Goal: Task Accomplishment & Management: Use online tool/utility

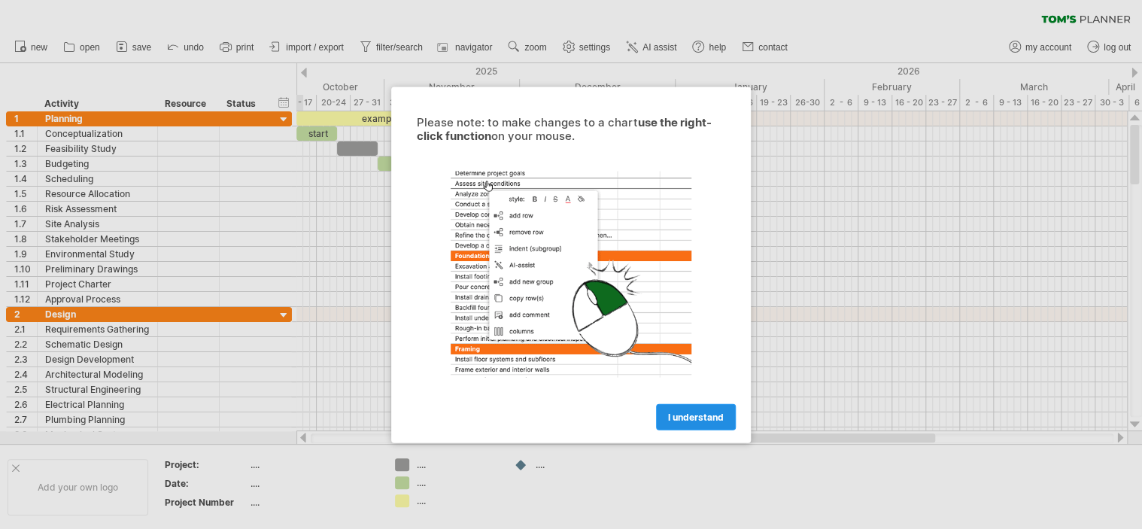
click at [670, 406] on link "I understand" at bounding box center [696, 416] width 80 height 26
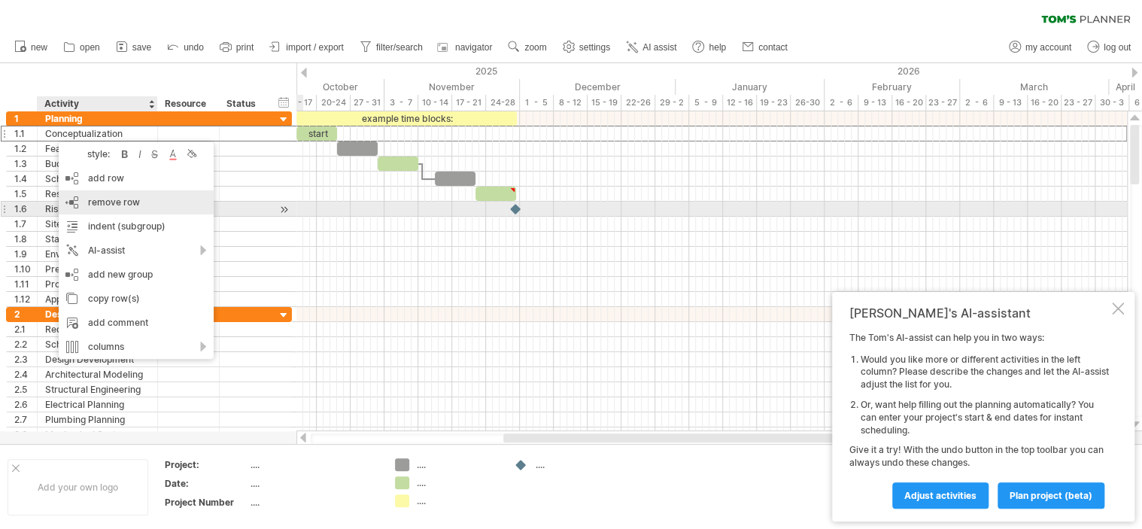
click at [102, 207] on span "remove row" at bounding box center [114, 201] width 52 height 11
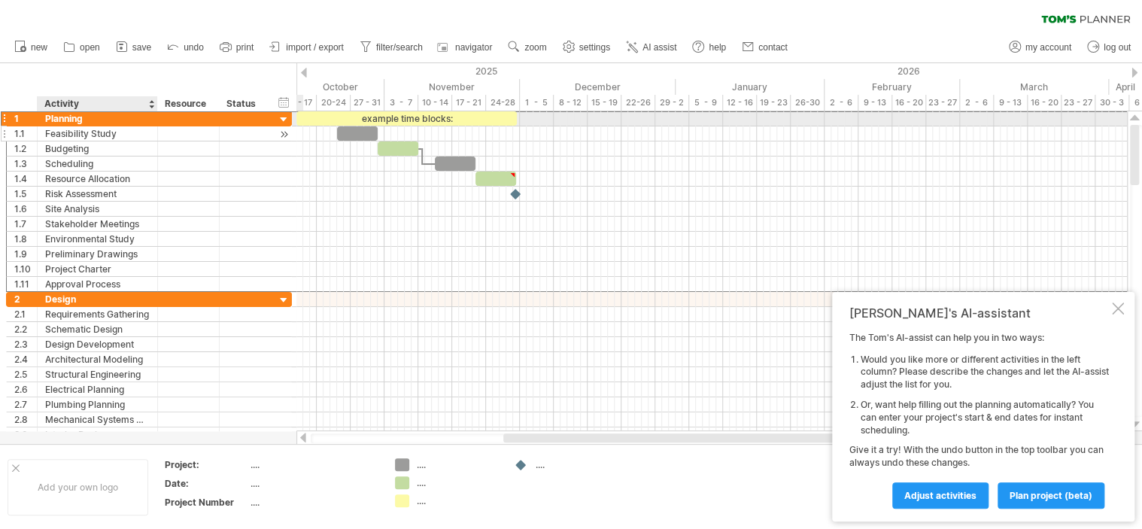
click at [77, 126] on div "**********" at bounding box center [149, 201] width 286 height 181
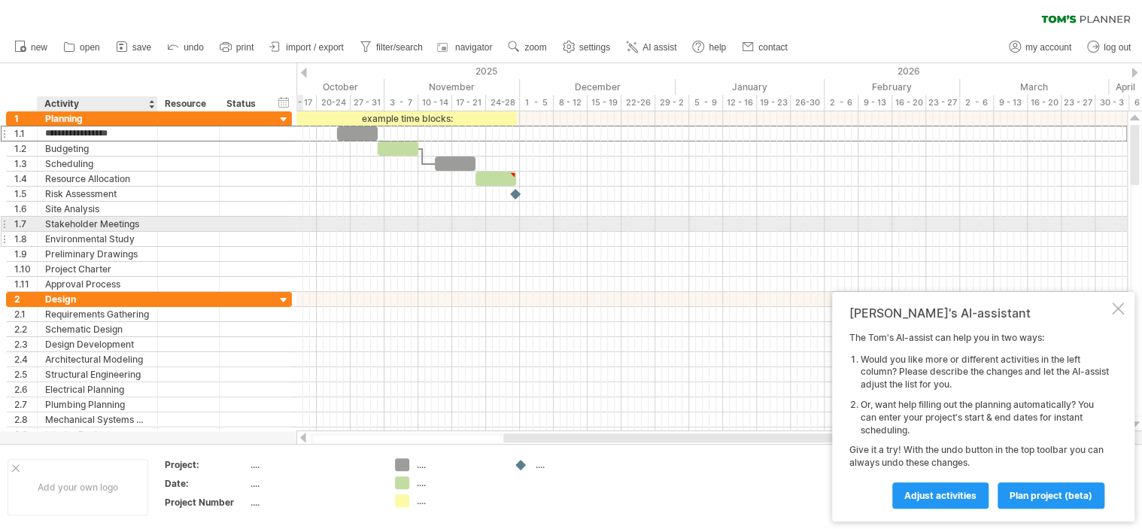
drag, startPoint x: 79, startPoint y: 132, endPoint x: 85, endPoint y: 237, distance: 105.5
click at [85, 237] on div "**********" at bounding box center [149, 201] width 286 height 180
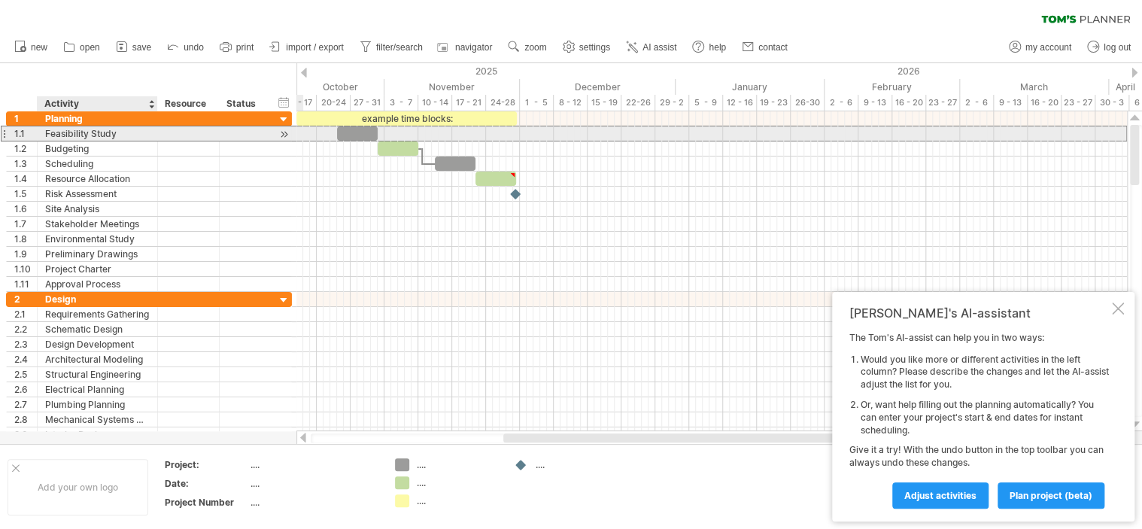
click at [78, 138] on div "Feasibility Study" at bounding box center [97, 133] width 105 height 14
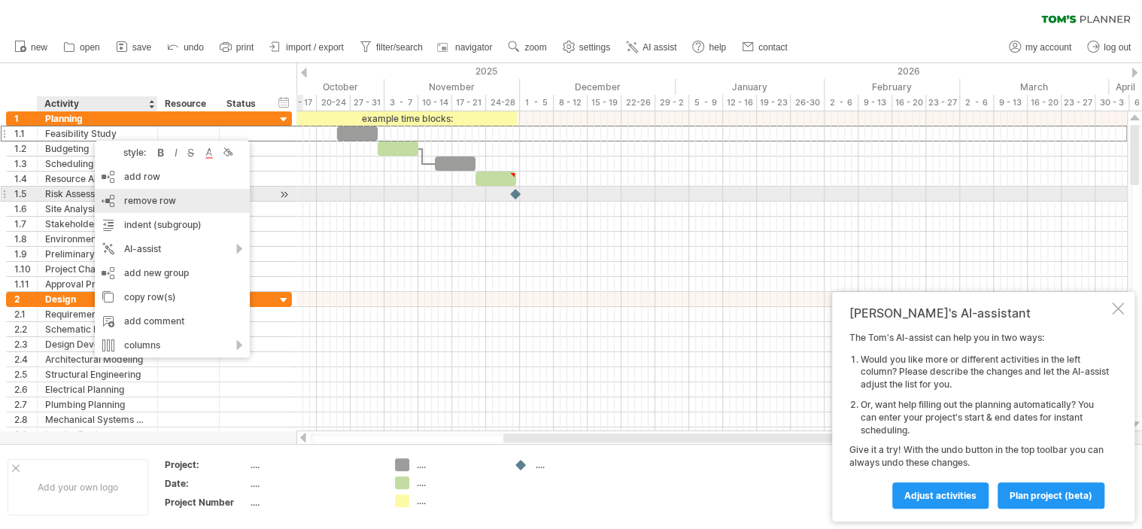
click at [138, 194] on div "remove row remove selected rows" at bounding box center [172, 201] width 155 height 24
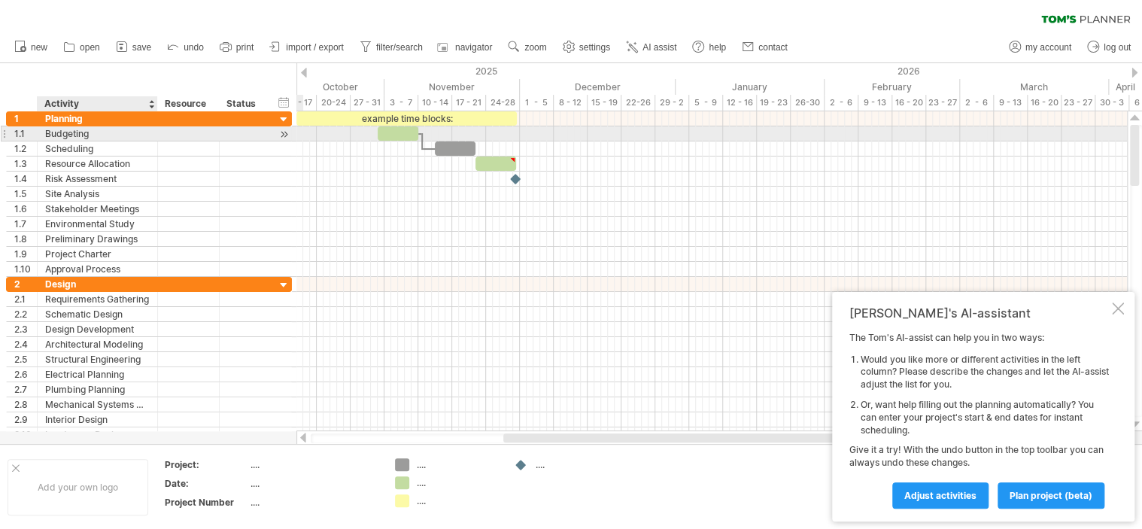
click at [105, 140] on div "Budgeting" at bounding box center [97, 133] width 105 height 14
click at [105, 141] on div "Scheduling" at bounding box center [97, 148] width 105 height 14
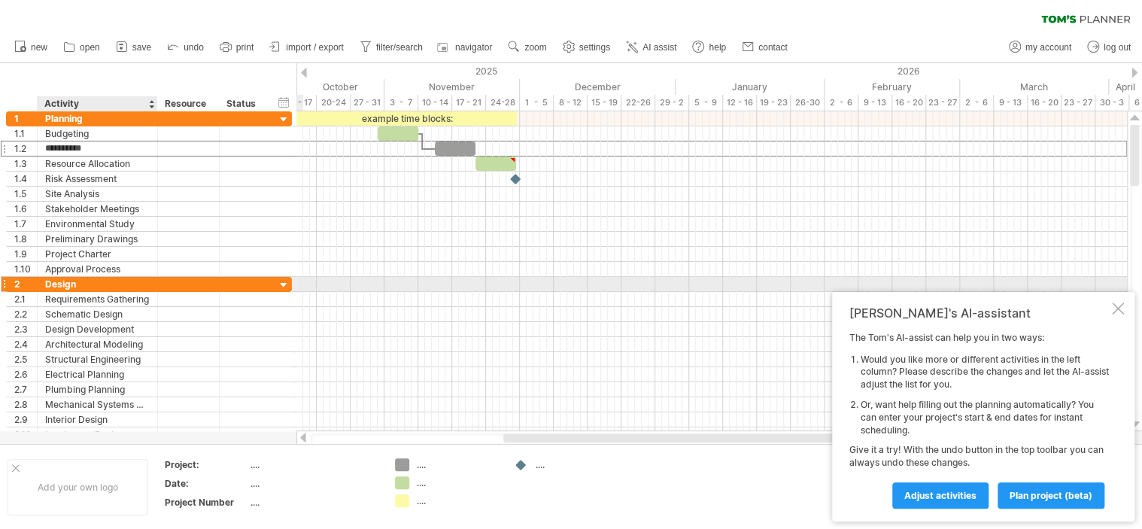
click at [75, 285] on div "Design" at bounding box center [97, 284] width 105 height 14
click at [278, 284] on div at bounding box center [284, 285] width 14 height 14
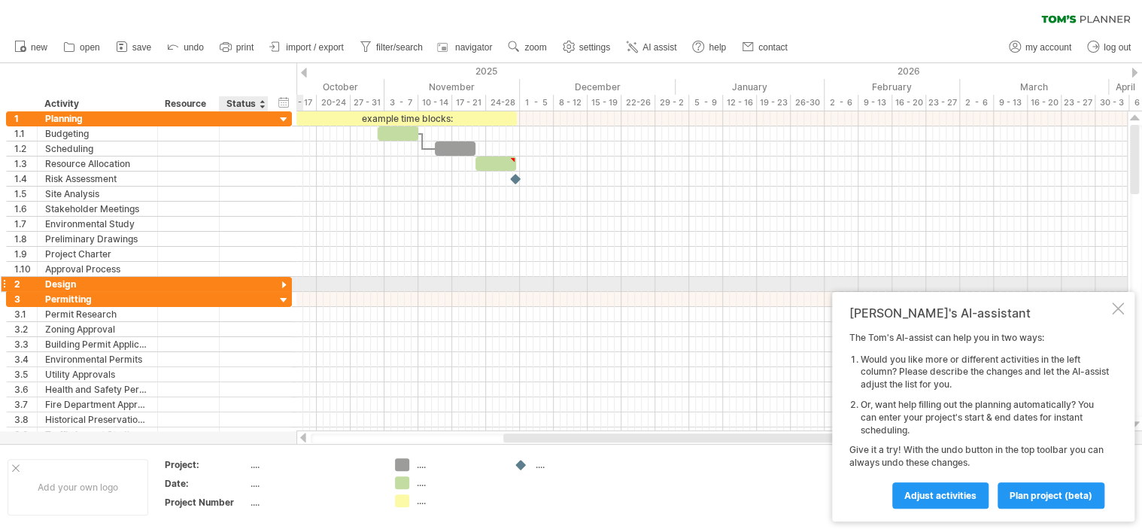
click at [280, 284] on div at bounding box center [284, 285] width 14 height 14
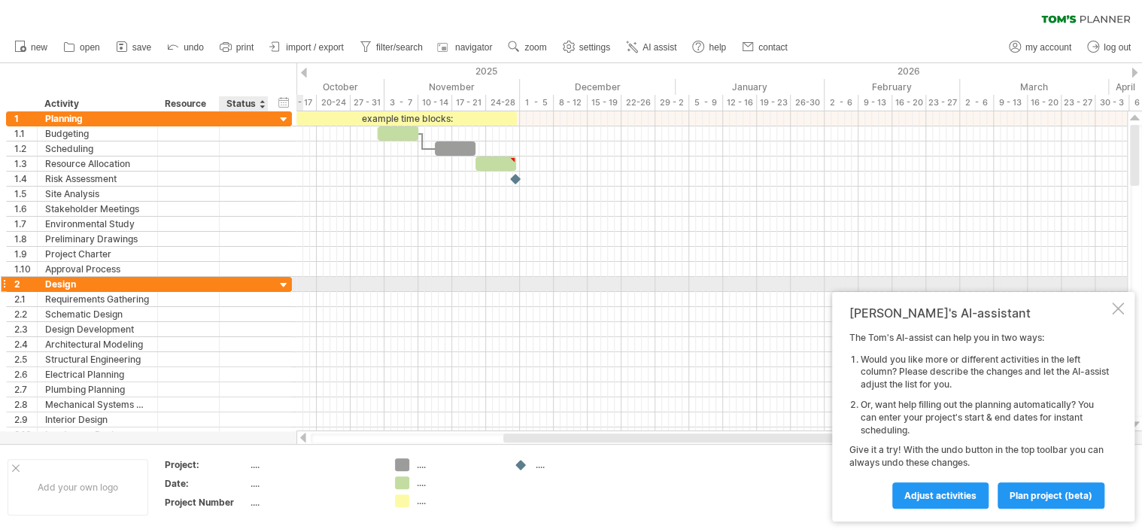
click at [278, 283] on div at bounding box center [284, 285] width 14 height 14
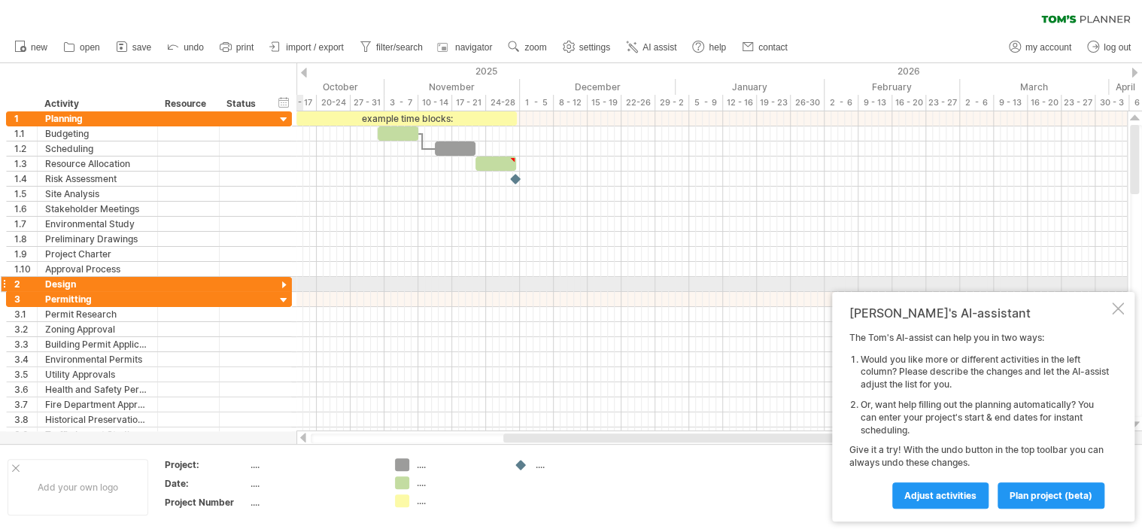
click at [284, 283] on div at bounding box center [284, 285] width 14 height 14
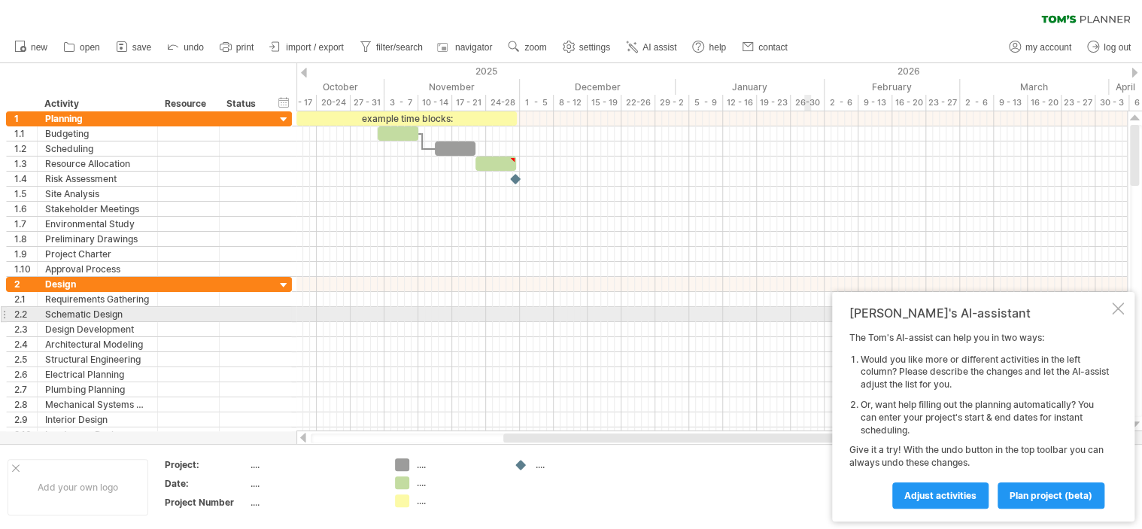
click at [1116, 307] on div at bounding box center [1118, 308] width 12 height 12
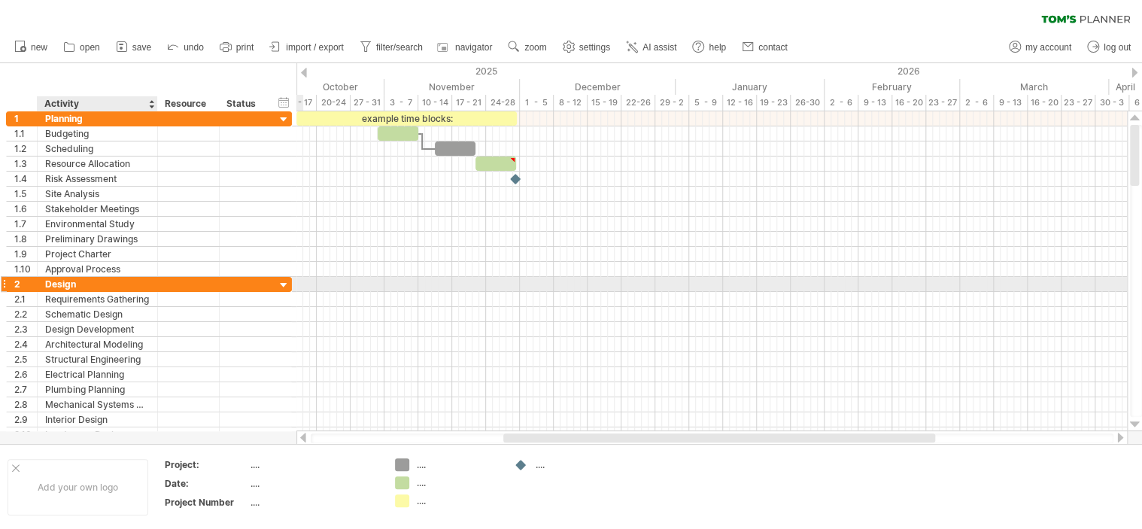
click at [120, 281] on div "Design" at bounding box center [97, 284] width 105 height 14
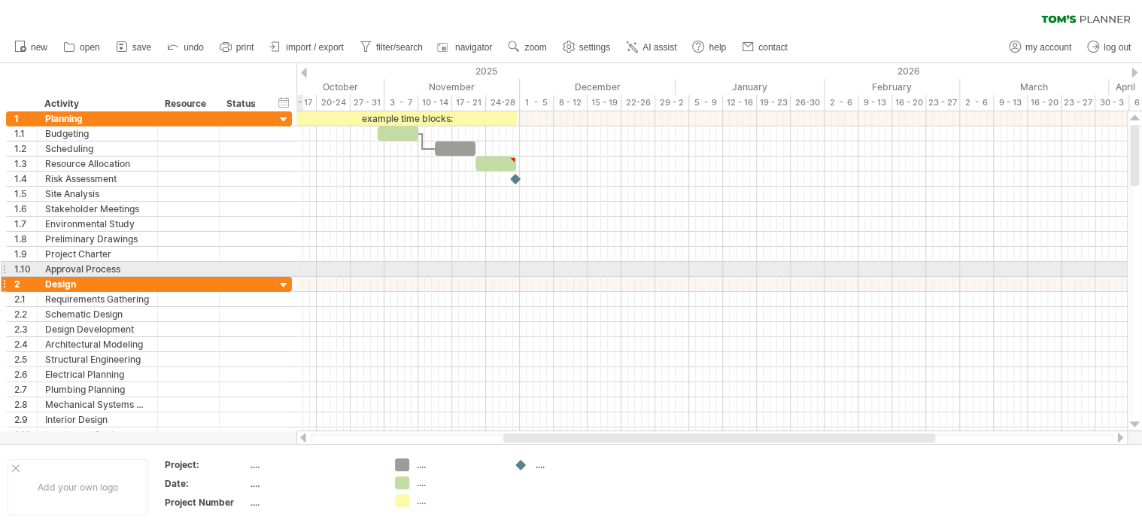
click at [283, 278] on div at bounding box center [284, 285] width 14 height 14
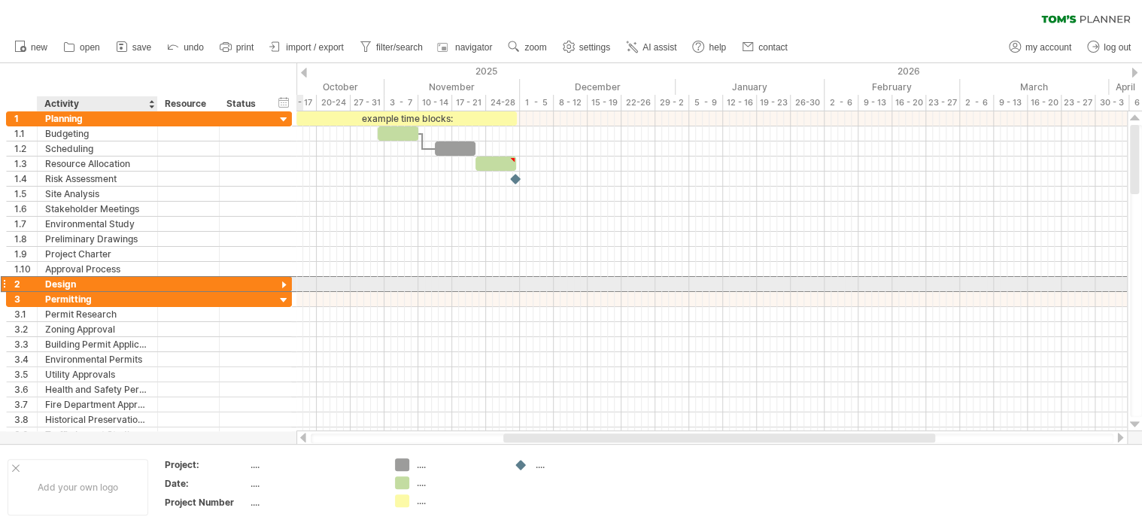
click at [150, 284] on div "****** Design" at bounding box center [98, 284] width 120 height 14
click at [70, 285] on div "Design" at bounding box center [97, 284] width 105 height 14
click at [70, 285] on input "******" at bounding box center [97, 284] width 105 height 14
click at [80, 282] on input "******" at bounding box center [97, 284] width 105 height 14
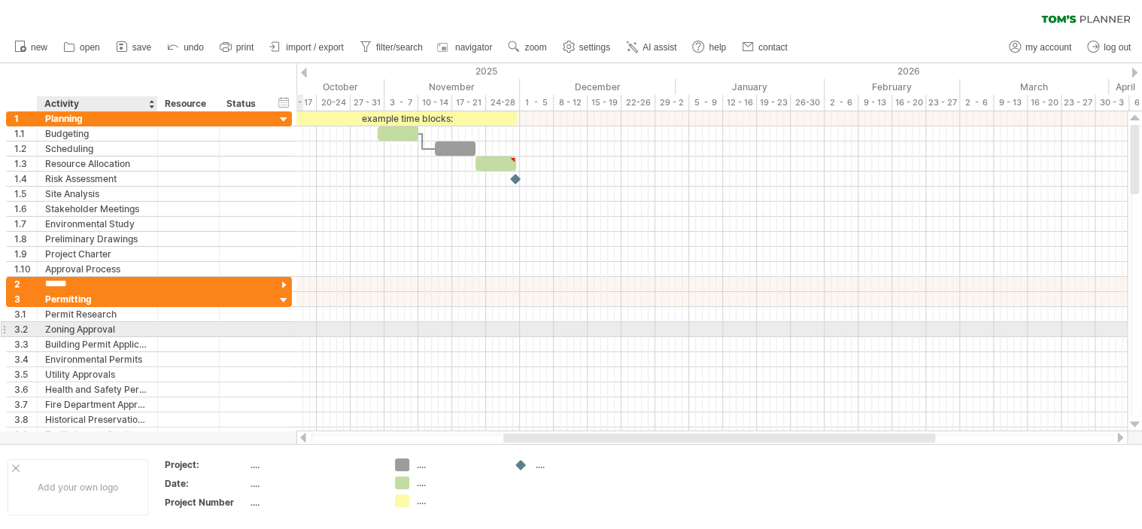
click at [82, 327] on div "Zoning Approval" at bounding box center [97, 329] width 105 height 14
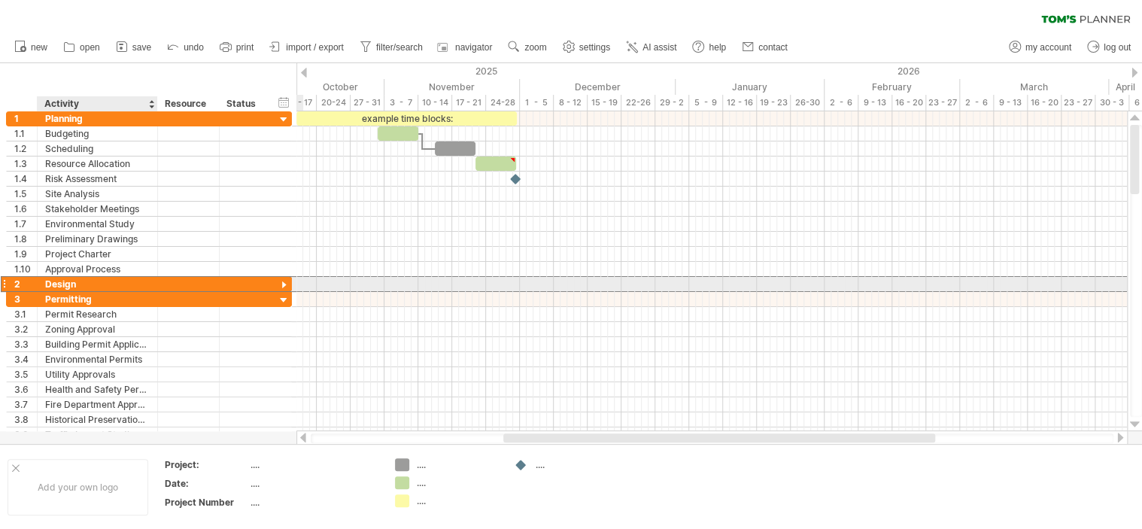
click at [78, 284] on div "Design" at bounding box center [97, 284] width 105 height 14
click at [78, 284] on input "******" at bounding box center [97, 284] width 105 height 14
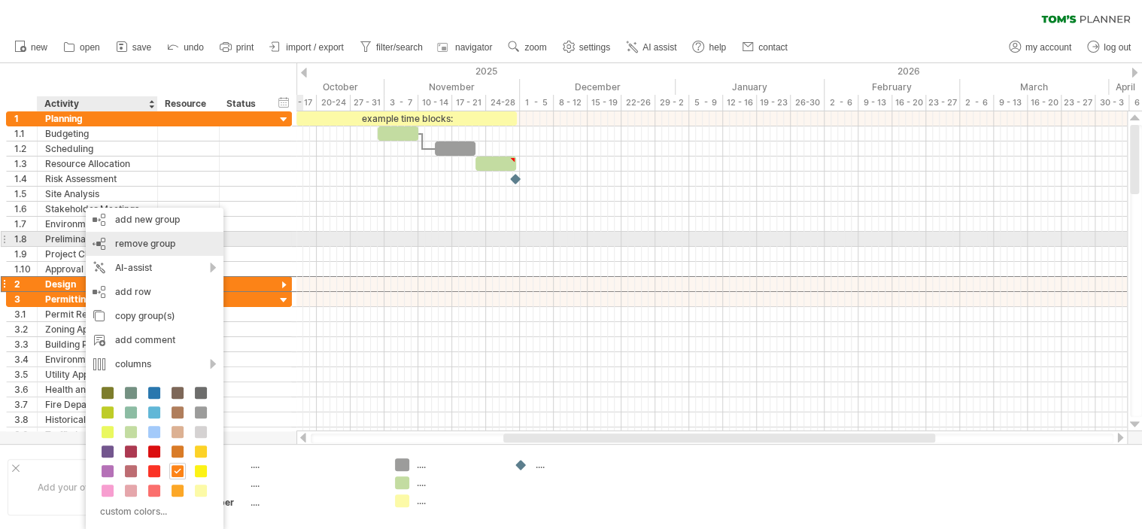
click at [168, 238] on span "remove group" at bounding box center [145, 243] width 60 height 11
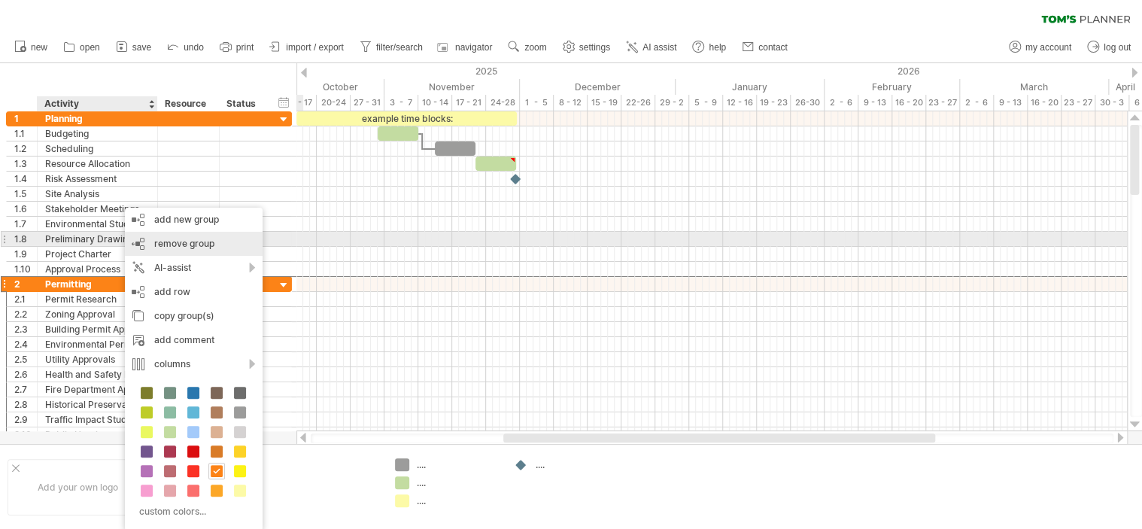
click at [177, 246] on span "remove group" at bounding box center [184, 243] width 60 height 11
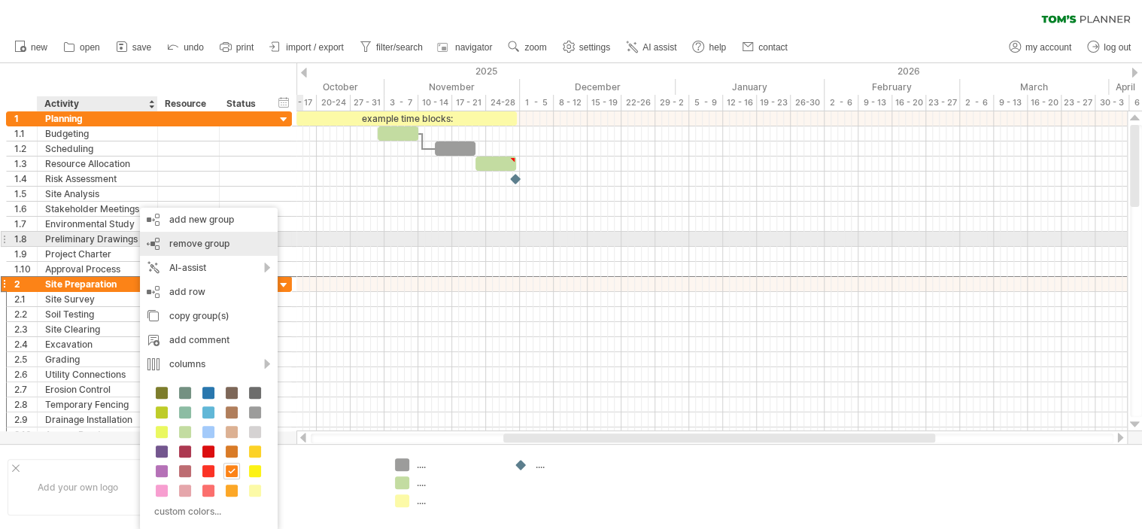
click at [189, 239] on span "remove group" at bounding box center [199, 243] width 60 height 11
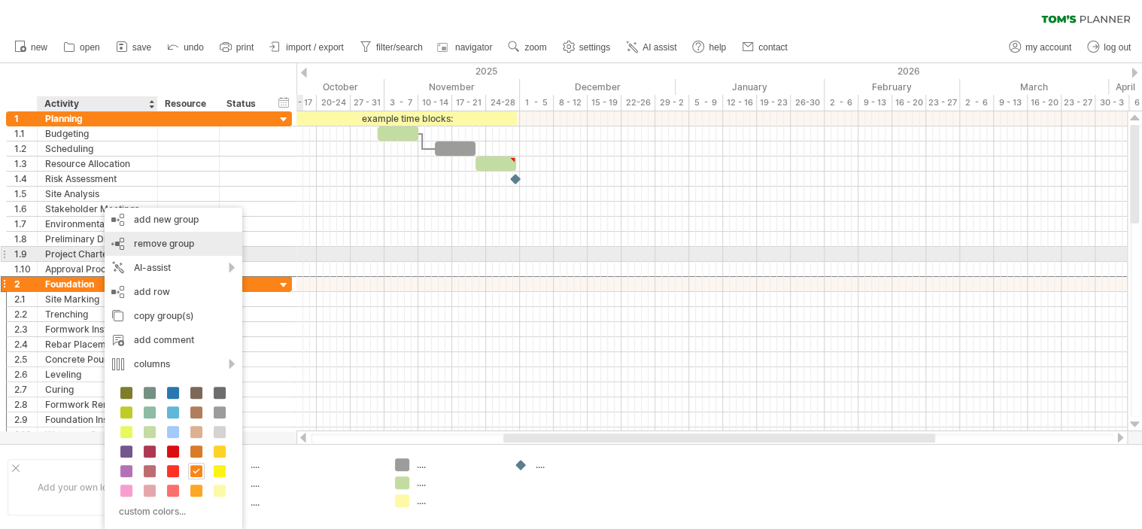
click at [132, 249] on div "remove group remove selected groups" at bounding box center [174, 244] width 138 height 24
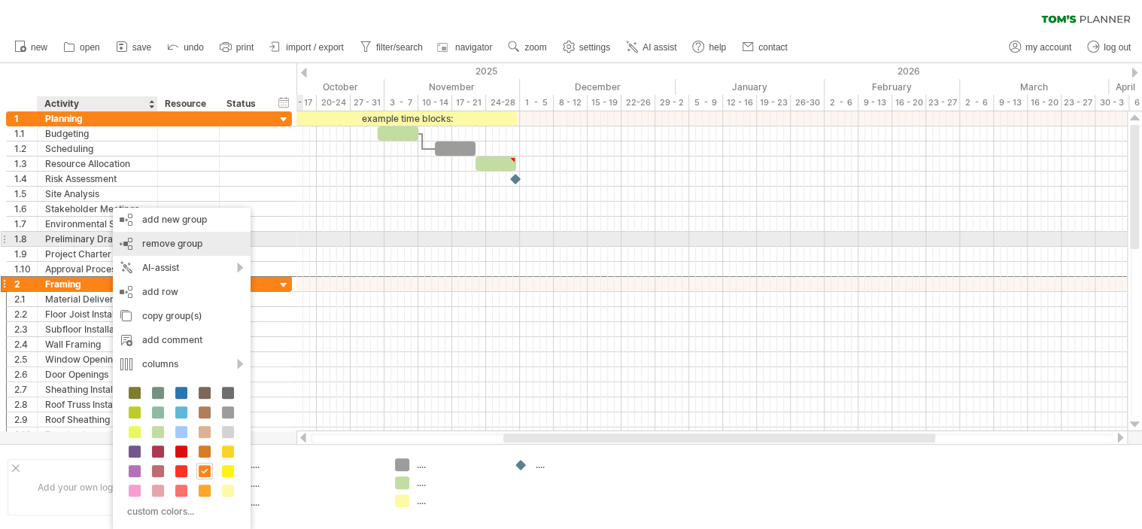
click at [159, 244] on span "remove group" at bounding box center [172, 243] width 60 height 11
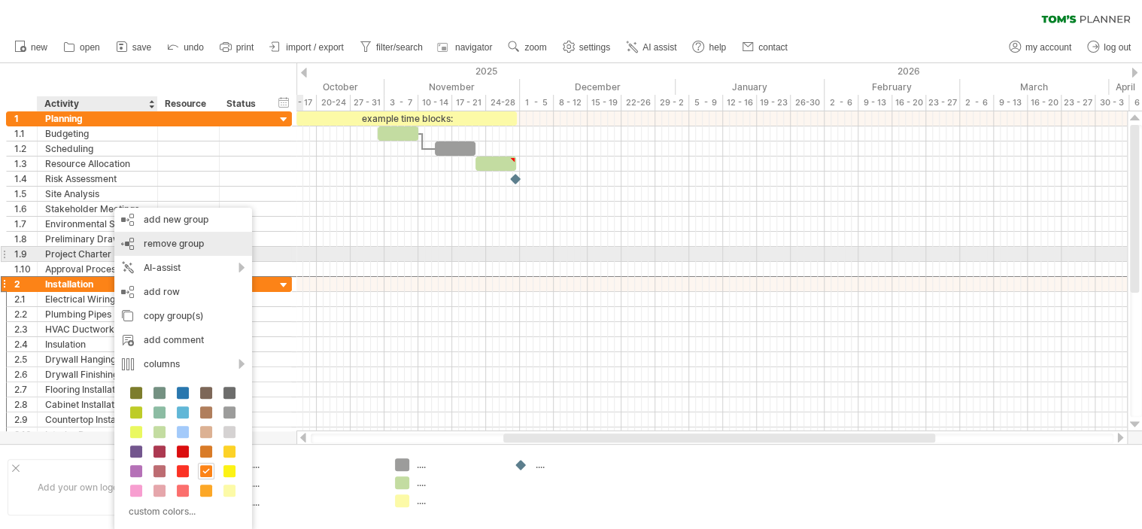
click at [156, 249] on span "remove group" at bounding box center [174, 243] width 60 height 11
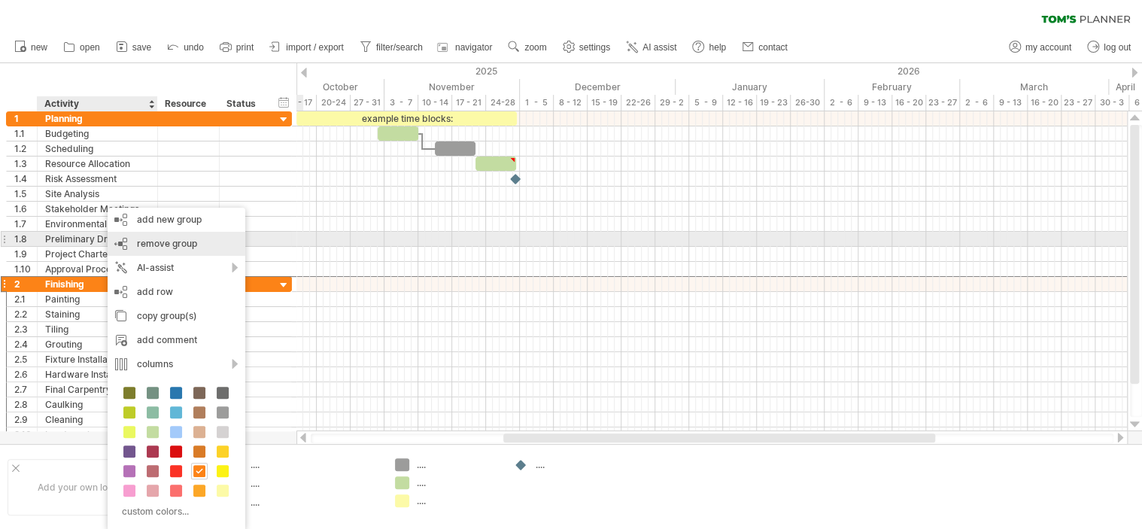
click at [167, 245] on span "remove group" at bounding box center [167, 243] width 60 height 11
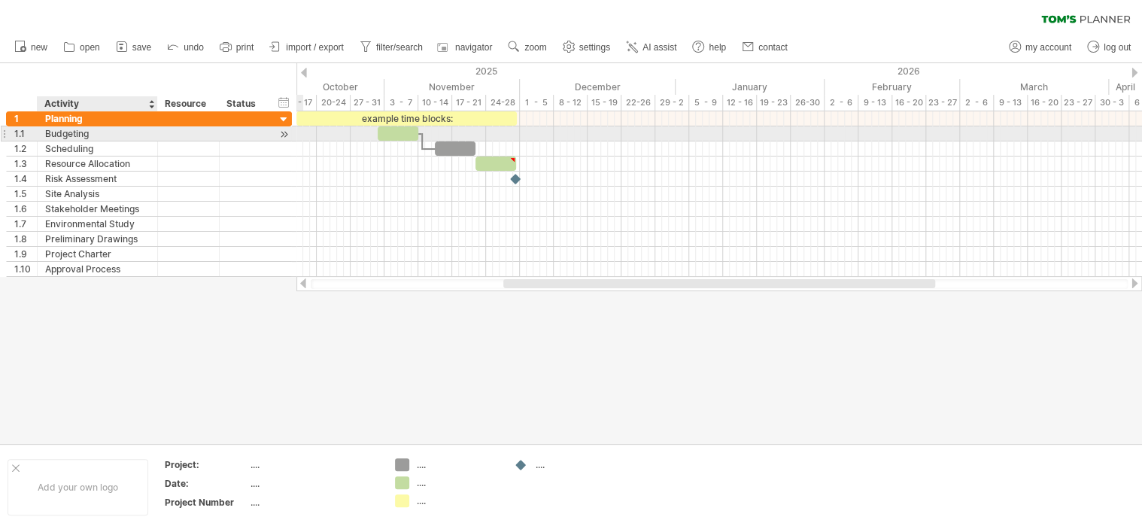
click at [105, 138] on div "Budgeting" at bounding box center [97, 133] width 105 height 14
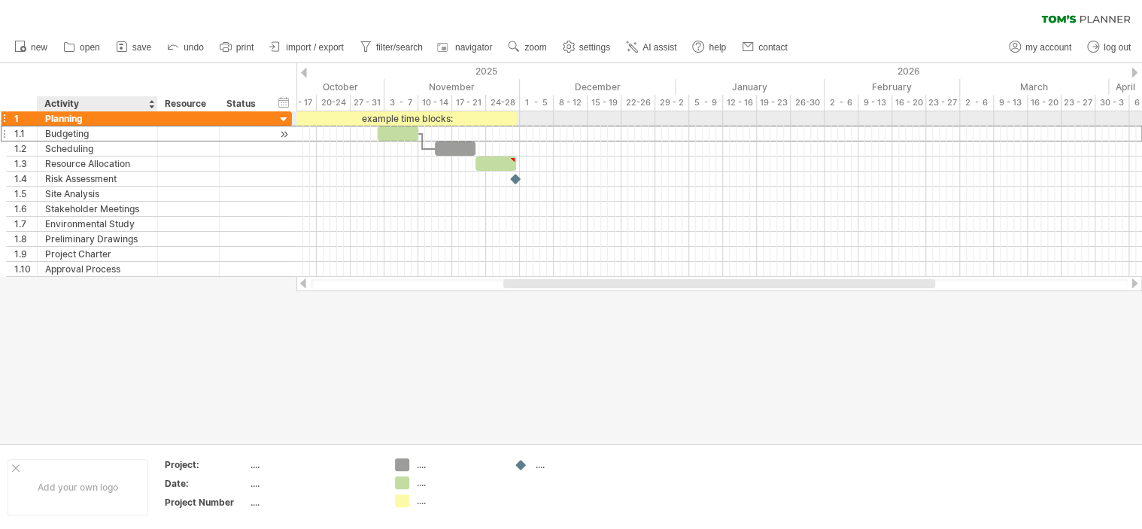
click at [105, 126] on div "Budgeting" at bounding box center [97, 133] width 105 height 14
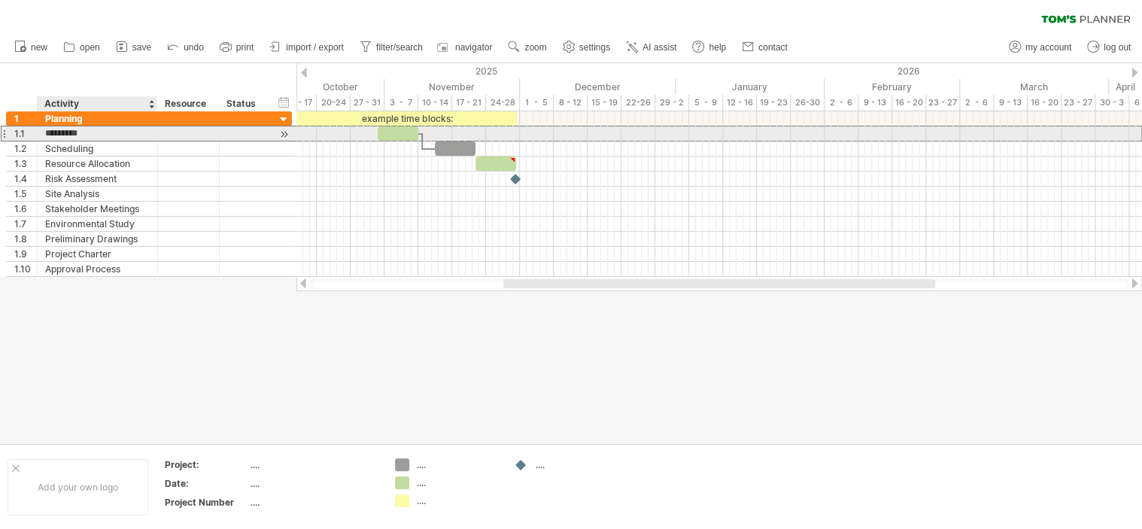
click at [97, 132] on input "*********" at bounding box center [97, 133] width 105 height 14
type input "*"
type input "**********"
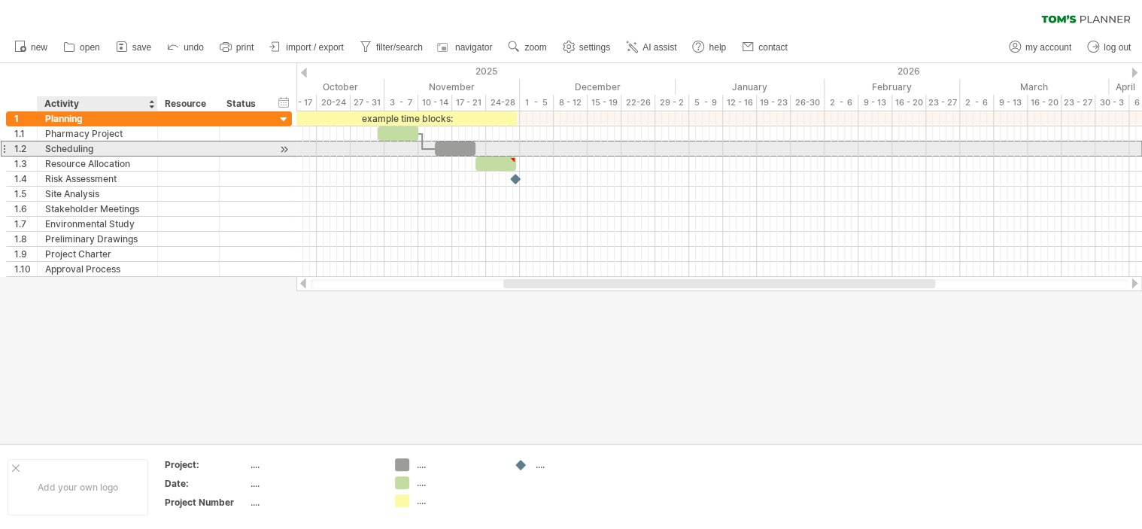
click at [94, 146] on div "Scheduling" at bounding box center [97, 148] width 105 height 14
type input "*"
click at [108, 148] on div at bounding box center [97, 148] width 105 height 14
type input "*"
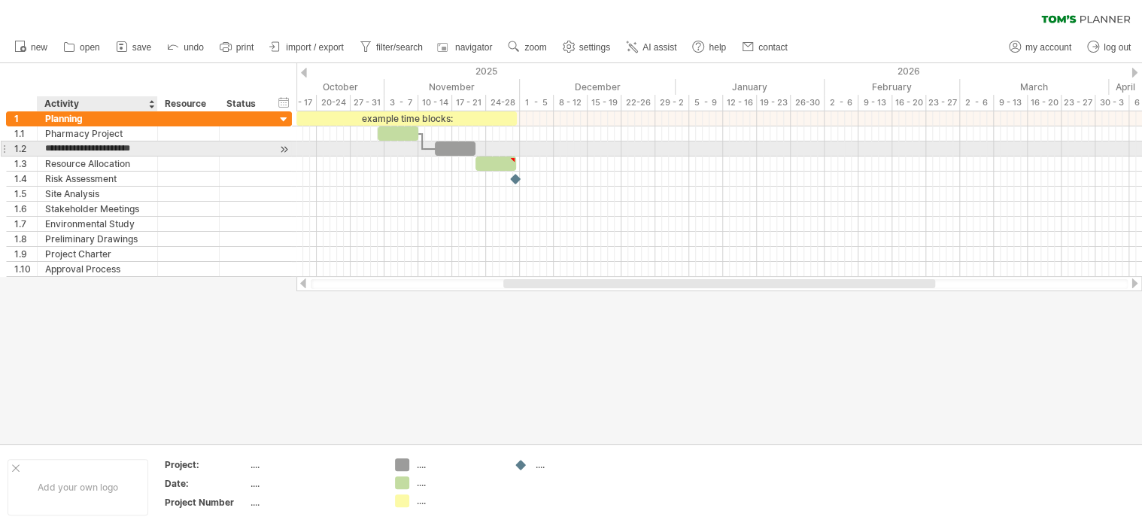
type input "**********"
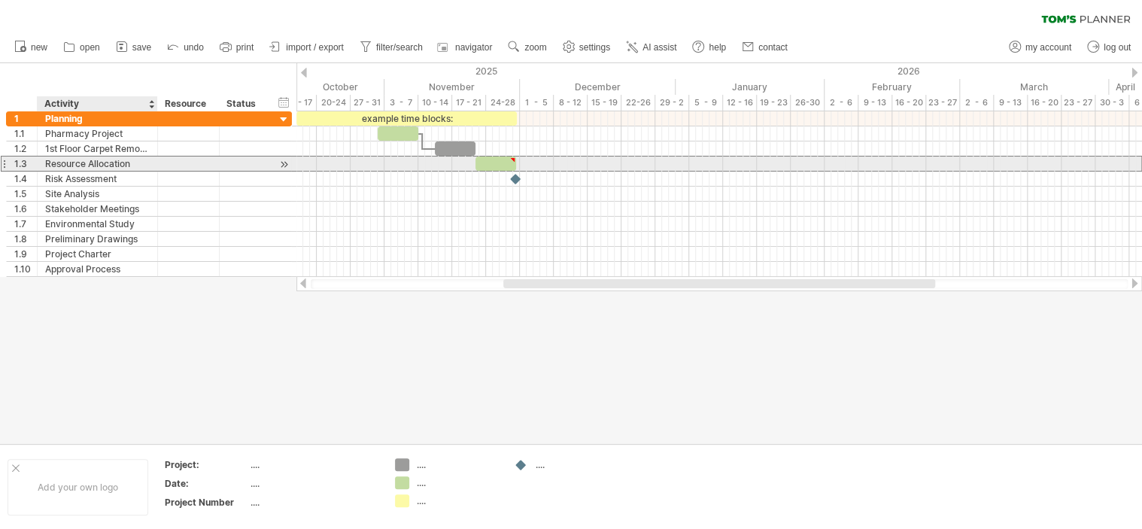
click at [90, 159] on div "Resource Allocation" at bounding box center [97, 163] width 105 height 14
click at [133, 163] on input "**********" at bounding box center [97, 163] width 105 height 14
type input "*"
type input "**********"
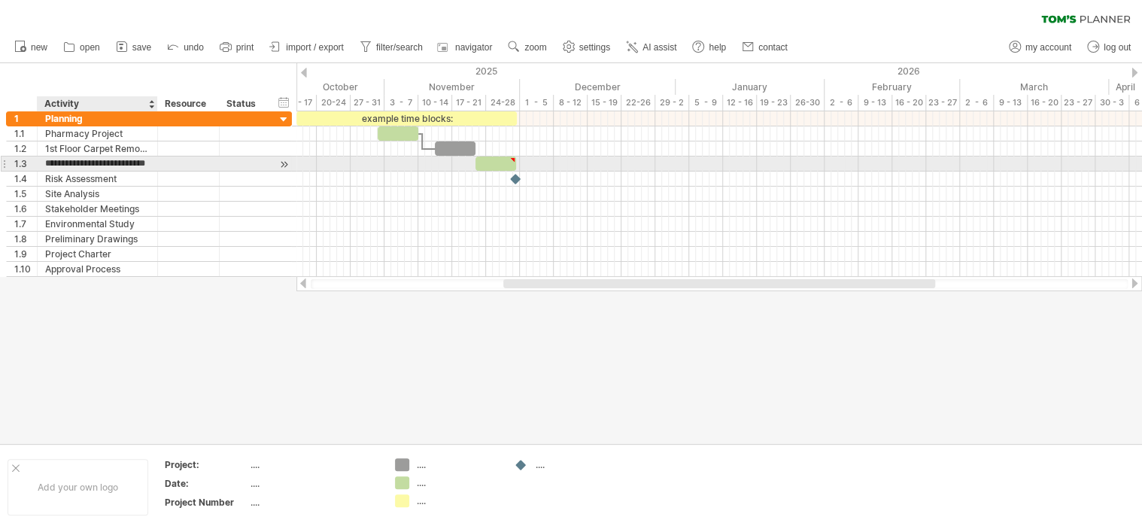
scroll to position [0, 17]
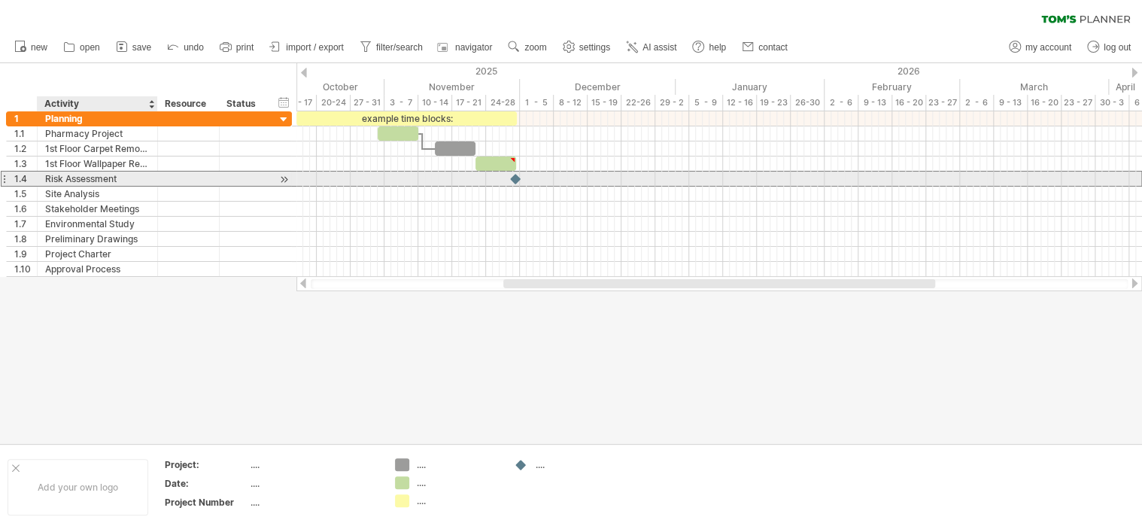
click at [108, 179] on div "Risk Assessment" at bounding box center [97, 178] width 105 height 14
click at [119, 180] on input "**********" at bounding box center [97, 178] width 105 height 14
type input "*"
click at [51, 174] on div at bounding box center [97, 178] width 105 height 14
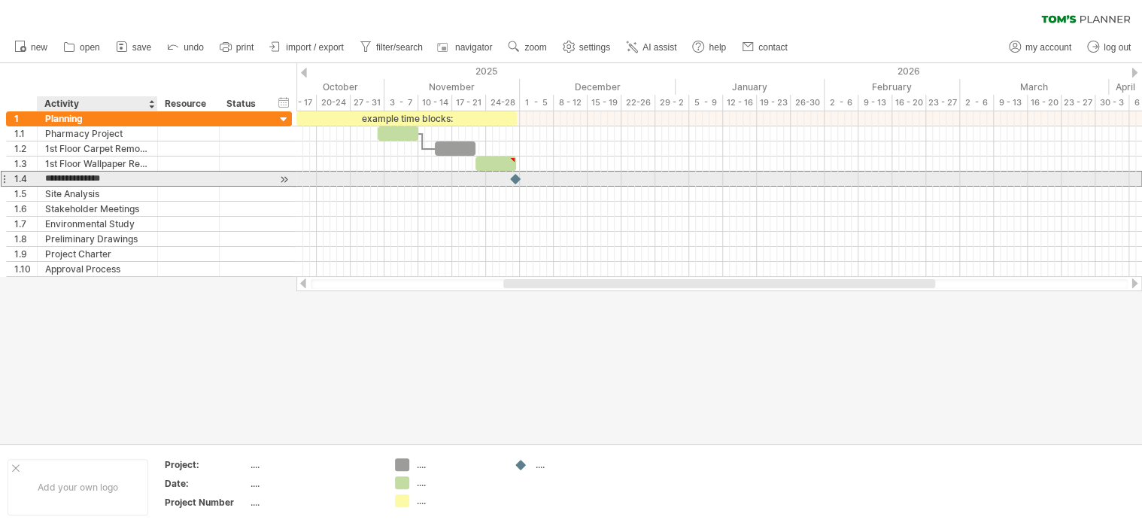
type input "**********"
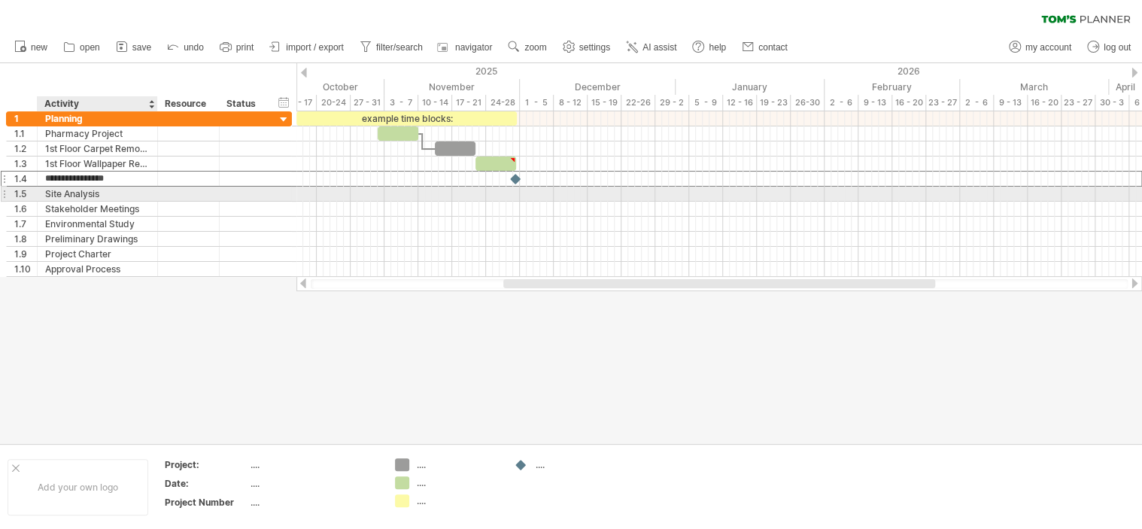
click at [66, 192] on div "Site Analysis" at bounding box center [97, 194] width 105 height 14
click at [105, 190] on input "**********" at bounding box center [97, 194] width 105 height 14
type input "*"
click at [59, 194] on div at bounding box center [97, 194] width 105 height 14
type input "**********"
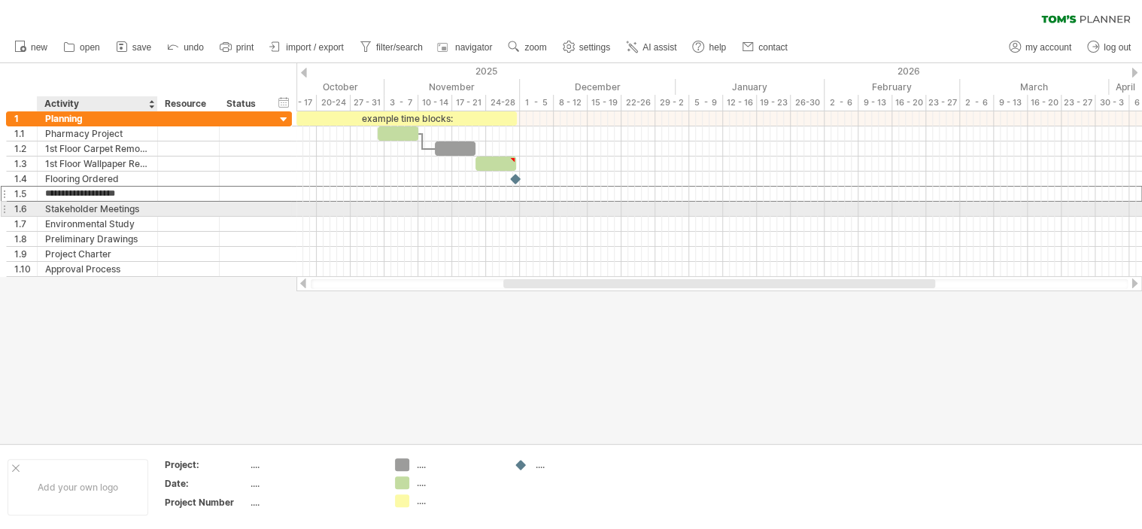
click at [66, 206] on div "Stakeholder Meetings" at bounding box center [97, 209] width 105 height 14
click at [141, 207] on input "**********" at bounding box center [97, 209] width 105 height 14
type input "*"
click at [75, 208] on div at bounding box center [97, 209] width 105 height 14
click at [78, 214] on input "**********" at bounding box center [97, 209] width 105 height 14
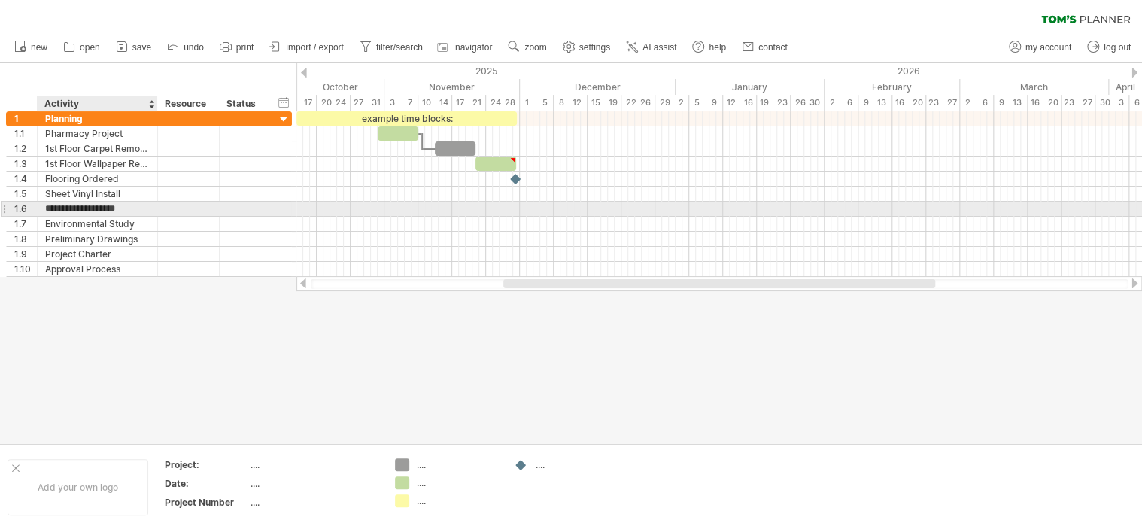
type input "**********"
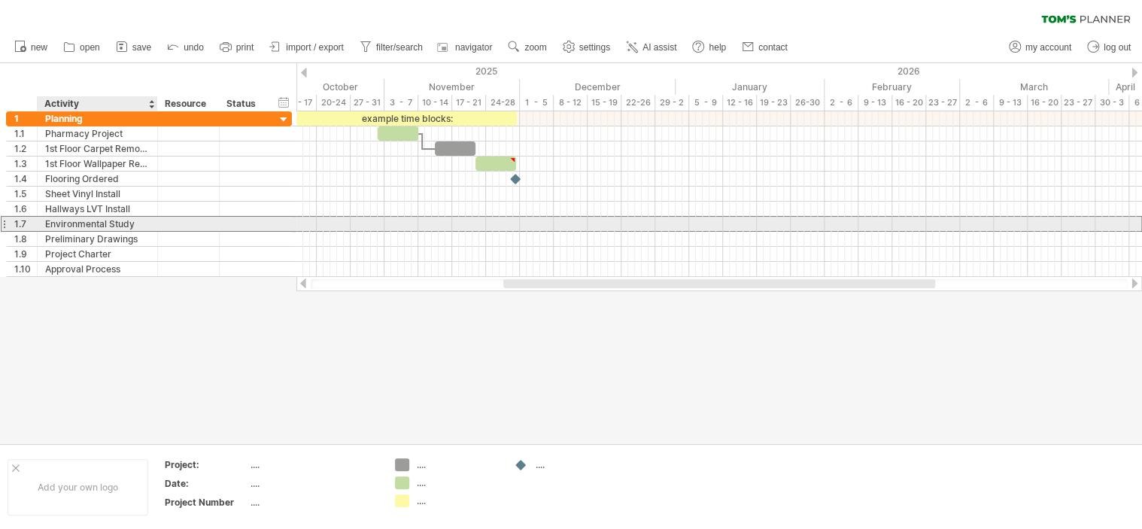
click at [134, 220] on div "Environmental Study" at bounding box center [97, 224] width 105 height 14
type input "*"
type input "**********"
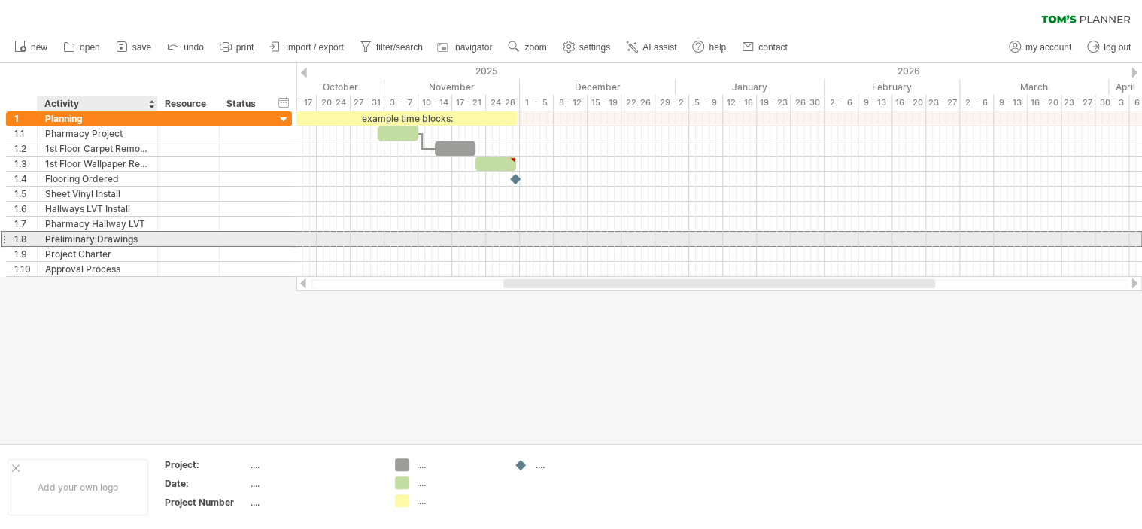
click at [141, 241] on div "Preliminary Drawings" at bounding box center [97, 239] width 105 height 14
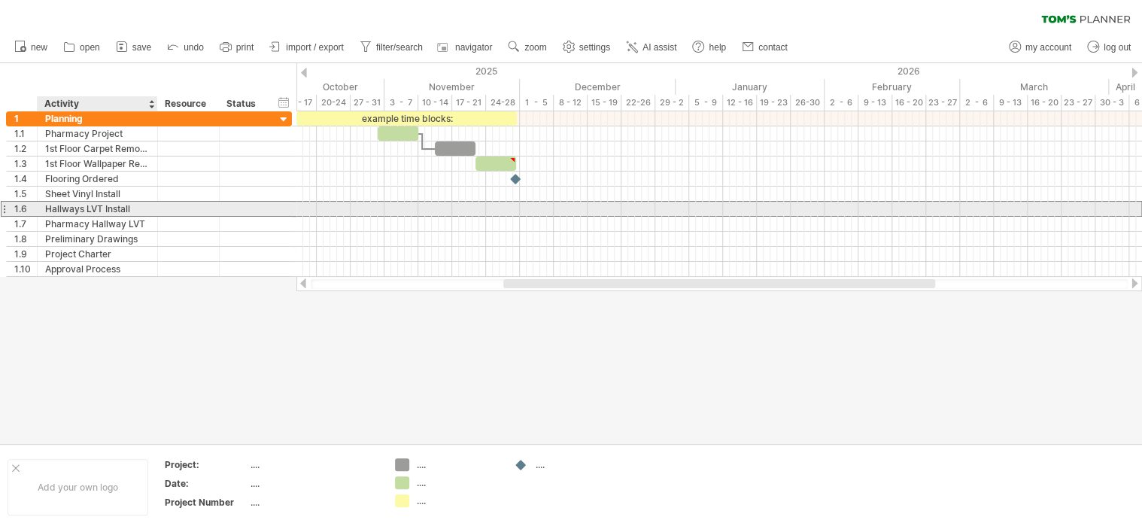
click at [133, 213] on div "Hallways LVT Install" at bounding box center [97, 209] width 105 height 14
type input "**********"
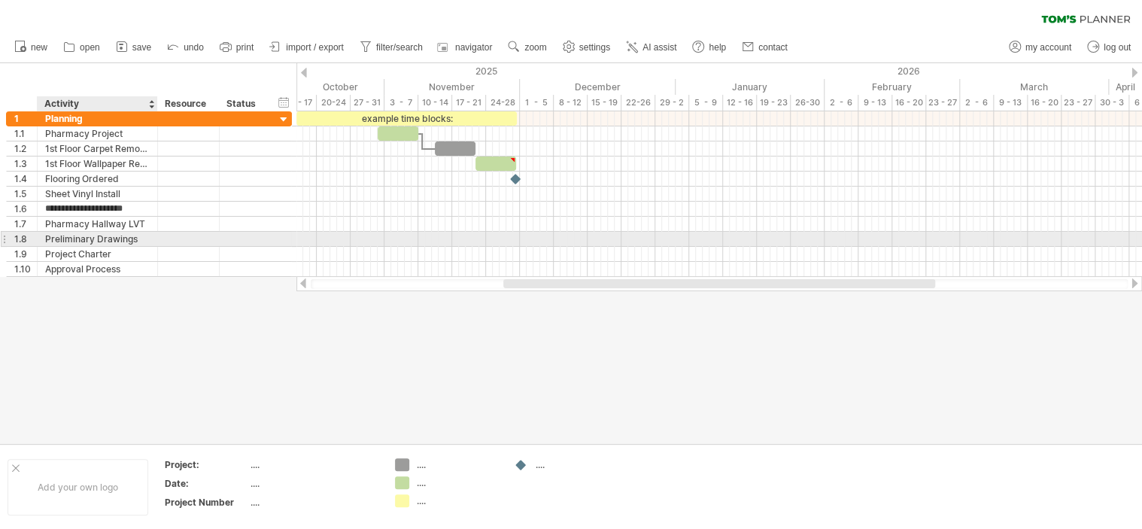
click at [136, 237] on div "Preliminary Drawings" at bounding box center [97, 239] width 105 height 14
type input "*"
click at [57, 233] on div at bounding box center [97, 239] width 105 height 14
type input "**********"
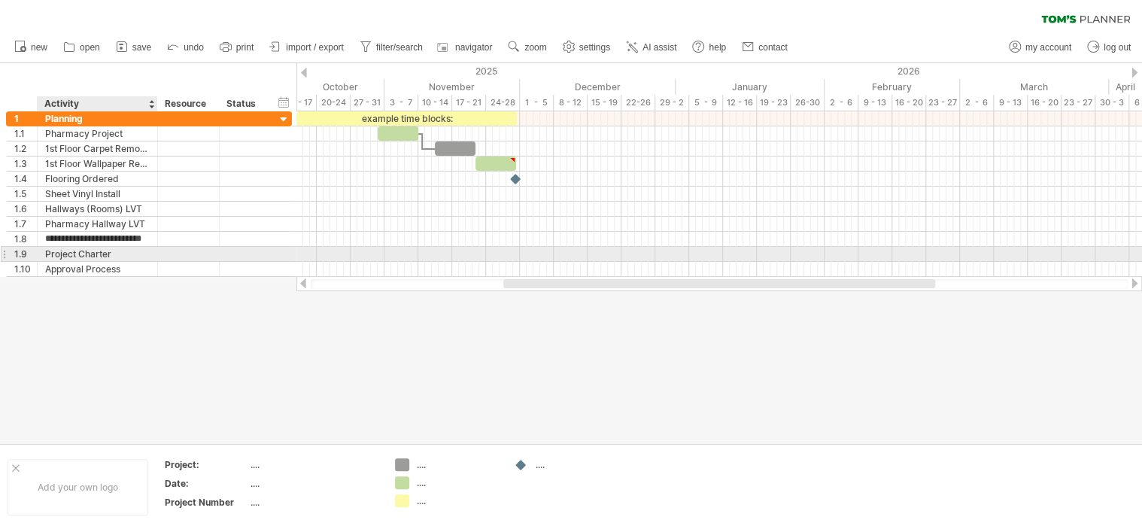
click at [66, 253] on div "Project Charter" at bounding box center [97, 254] width 105 height 14
click at [123, 252] on input "**********" at bounding box center [97, 254] width 105 height 14
type input "*"
click at [62, 252] on div at bounding box center [97, 254] width 105 height 14
type input "**********"
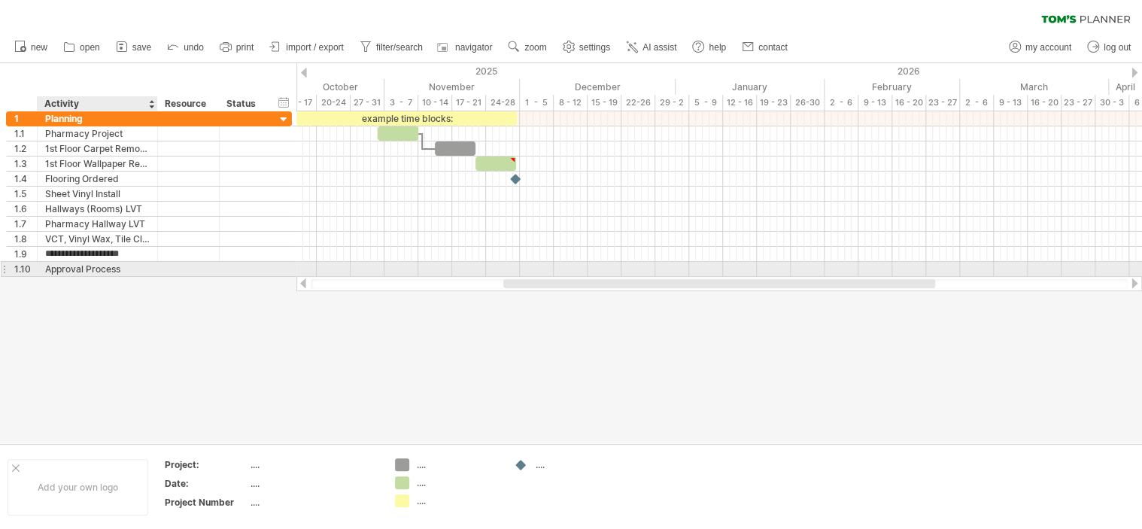
click at [132, 262] on div "Approval Process" at bounding box center [97, 269] width 105 height 14
type input "*"
click at [73, 262] on div at bounding box center [97, 269] width 105 height 14
type input "*"
type input "**********"
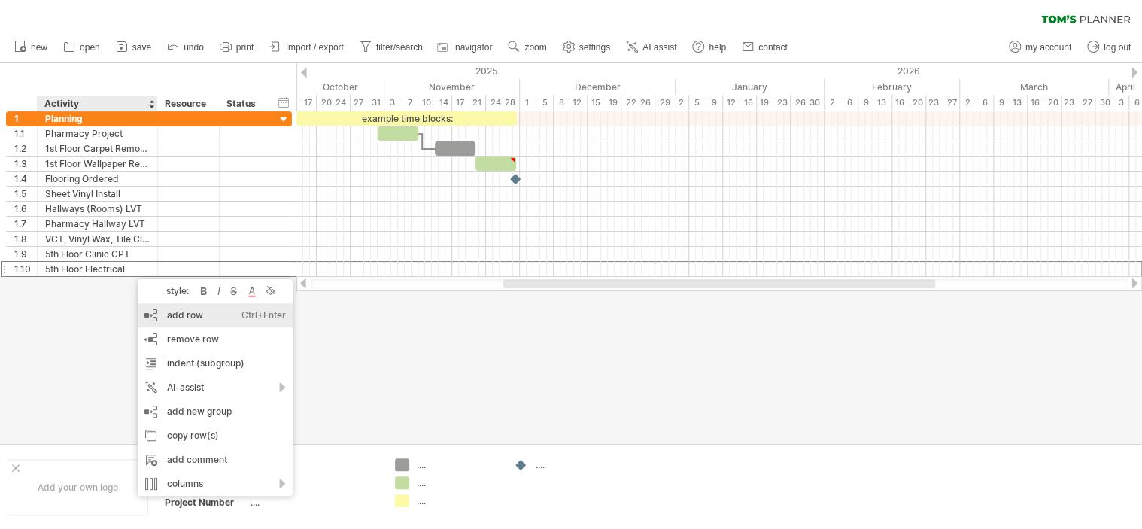
click at [171, 320] on div "add row Ctrl+Enter Cmd+Enter" at bounding box center [215, 315] width 155 height 24
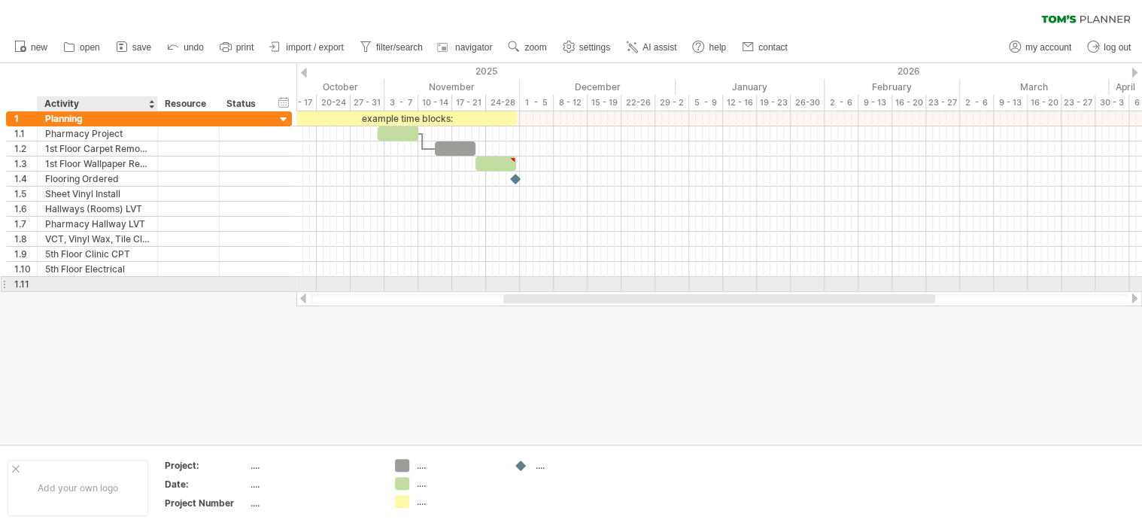
click at [89, 284] on div at bounding box center [97, 284] width 105 height 14
type input "**********"
click at [129, 282] on div "5th Floor Painting" at bounding box center [97, 284] width 105 height 14
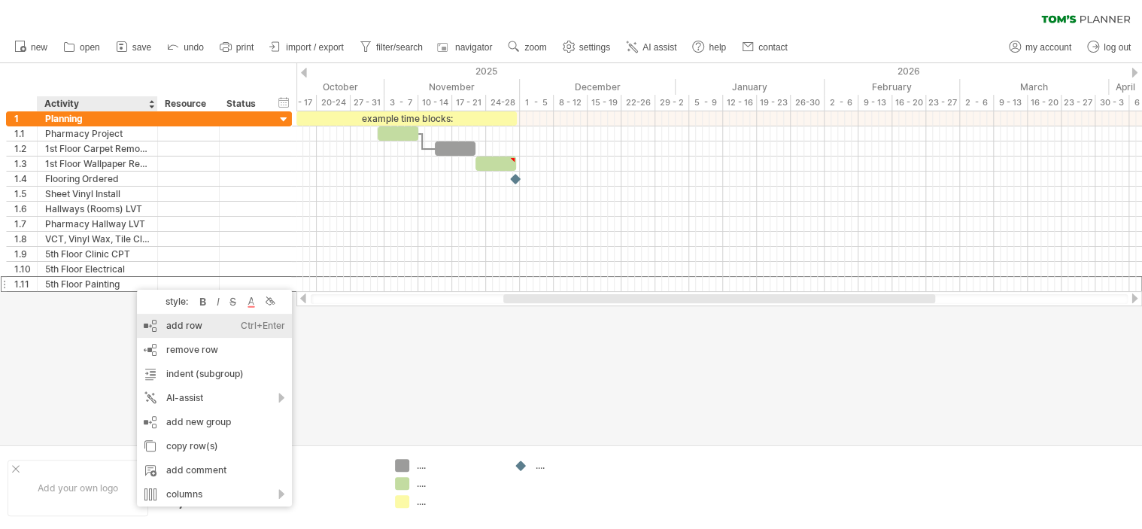
click at [174, 324] on div "add row Ctrl+Enter Cmd+Enter" at bounding box center [214, 326] width 155 height 24
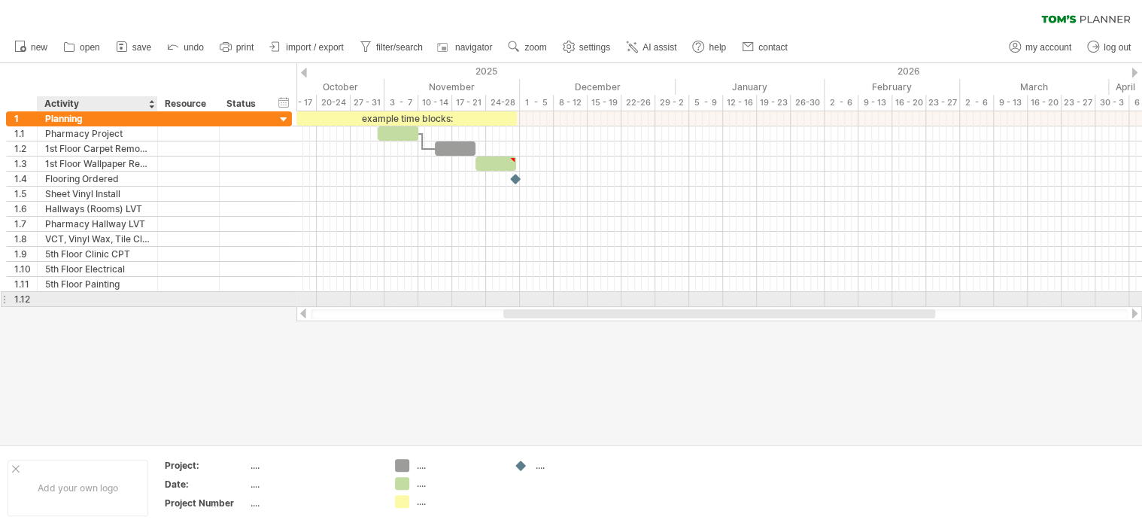
click at [77, 293] on div at bounding box center [97, 299] width 105 height 14
type input "**********"
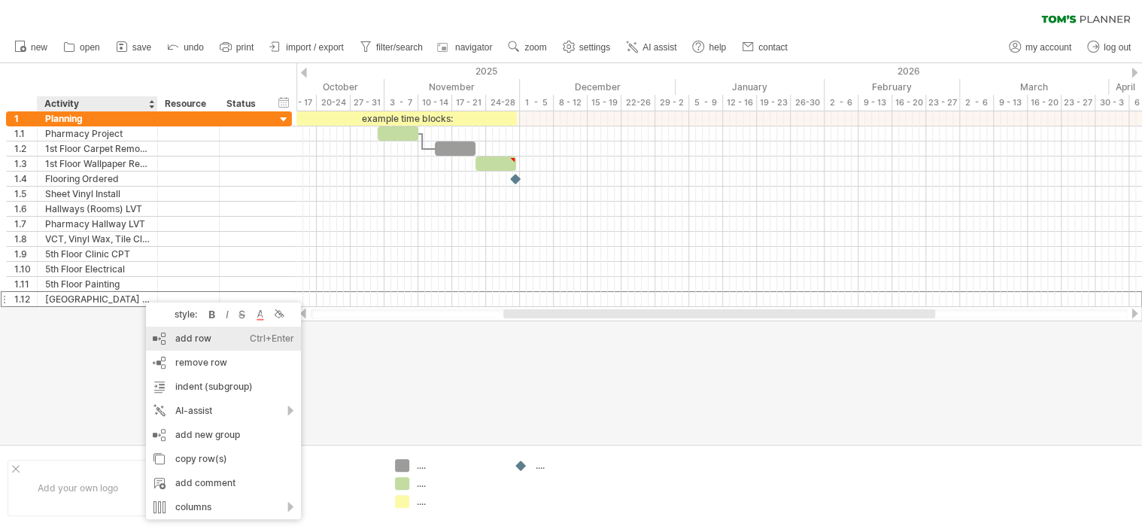
click at [190, 342] on div "add row Ctrl+Enter Cmd+Enter" at bounding box center [223, 338] width 155 height 24
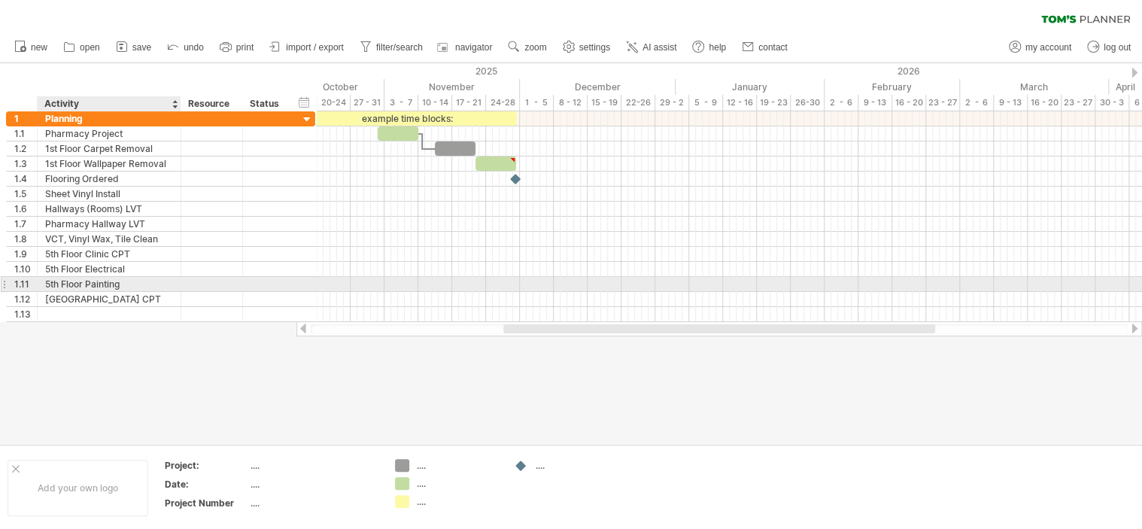
drag, startPoint x: 154, startPoint y: 281, endPoint x: 177, endPoint y: 285, distance: 23.7
click at [177, 285] on div at bounding box center [179, 284] width 8 height 15
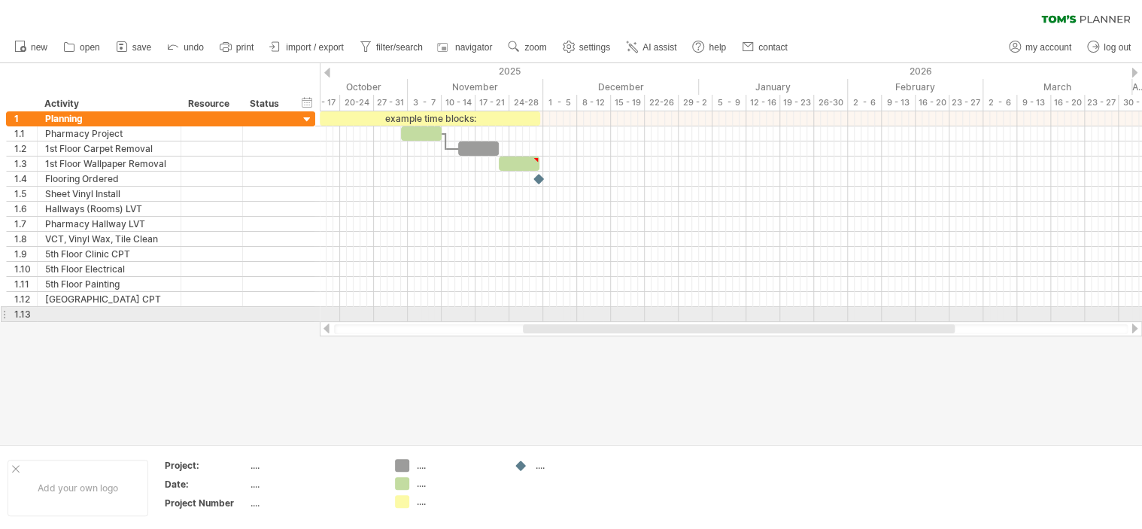
click at [51, 313] on div at bounding box center [109, 314] width 128 height 14
click at [53, 314] on div at bounding box center [109, 314] width 128 height 14
type input "**********"
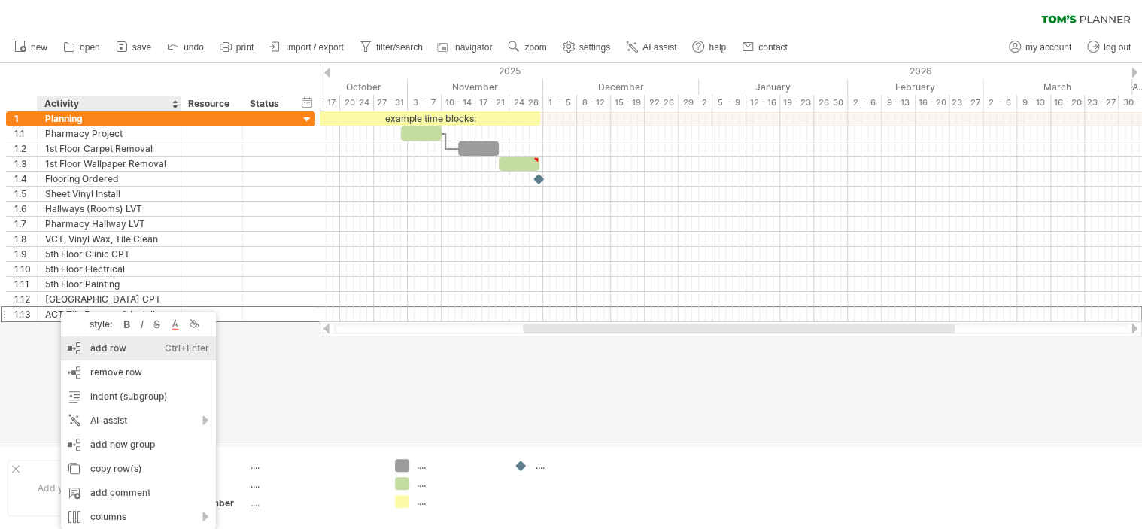
click at [105, 347] on div "add row Ctrl+Enter Cmd+Enter" at bounding box center [138, 348] width 155 height 24
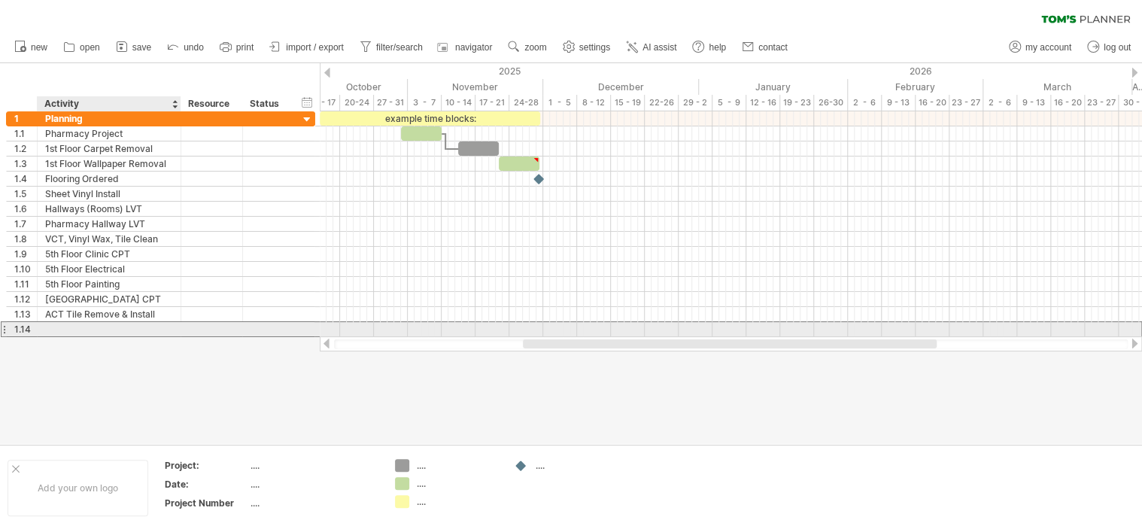
click at [63, 331] on div at bounding box center [109, 329] width 128 height 14
type input "*"
type input "**********"
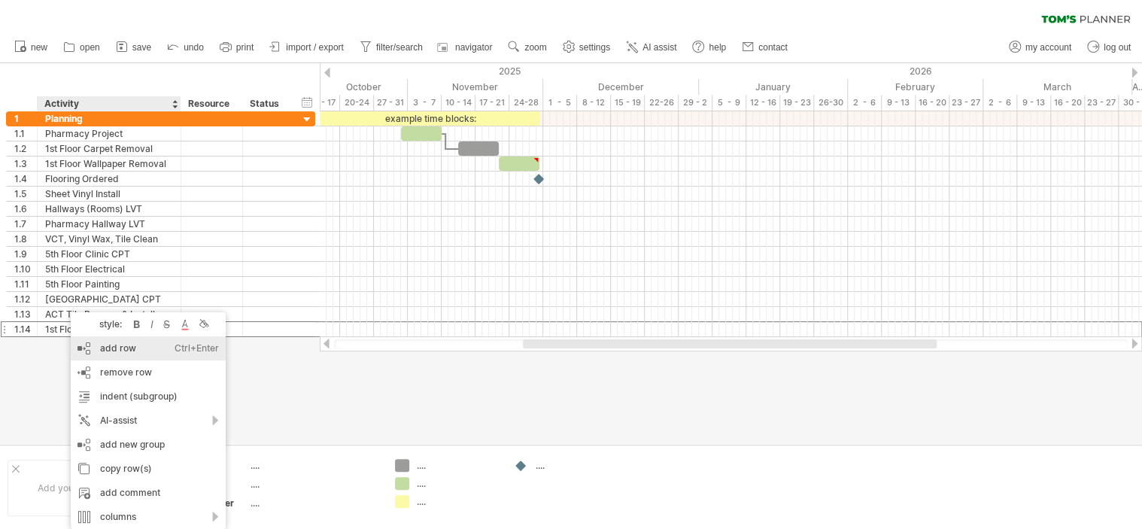
click at [120, 353] on div "add row Ctrl+Enter Cmd+Enter" at bounding box center [148, 348] width 155 height 24
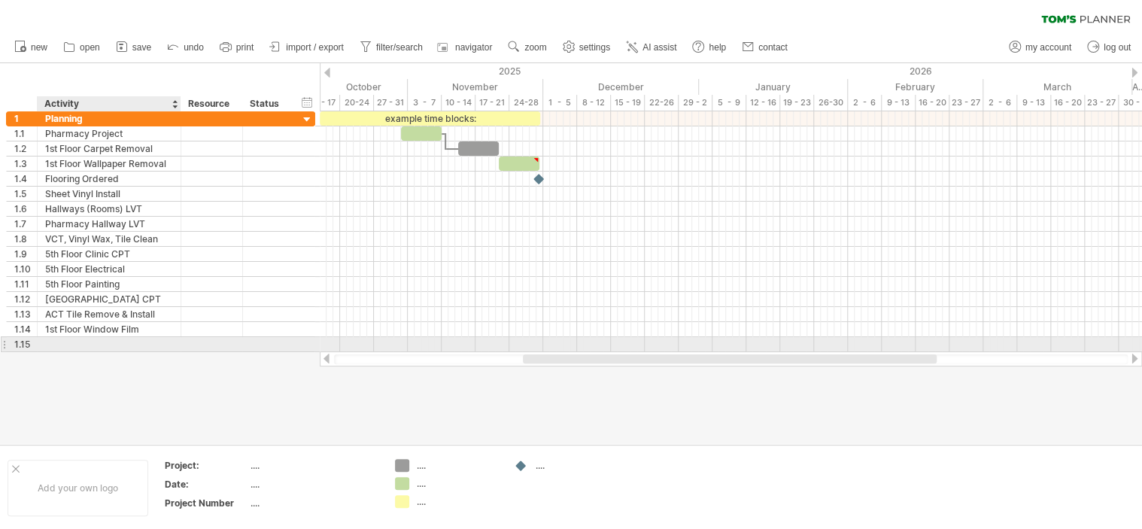
click at [67, 342] on div at bounding box center [109, 344] width 128 height 14
type input "**********"
click at [67, 342] on input "**********" at bounding box center [109, 344] width 128 height 14
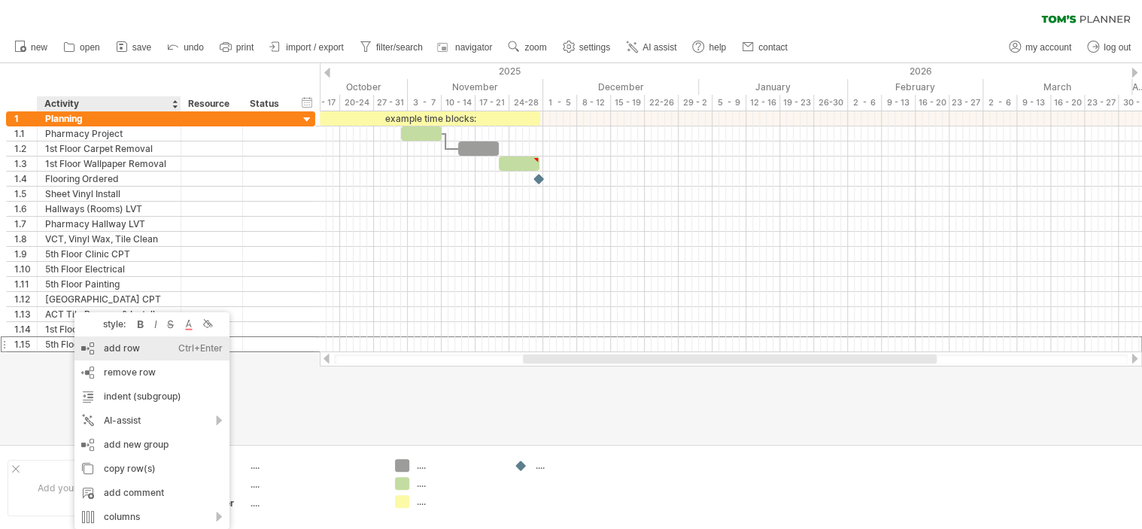
click at [129, 353] on div "add row Ctrl+Enter Cmd+Enter" at bounding box center [151, 348] width 155 height 24
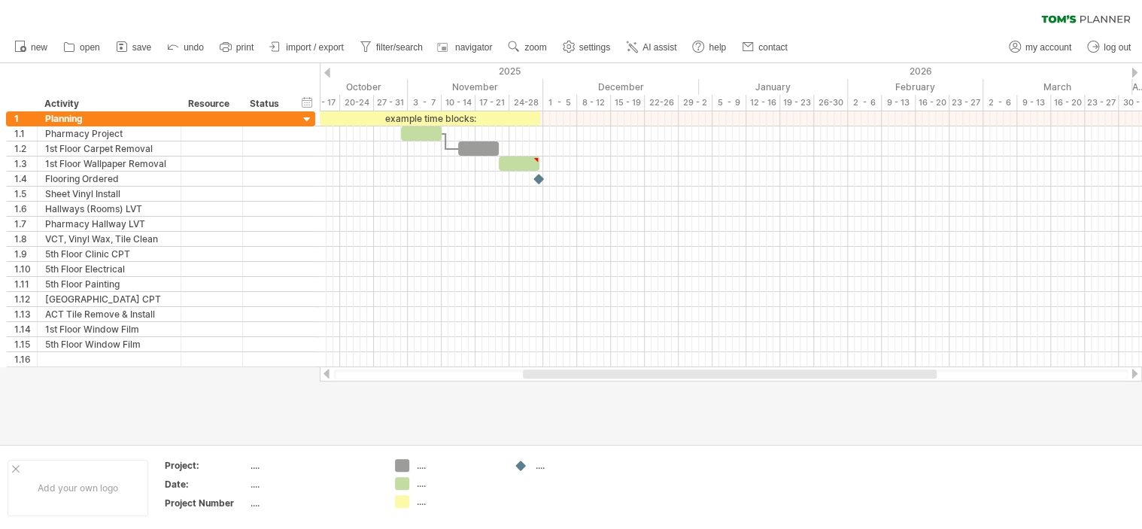
click at [329, 71] on div at bounding box center [327, 73] width 6 height 10
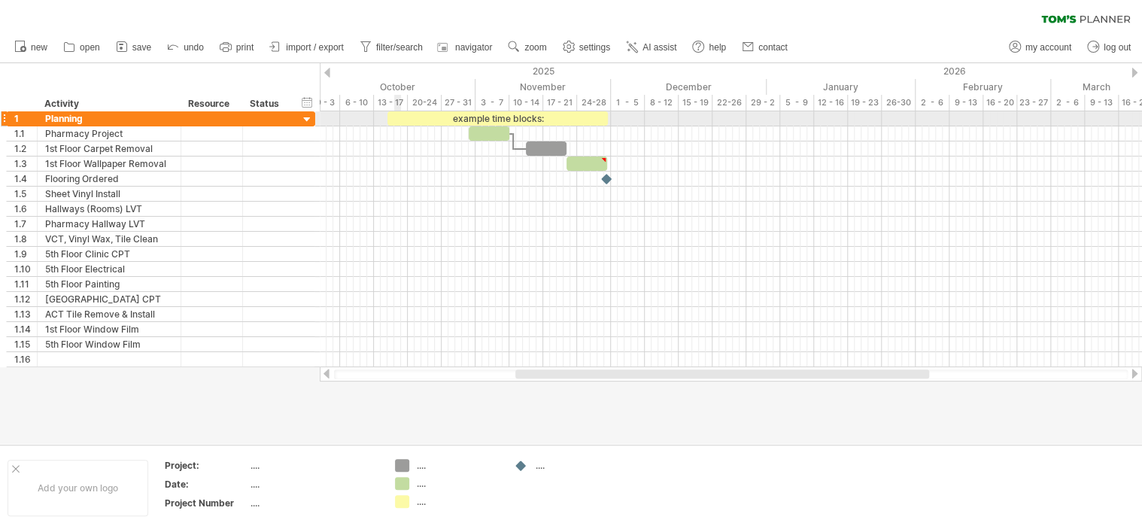
click at [398, 121] on div "example time blocks:" at bounding box center [497, 118] width 220 height 14
click at [398, 121] on div "**********" at bounding box center [497, 118] width 220 height 14
click at [390, 120] on div "**********" at bounding box center [497, 118] width 220 height 14
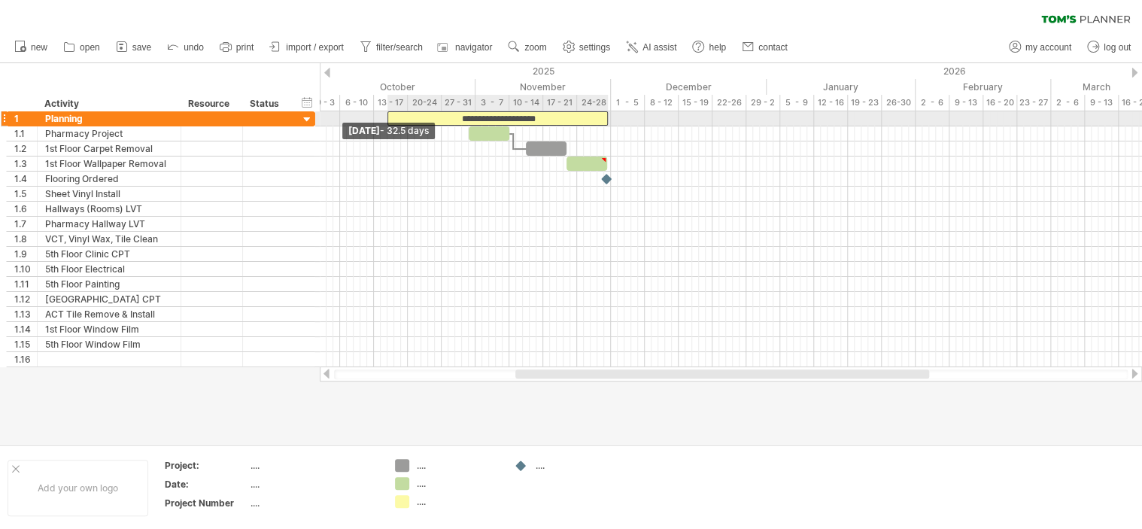
click at [387, 117] on span at bounding box center [387, 118] width 6 height 14
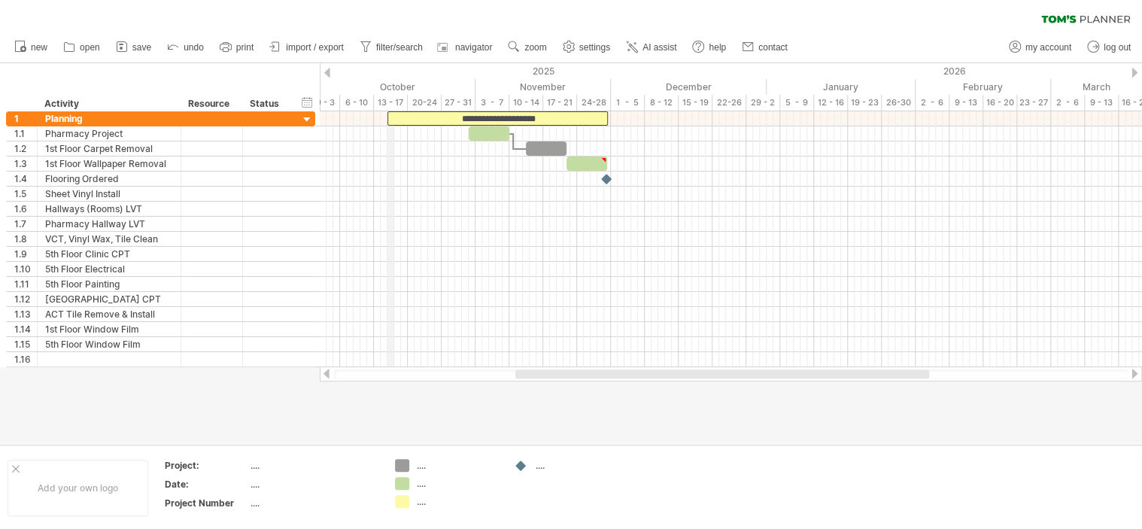
click at [390, 105] on div "13 - 17" at bounding box center [391, 103] width 34 height 16
click at [389, 102] on div "13 - 17" at bounding box center [391, 103] width 34 height 16
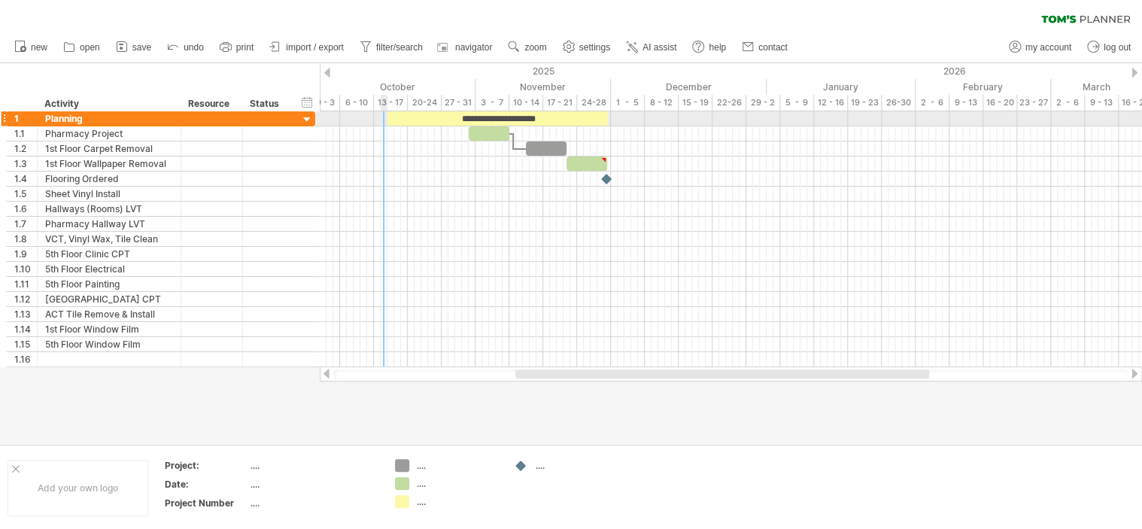
click at [381, 119] on div at bounding box center [731, 118] width 822 height 15
click at [394, 120] on div "**********" at bounding box center [497, 118] width 220 height 14
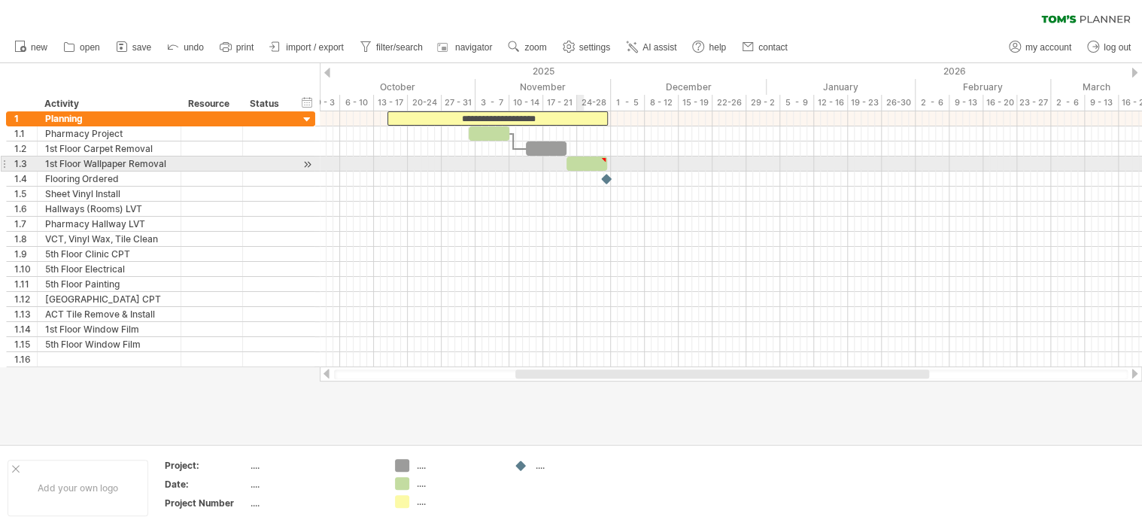
type textarea "**********"
click at [578, 162] on div at bounding box center [586, 163] width 41 height 14
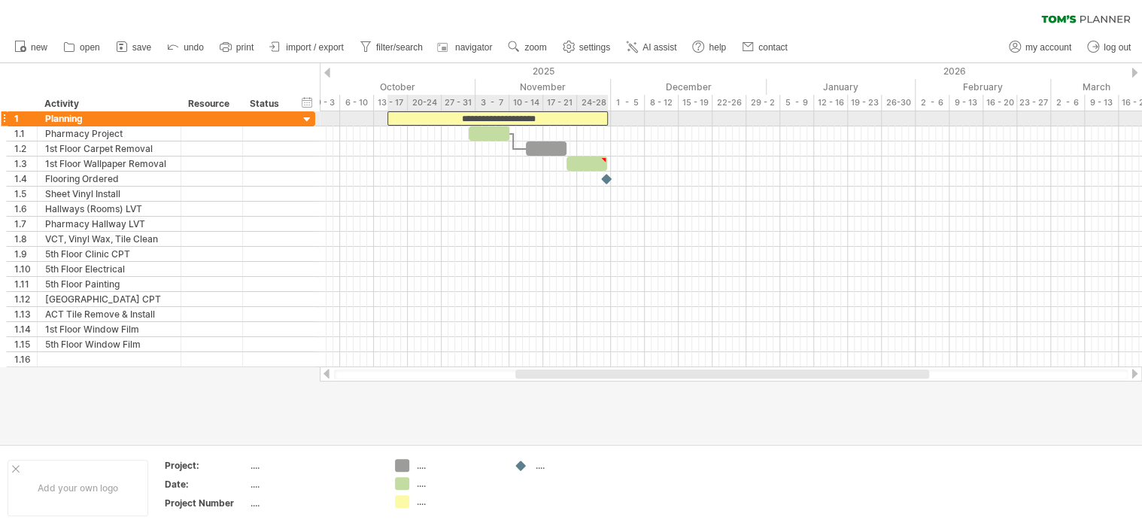
click at [553, 114] on div "**********" at bounding box center [497, 118] width 220 height 14
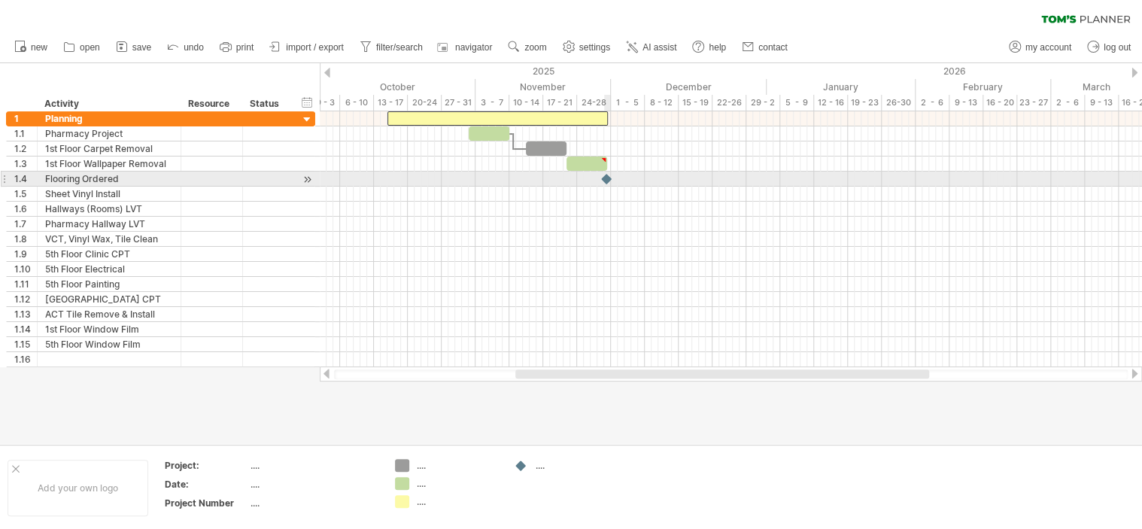
click at [608, 177] on div at bounding box center [606, 178] width 15 height 14
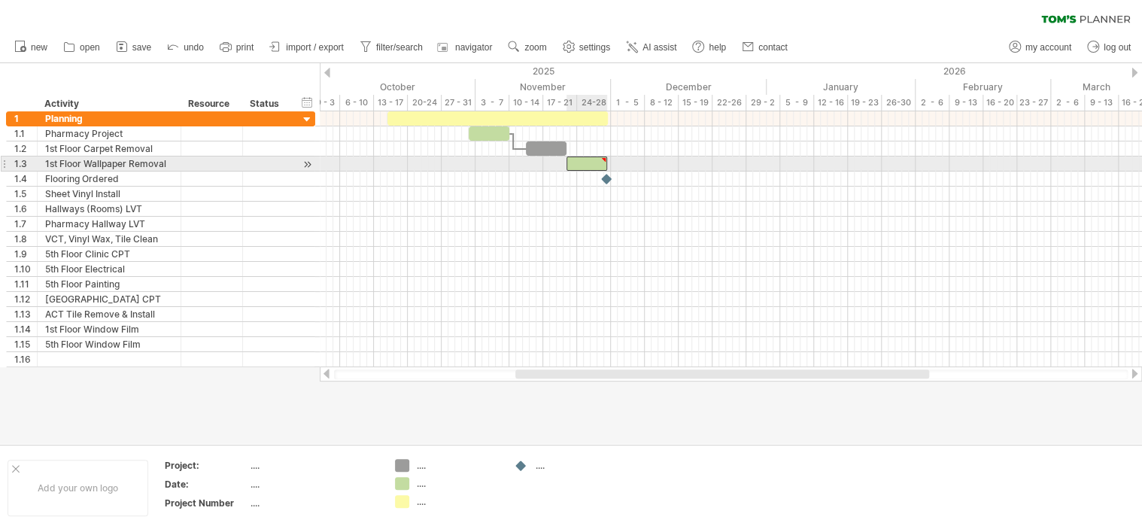
click at [602, 162] on div at bounding box center [603, 159] width 7 height 7
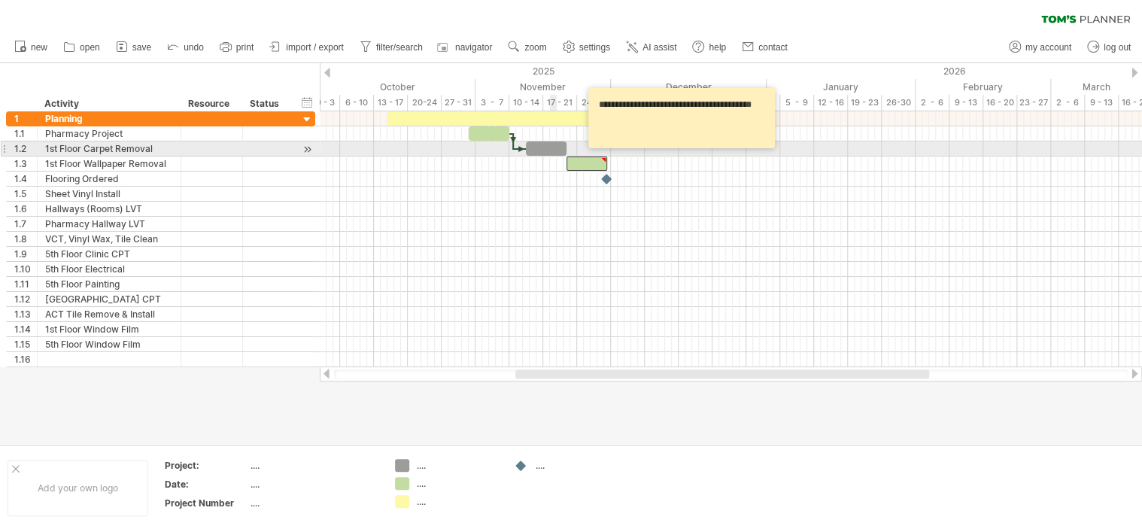
click at [551, 147] on div at bounding box center [546, 148] width 41 height 14
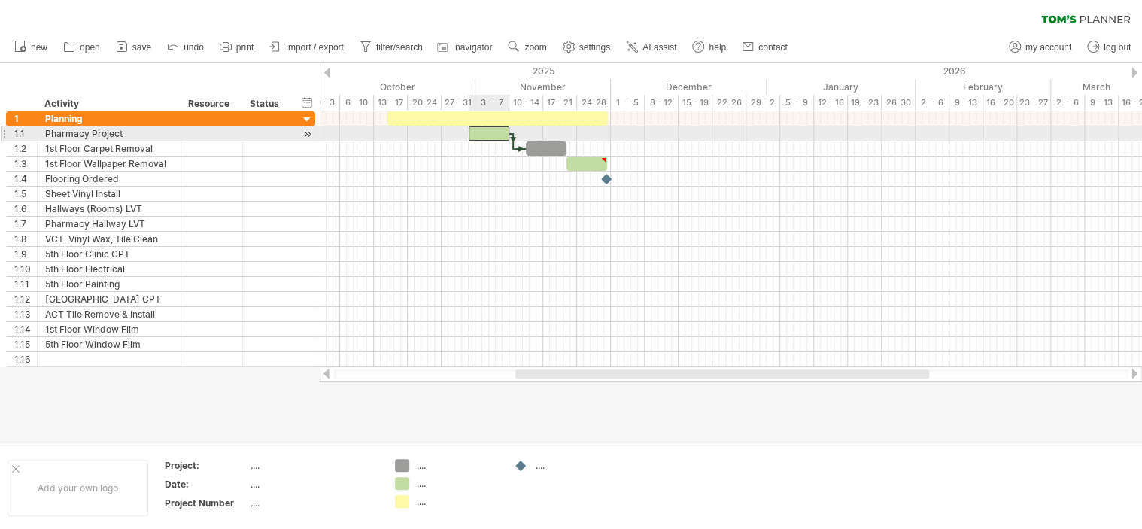
click at [499, 134] on div at bounding box center [489, 133] width 41 height 14
click at [390, 133] on div at bounding box center [731, 133] width 822 height 15
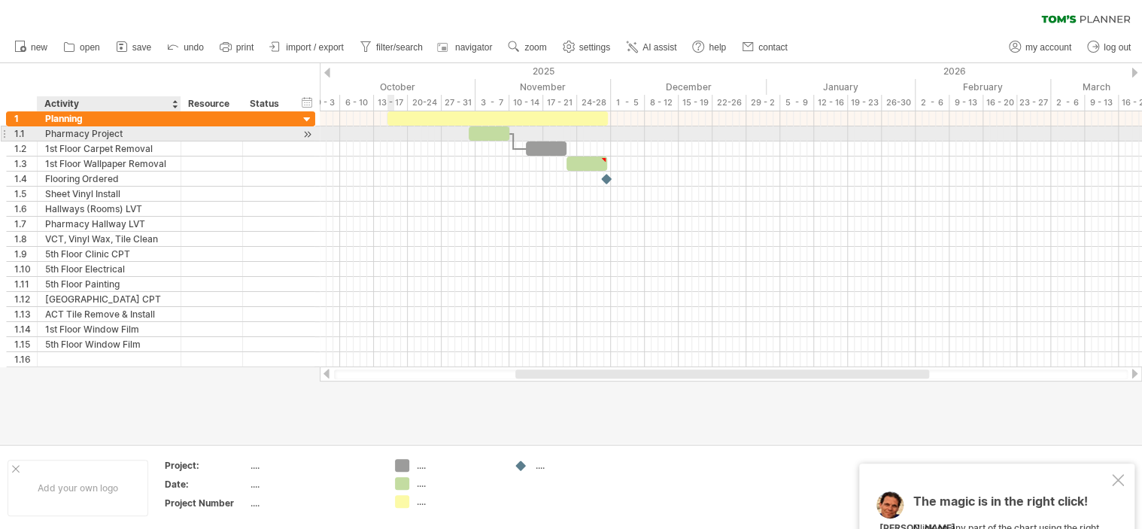
click at [390, 133] on div at bounding box center [731, 133] width 822 height 15
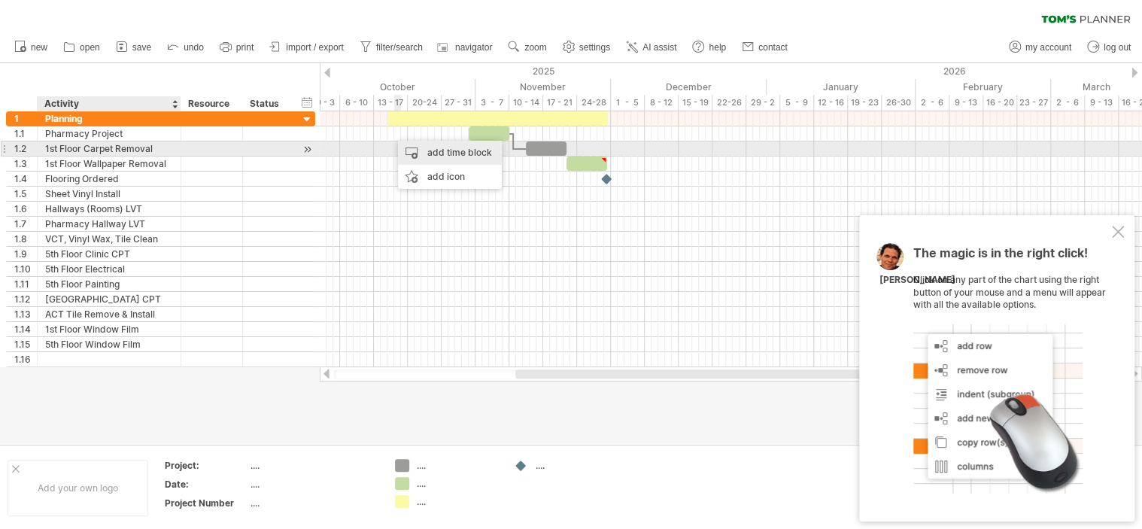
click at [422, 150] on div "add time block" at bounding box center [450, 153] width 104 height 24
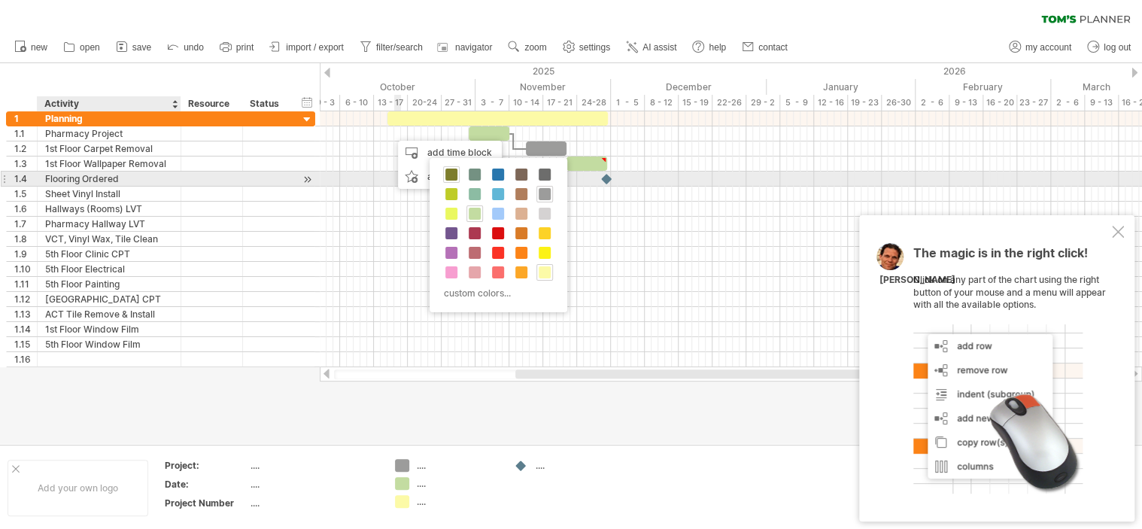
click at [449, 175] on span at bounding box center [451, 174] width 12 height 12
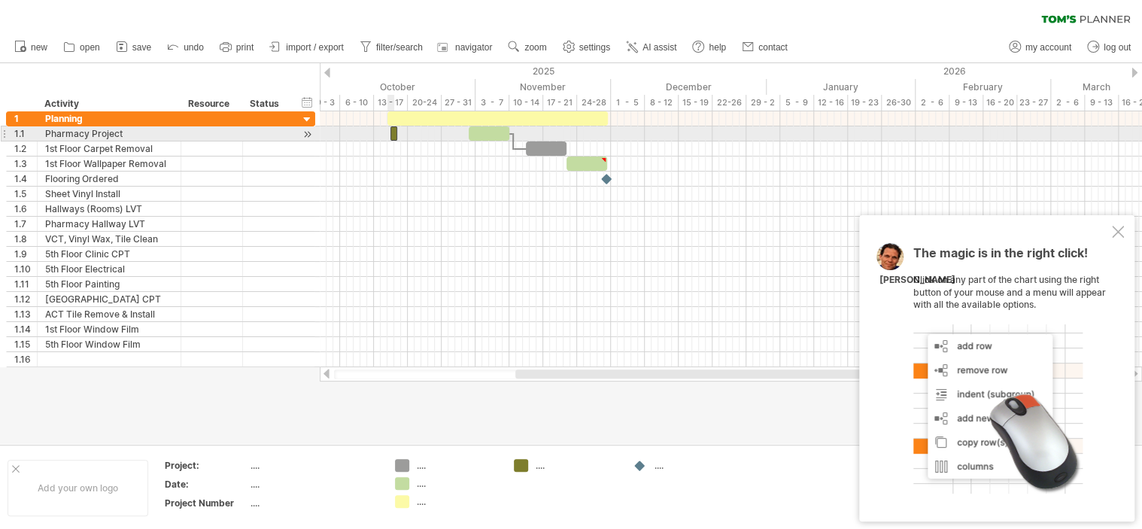
click at [393, 131] on span at bounding box center [390, 133] width 6 height 14
click at [396, 129] on div at bounding box center [396, 133] width 4 height 14
click at [394, 131] on div at bounding box center [396, 133] width 4 height 14
click at [391, 131] on span at bounding box center [394, 133] width 6 height 14
click at [395, 133] on span at bounding box center [398, 133] width 6 height 14
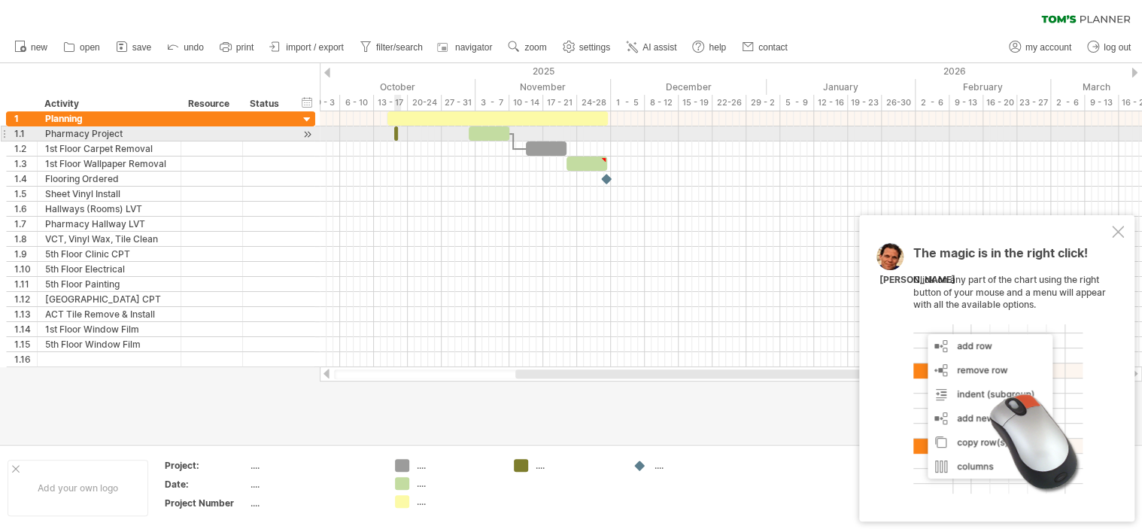
click at [395, 133] on span at bounding box center [398, 133] width 6 height 14
click at [389, 136] on div at bounding box center [731, 133] width 822 height 15
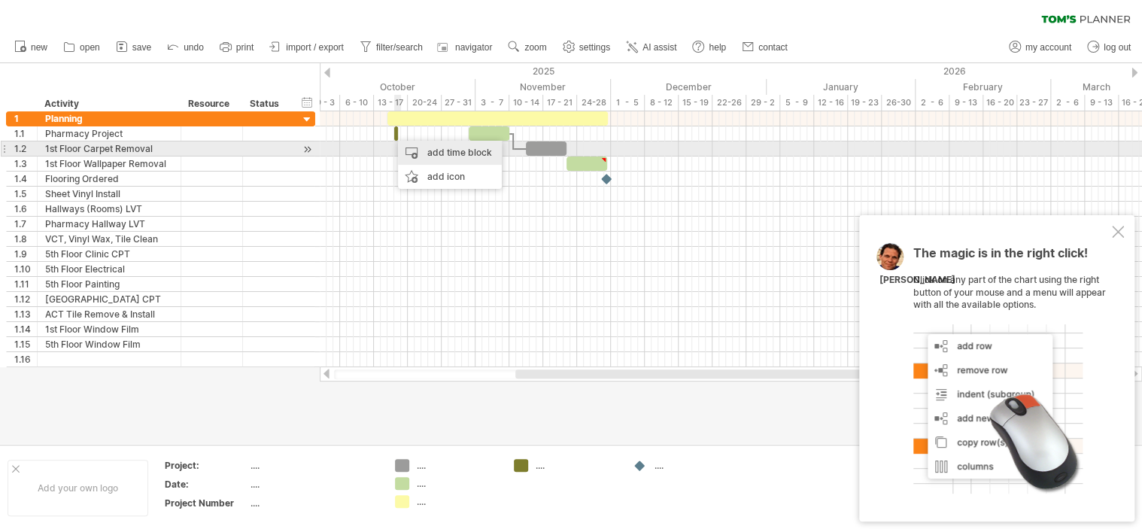
click at [433, 152] on div "add time block" at bounding box center [450, 153] width 104 height 24
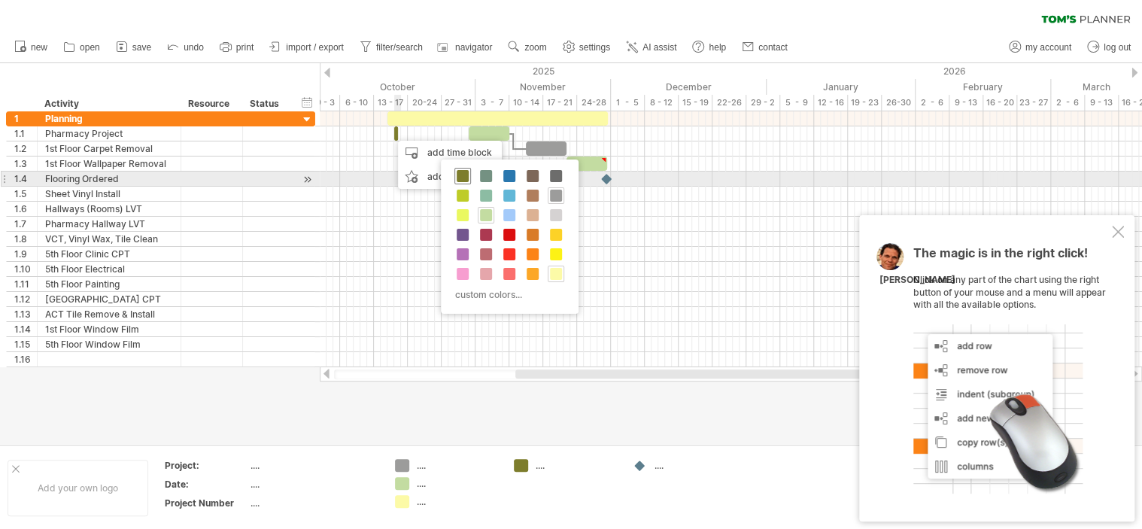
click at [457, 174] on span at bounding box center [463, 176] width 12 height 12
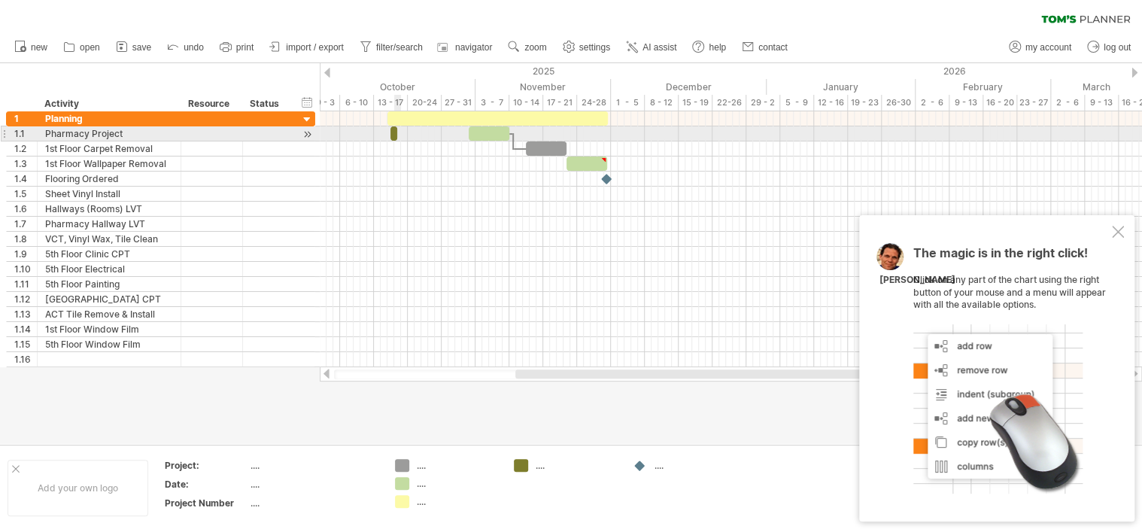
click at [396, 135] on span at bounding box center [397, 133] width 6 height 14
click at [392, 134] on span at bounding box center [390, 133] width 6 height 14
drag, startPoint x: 392, startPoint y: 134, endPoint x: 401, endPoint y: 131, distance: 9.5
click at [401, 131] on div "[DATE] - 1.0 days [DATE] - 0.5 days" at bounding box center [731, 239] width 822 height 256
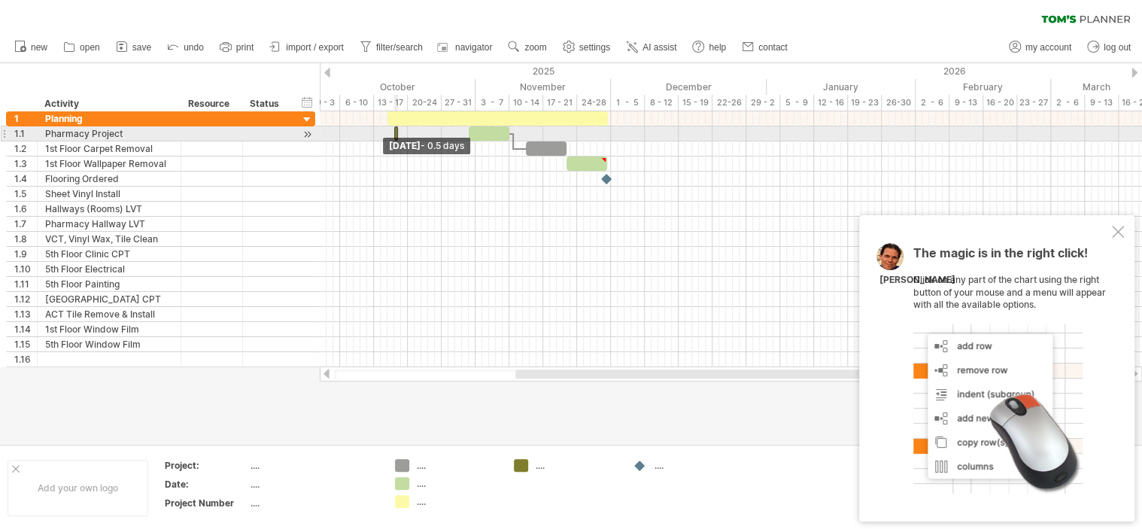
drag, startPoint x: 391, startPoint y: 132, endPoint x: 420, endPoint y: 132, distance: 29.3
click at [420, 132] on div "[DATE] - 1.0 days [DATE] - 0.5 days" at bounding box center [731, 239] width 822 height 256
drag, startPoint x: 399, startPoint y: 132, endPoint x: 317, endPoint y: 131, distance: 82.7
click at [317, 131] on div "Trying to reach [DOMAIN_NAME] Connected again... 0% clear filter new 1" at bounding box center [571, 264] width 1142 height 529
click at [399, 129] on span at bounding box center [401, 133] width 6 height 14
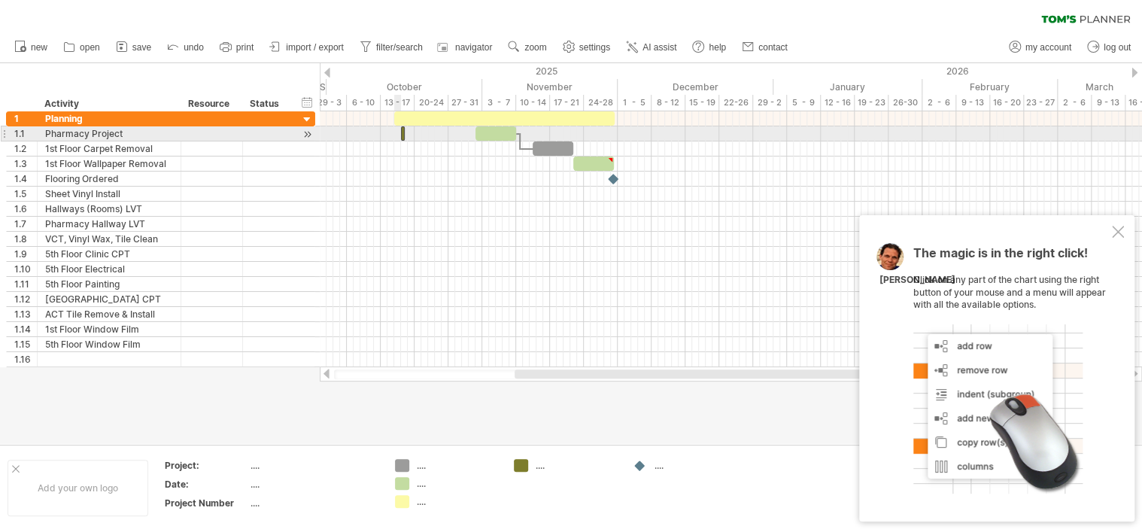
click at [399, 129] on span at bounding box center [401, 133] width 6 height 14
click at [373, 135] on div at bounding box center [731, 133] width 822 height 15
click at [396, 130] on div at bounding box center [731, 133] width 822 height 15
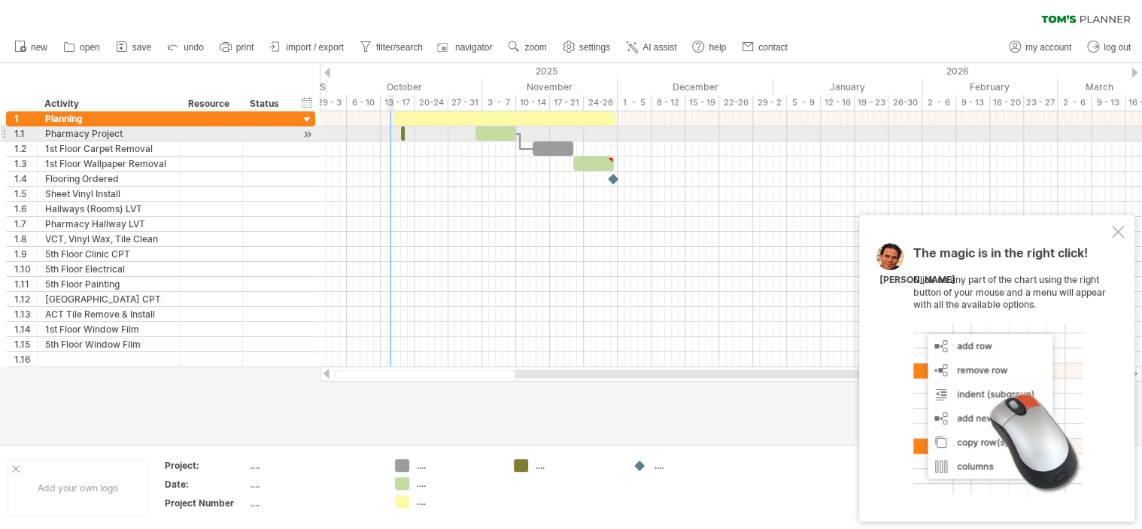
click at [389, 133] on div at bounding box center [731, 133] width 822 height 15
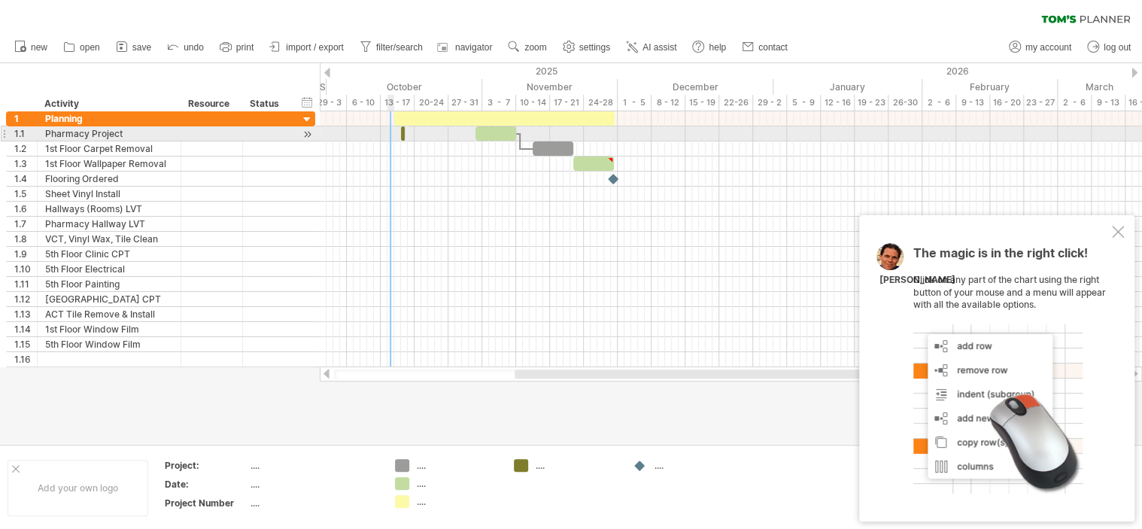
click at [389, 133] on div at bounding box center [731, 133] width 822 height 15
click at [403, 133] on span at bounding box center [405, 133] width 6 height 14
drag, startPoint x: 402, startPoint y: 134, endPoint x: 390, endPoint y: 135, distance: 11.3
click at [390, 135] on div "[DATE] - 0.5 days [DATE] - 0.5 days" at bounding box center [731, 239] width 822 height 256
click at [394, 134] on div at bounding box center [731, 133] width 822 height 15
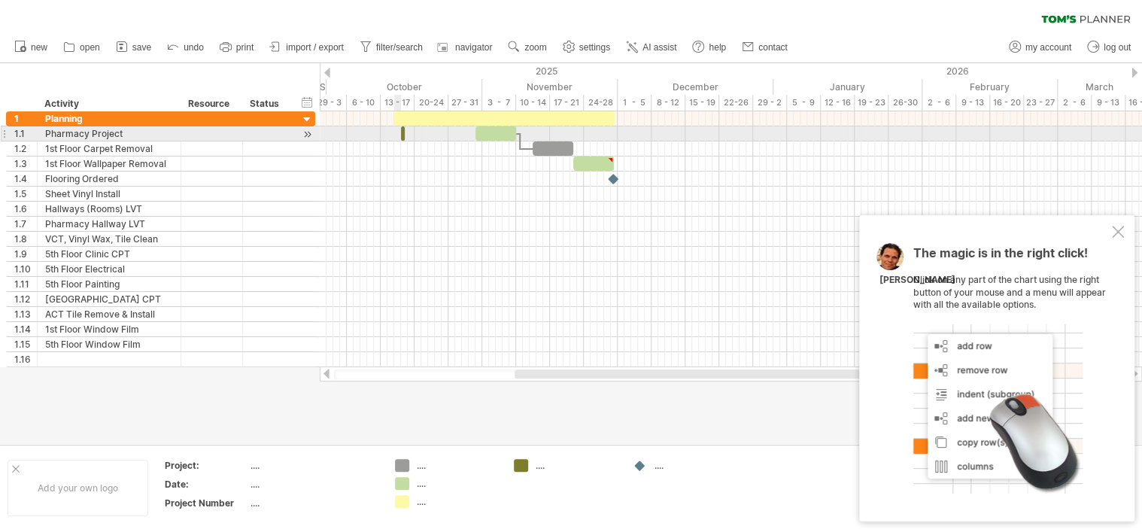
click at [394, 134] on div at bounding box center [731, 133] width 822 height 15
drag, startPoint x: 405, startPoint y: 135, endPoint x: 396, endPoint y: 137, distance: 10.0
click at [396, 137] on div "[DATE] - 0.5 days [DATE] - 0.5 days" at bounding box center [731, 239] width 822 height 256
click at [394, 134] on div at bounding box center [731, 133] width 822 height 15
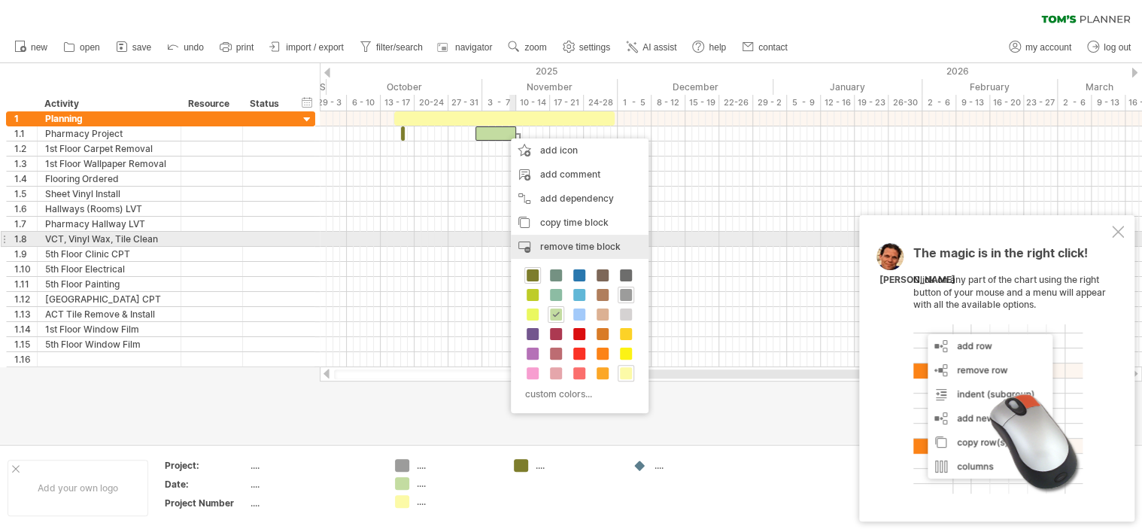
click at [567, 241] on span "remove time block" at bounding box center [580, 246] width 80 height 11
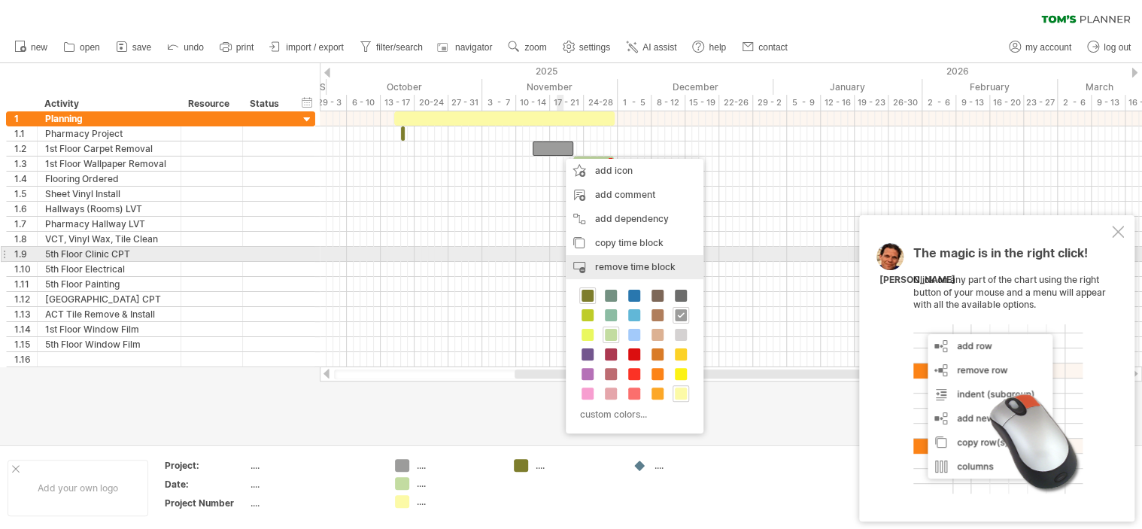
click at [617, 262] on span "remove time block" at bounding box center [635, 266] width 80 height 11
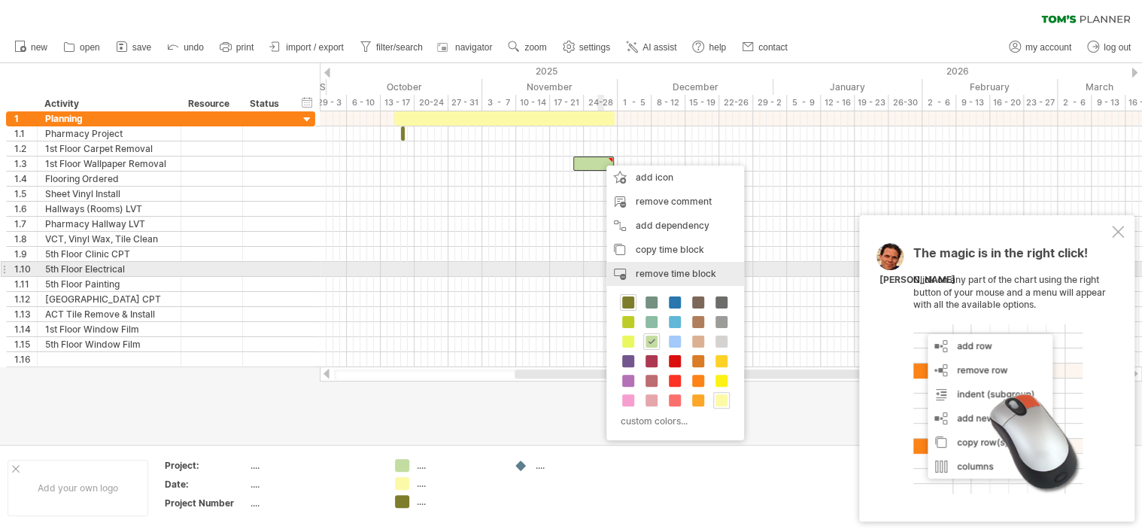
click at [650, 265] on div "remove time block remove selected items" at bounding box center [675, 274] width 138 height 24
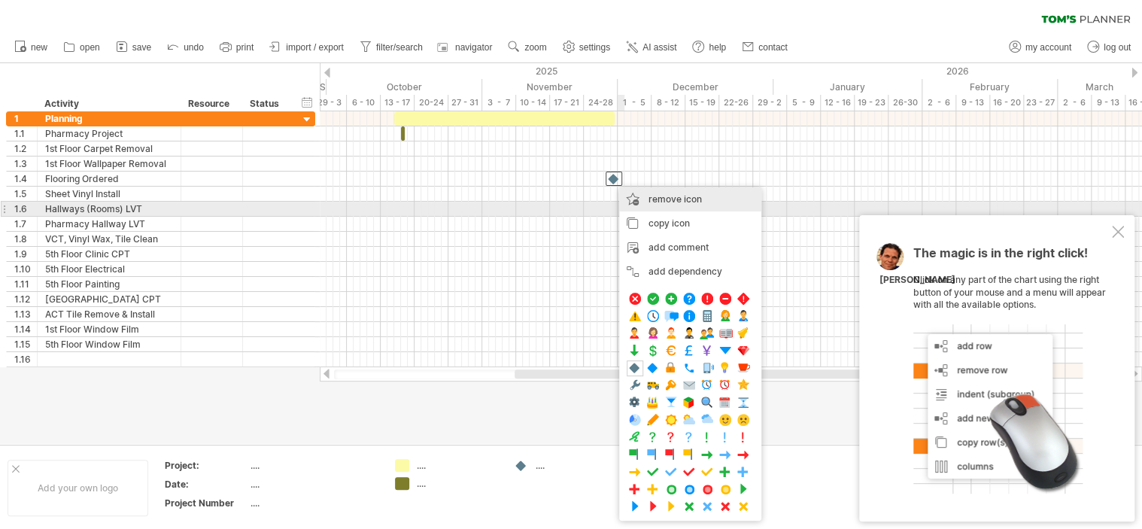
click at [657, 202] on span "remove icon" at bounding box center [674, 198] width 53 height 11
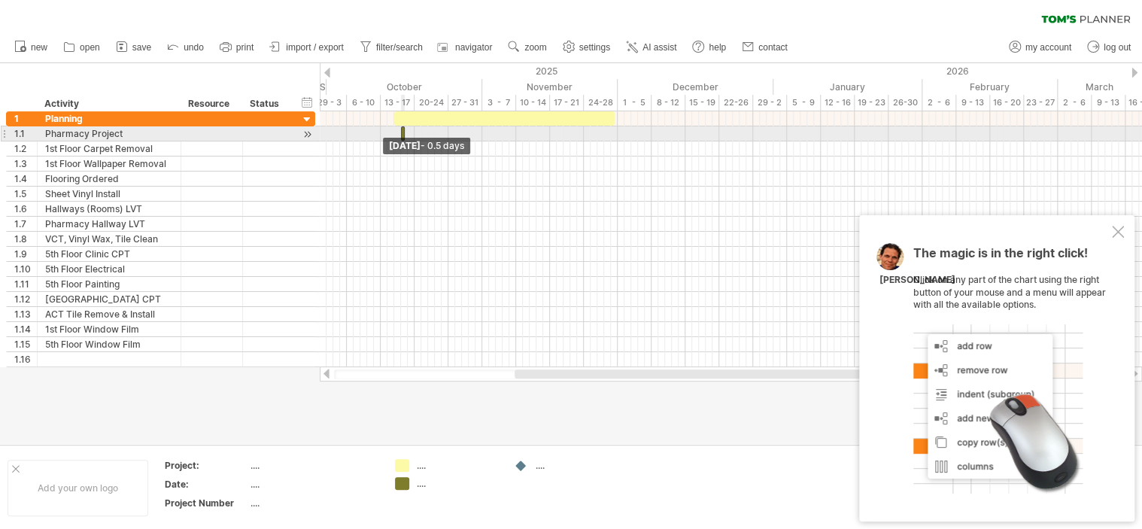
click at [398, 137] on span at bounding box center [401, 133] width 6 height 14
click at [394, 135] on div at bounding box center [731, 133] width 822 height 15
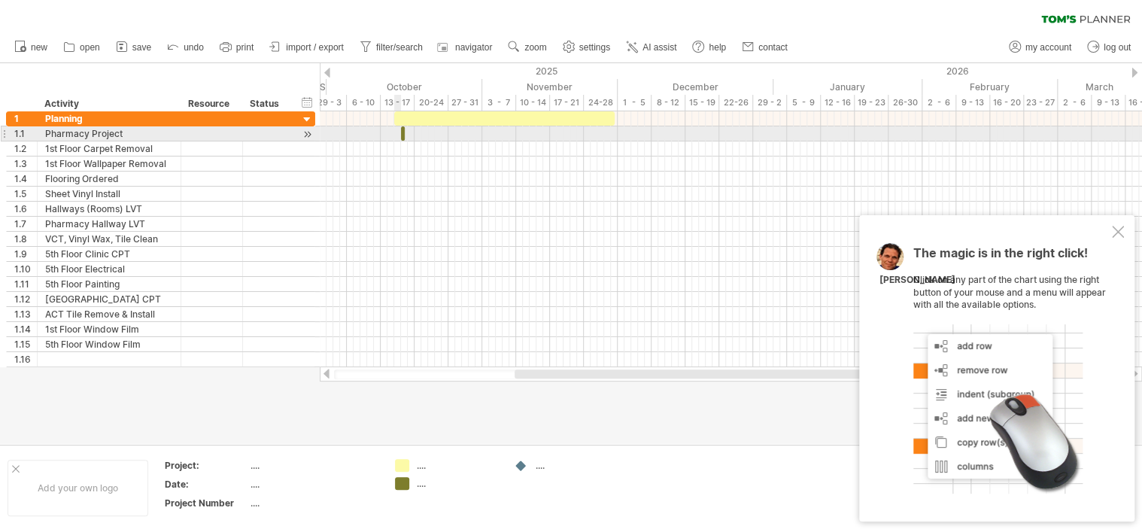
click at [394, 135] on div at bounding box center [731, 133] width 822 height 15
click at [404, 135] on span at bounding box center [405, 133] width 6 height 14
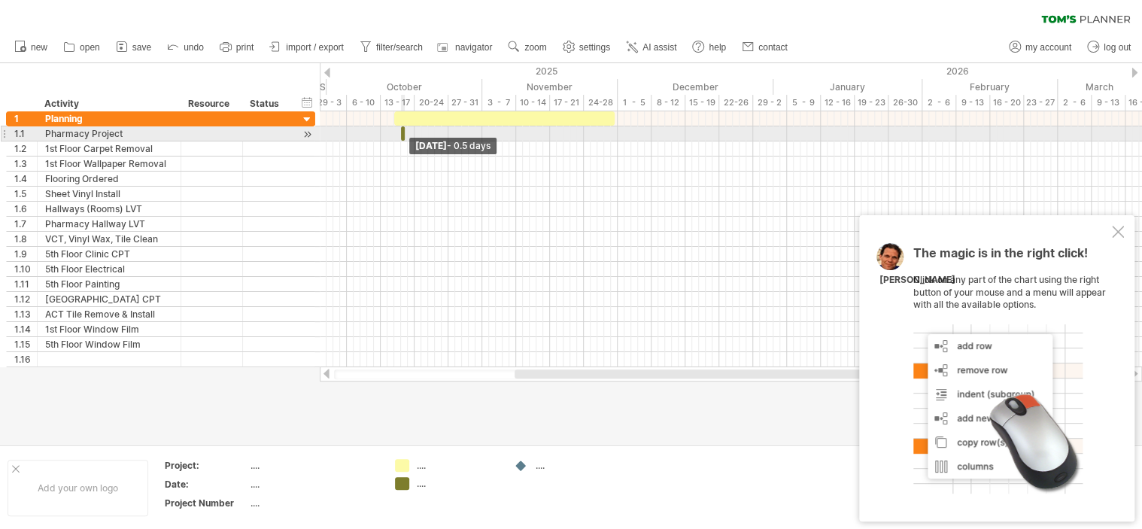
click at [404, 135] on span at bounding box center [405, 133] width 6 height 14
click at [403, 136] on span at bounding box center [405, 133] width 6 height 14
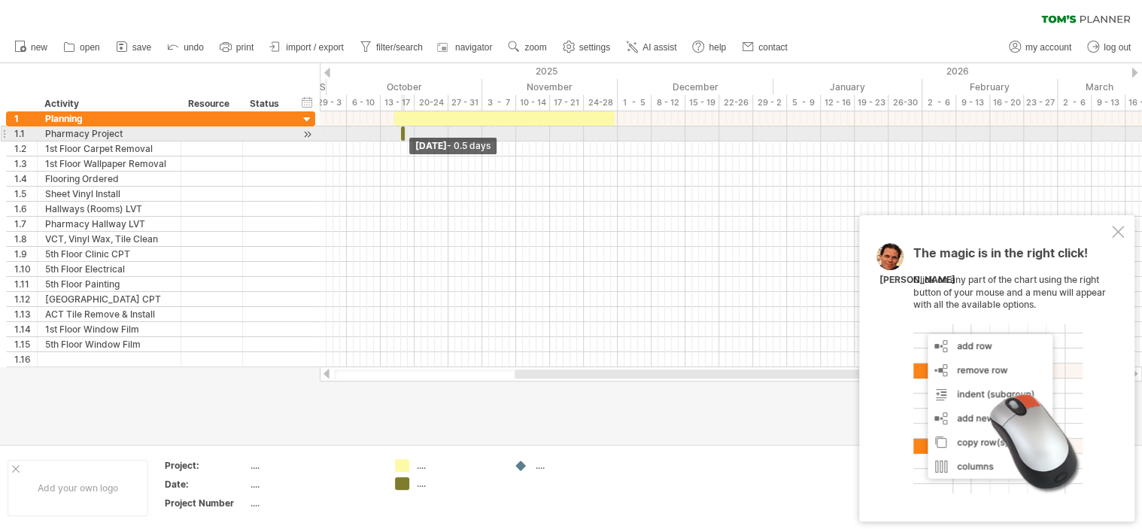
click at [403, 136] on span at bounding box center [405, 133] width 6 height 14
drag, startPoint x: 403, startPoint y: 136, endPoint x: 412, endPoint y: 135, distance: 9.1
click at [412, 135] on span at bounding box center [414, 133] width 6 height 14
click at [419, 140] on div at bounding box center [731, 133] width 822 height 15
click at [407, 132] on div at bounding box center [408, 133] width 14 height 14
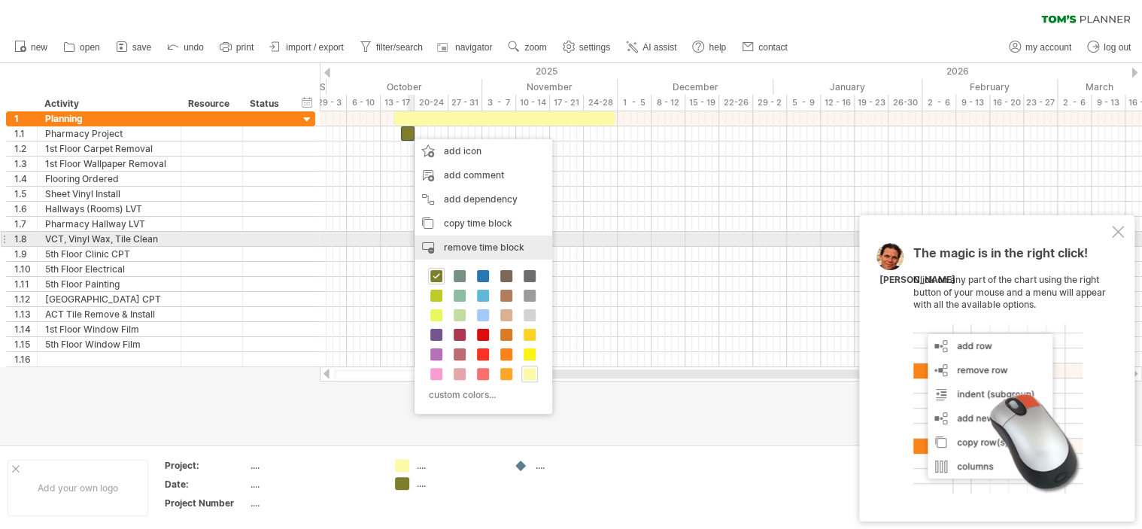
click at [469, 246] on span "remove time block" at bounding box center [484, 246] width 80 height 11
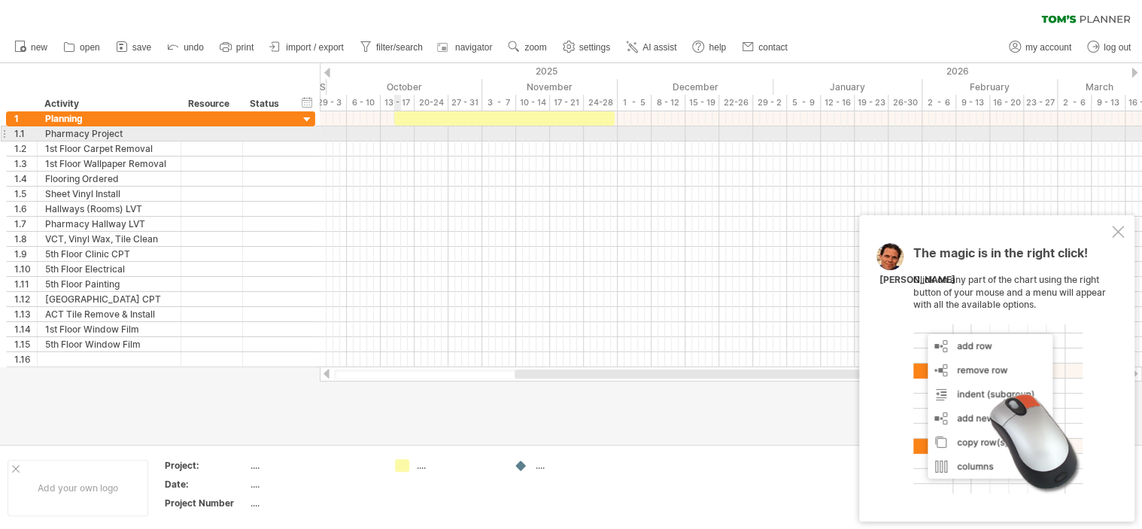
click at [398, 135] on div at bounding box center [731, 133] width 822 height 15
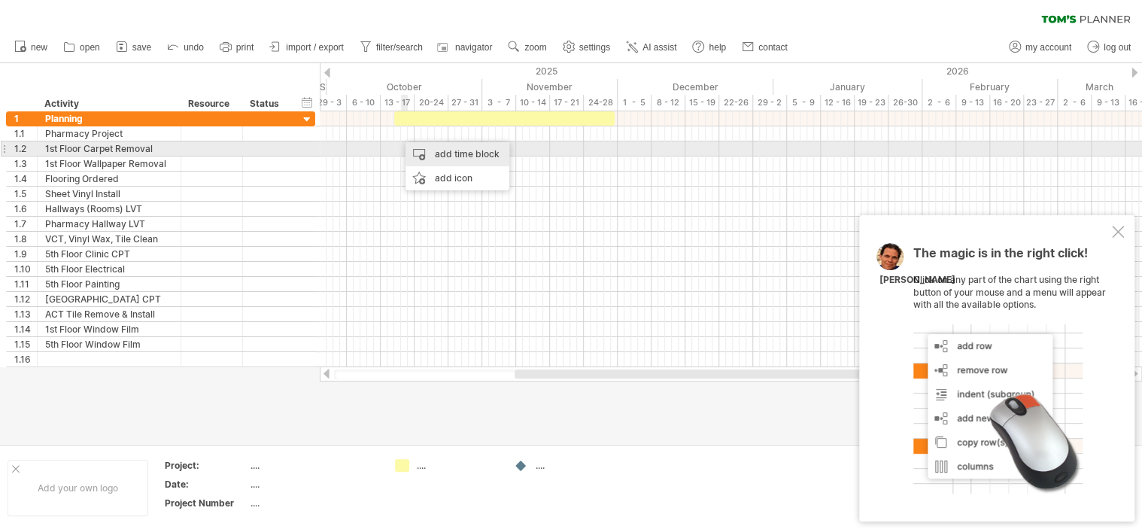
click at [439, 151] on div "add time block" at bounding box center [457, 154] width 104 height 24
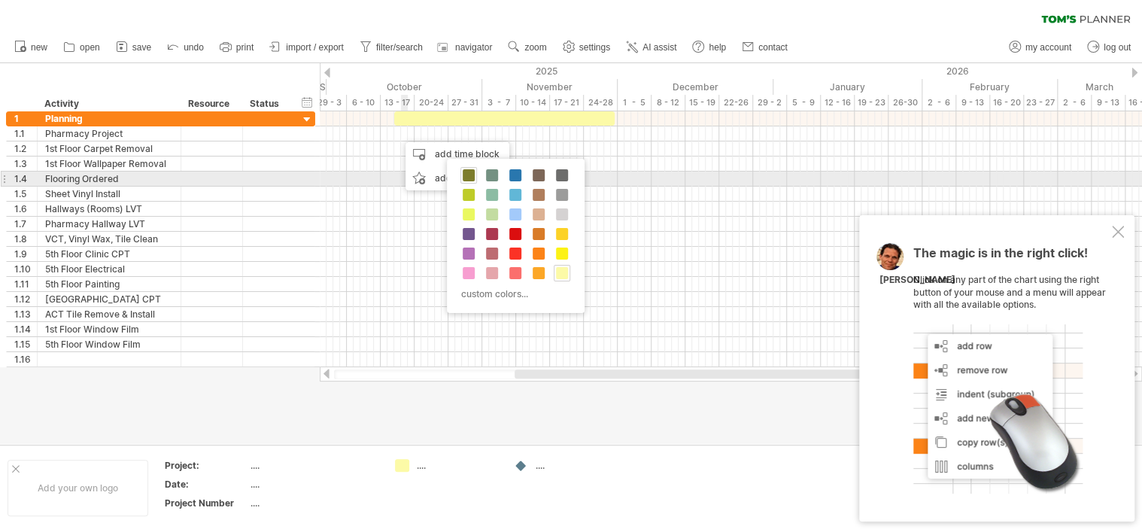
click at [473, 173] on span at bounding box center [469, 175] width 12 height 12
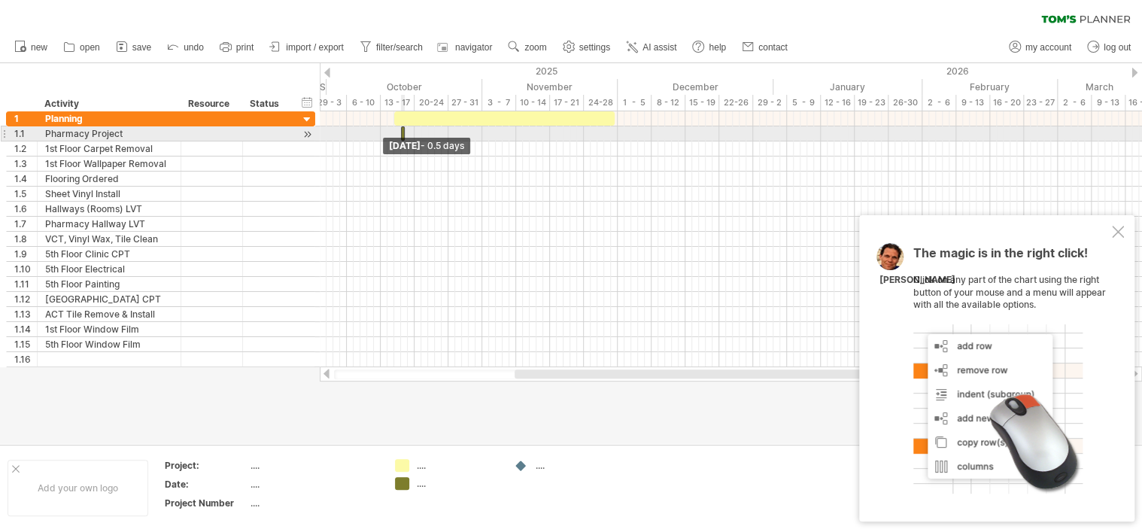
drag, startPoint x: 399, startPoint y: 132, endPoint x: 465, endPoint y: 129, distance: 66.3
click at [465, 129] on div "[DATE] [DATE] - 0.5 days" at bounding box center [731, 239] width 822 height 256
click at [402, 132] on span at bounding box center [405, 133] width 6 height 14
drag, startPoint x: 402, startPoint y: 132, endPoint x: 411, endPoint y: 132, distance: 8.3
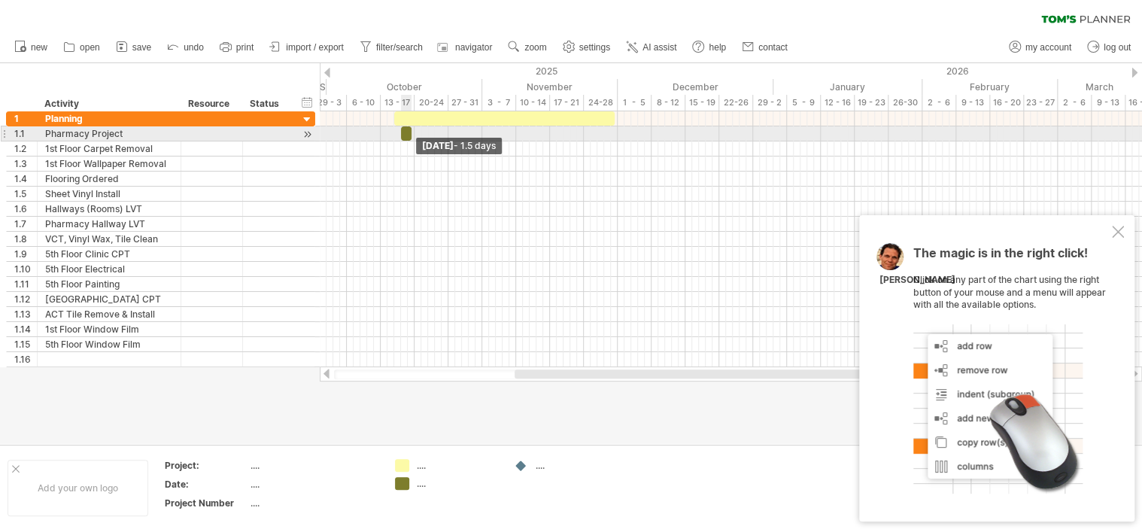
click at [411, 132] on span at bounding box center [411, 133] width 6 height 14
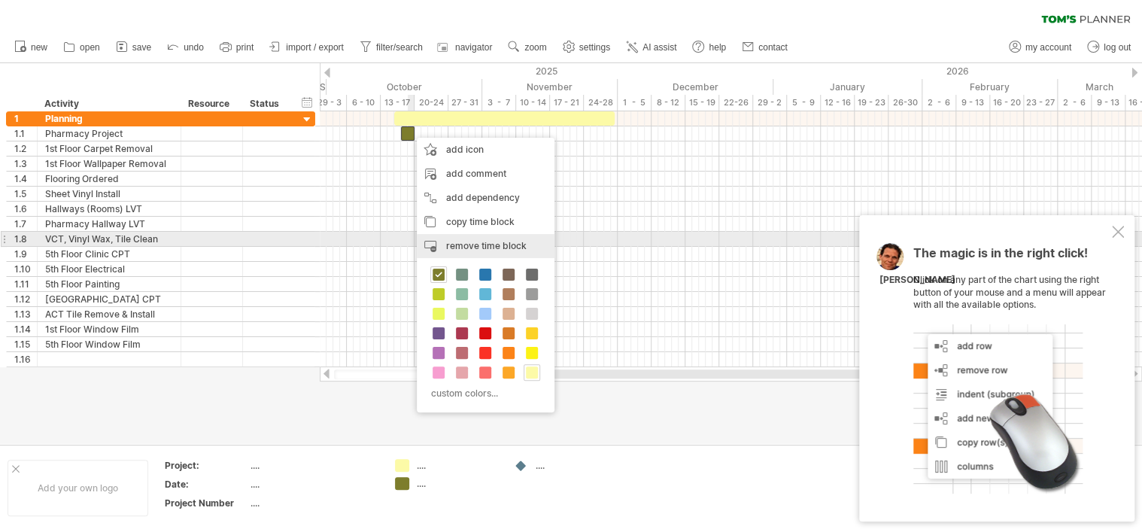
click at [464, 244] on span "remove time block" at bounding box center [486, 245] width 80 height 11
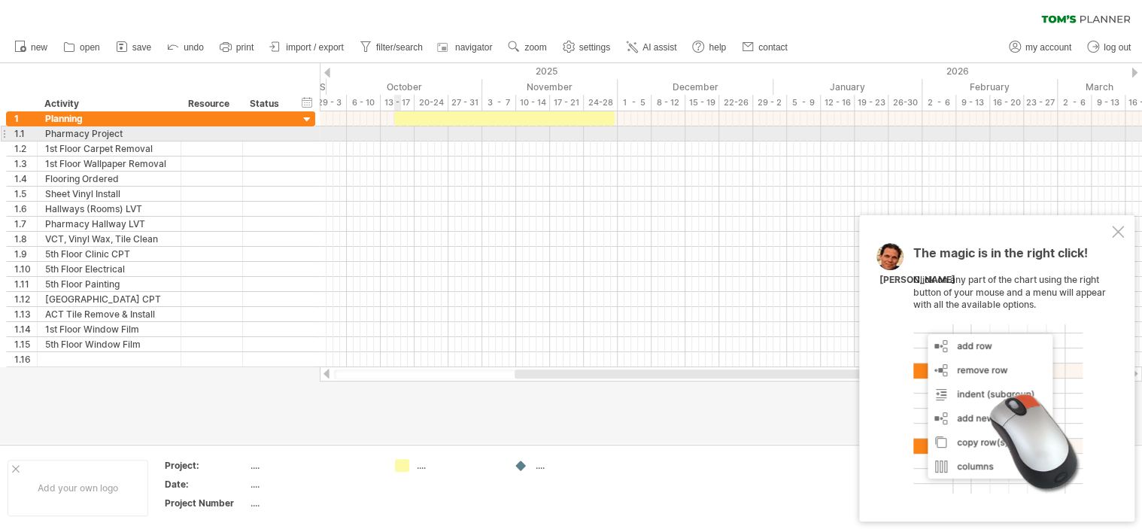
click at [396, 135] on div at bounding box center [731, 133] width 822 height 15
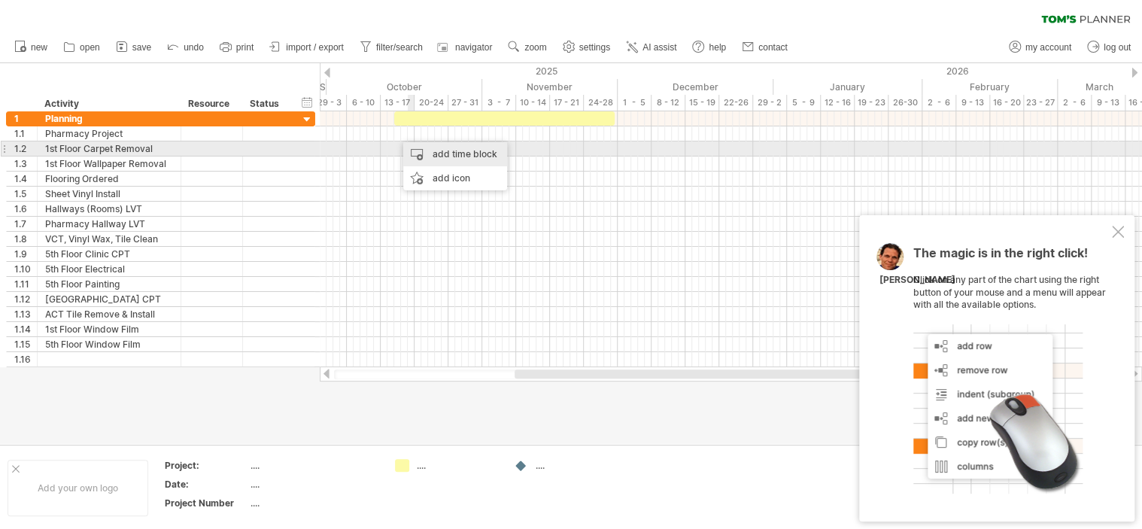
click at [432, 147] on div "add time block" at bounding box center [455, 154] width 104 height 24
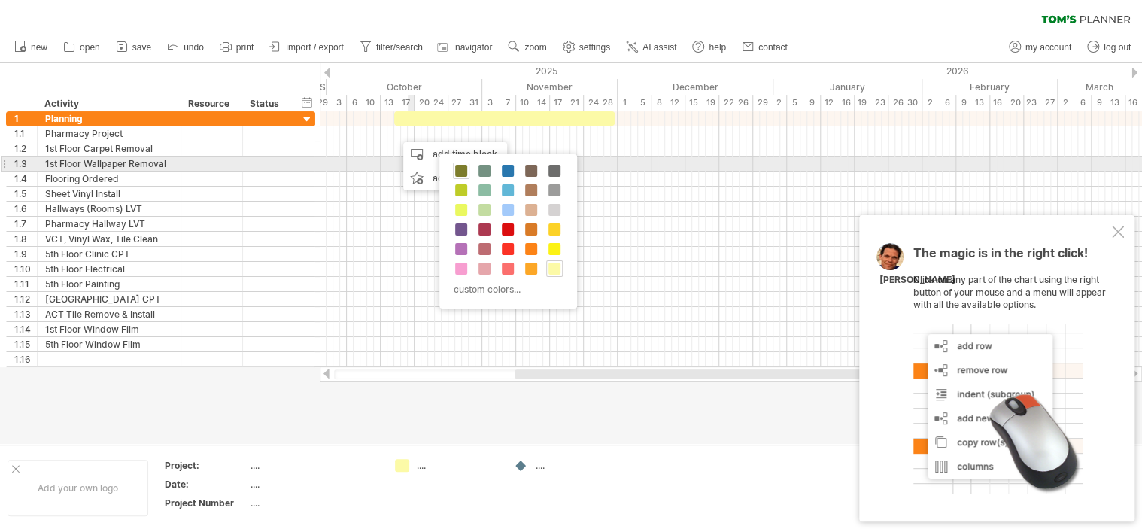
click at [463, 166] on span at bounding box center [461, 171] width 12 height 12
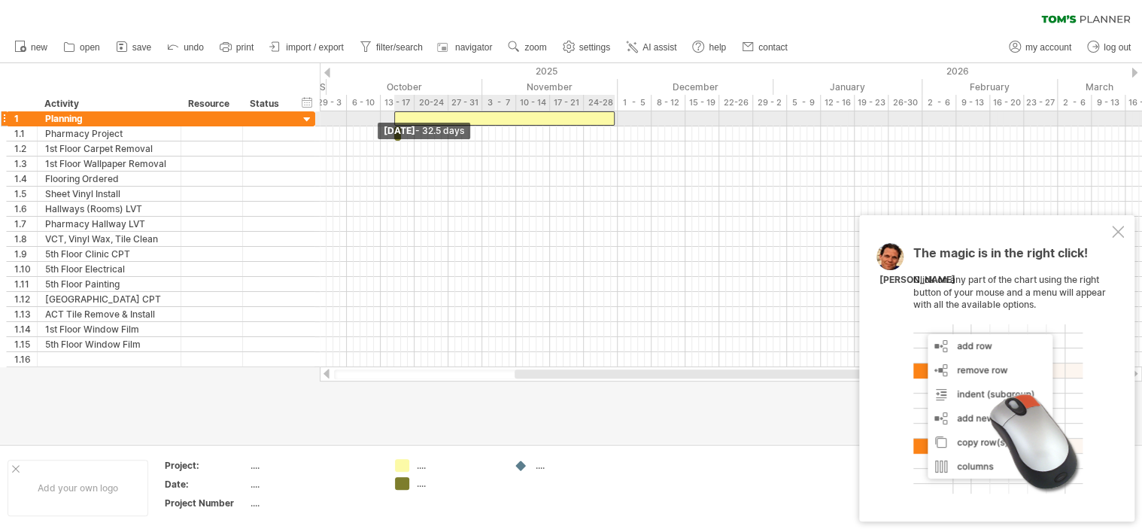
click at [395, 119] on span at bounding box center [394, 118] width 6 height 14
click at [399, 120] on span at bounding box center [398, 118] width 6 height 14
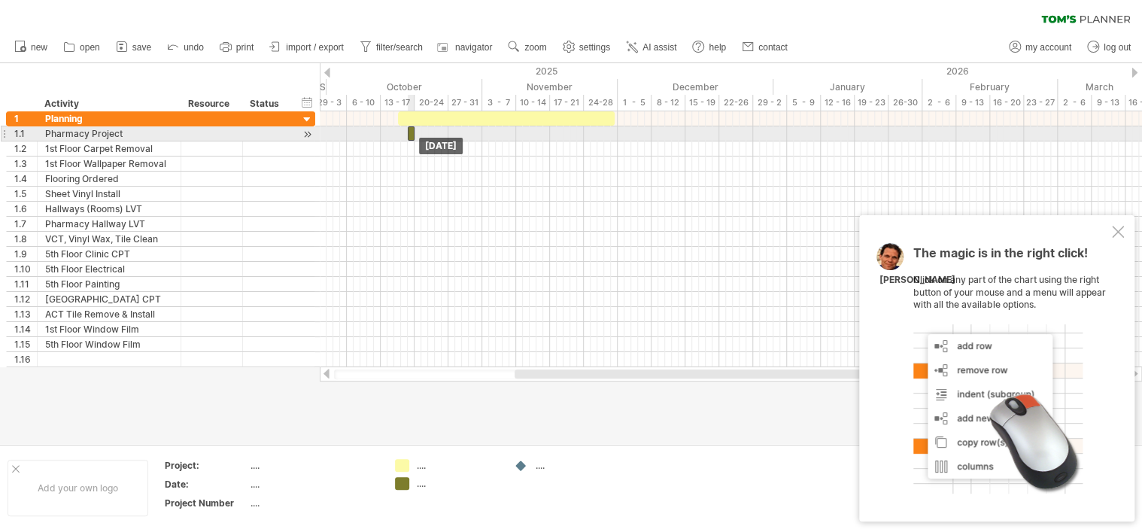
drag, startPoint x: 397, startPoint y: 130, endPoint x: 410, endPoint y: 132, distance: 12.9
click at [410, 132] on div at bounding box center [411, 133] width 7 height 14
drag, startPoint x: 406, startPoint y: 135, endPoint x: 391, endPoint y: 138, distance: 15.2
click at [391, 138] on div "[DATE] [DATE] - 3.5 days" at bounding box center [731, 239] width 822 height 256
drag, startPoint x: 409, startPoint y: 133, endPoint x: 395, endPoint y: 135, distance: 14.4
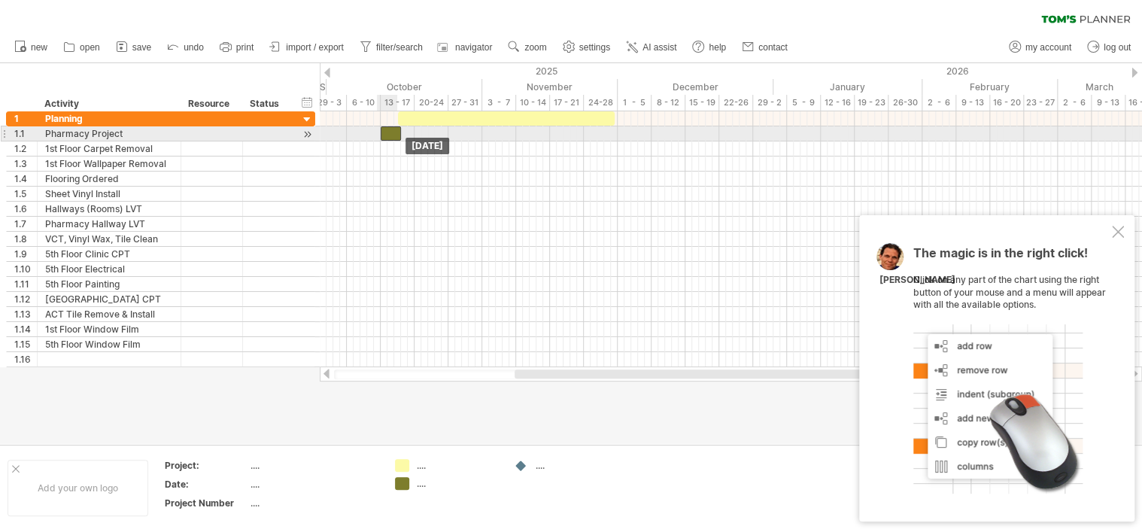
click at [395, 135] on div at bounding box center [391, 133] width 20 height 14
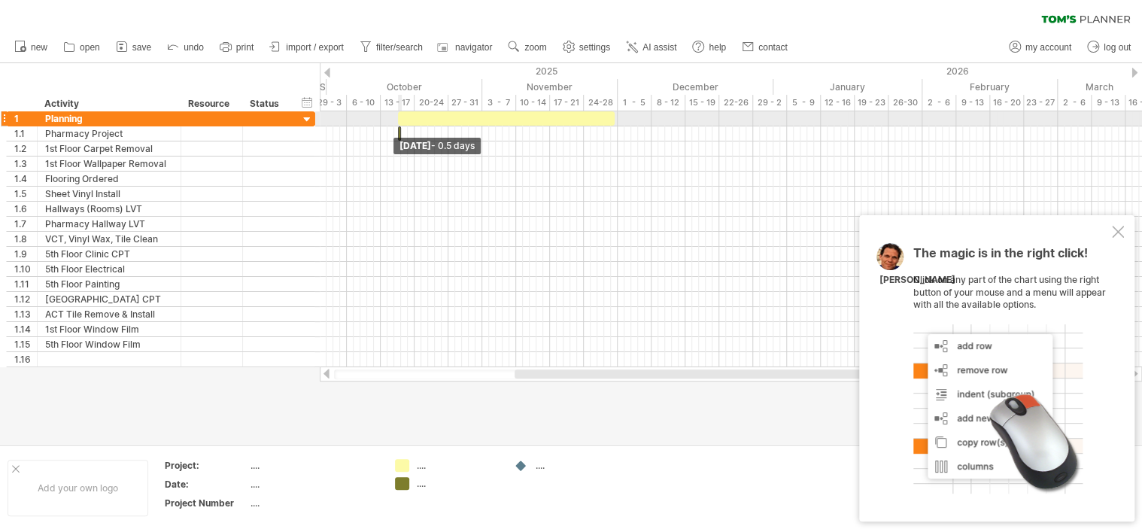
drag, startPoint x: 382, startPoint y: 136, endPoint x: 489, endPoint y: 124, distance: 107.5
click at [482, 124] on div at bounding box center [482, 239] width 0 height 256
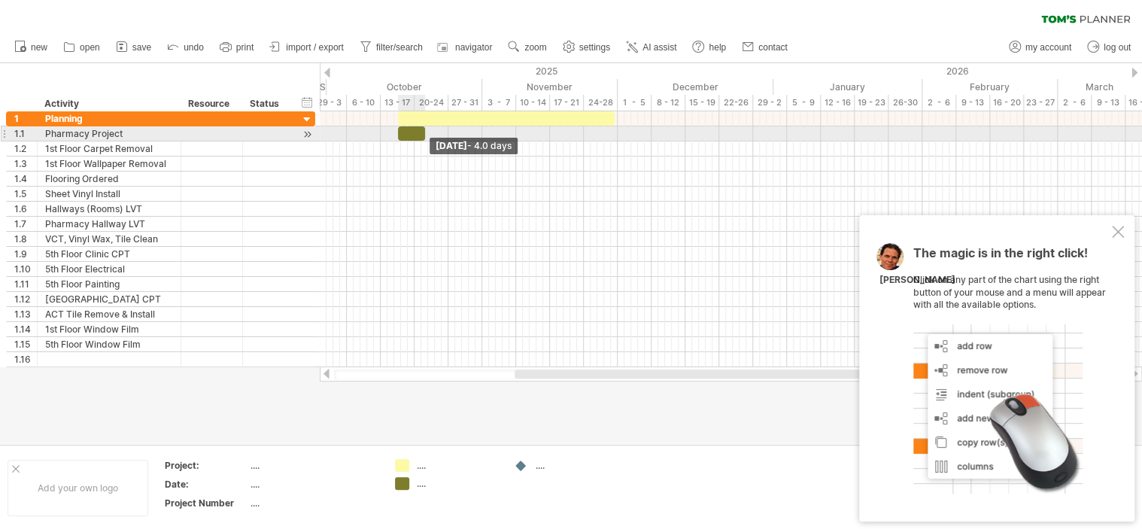
drag, startPoint x: 399, startPoint y: 133, endPoint x: 424, endPoint y: 132, distance: 24.9
click at [424, 132] on span at bounding box center [425, 133] width 6 height 14
click at [403, 135] on div at bounding box center [411, 133] width 27 height 14
click at [397, 135] on span at bounding box center [398, 133] width 6 height 14
drag, startPoint x: 399, startPoint y: 135, endPoint x: 463, endPoint y: 129, distance: 63.4
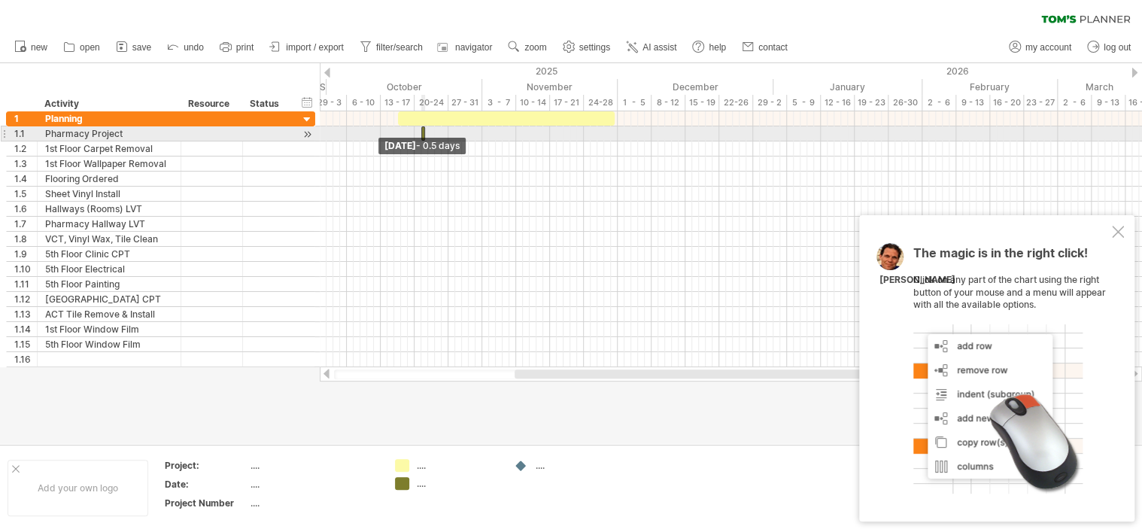
click at [463, 129] on div "[DATE] [DATE] - 0.5 days" at bounding box center [731, 239] width 822 height 256
click at [423, 132] on span at bounding box center [425, 133] width 6 height 14
drag, startPoint x: 423, startPoint y: 132, endPoint x: 405, endPoint y: 132, distance: 18.1
click at [405, 132] on div "[DATE] - 0.5 days [DATE] - 0.5 days" at bounding box center [731, 239] width 822 height 256
drag, startPoint x: 426, startPoint y: 132, endPoint x: 436, endPoint y: 132, distance: 10.6
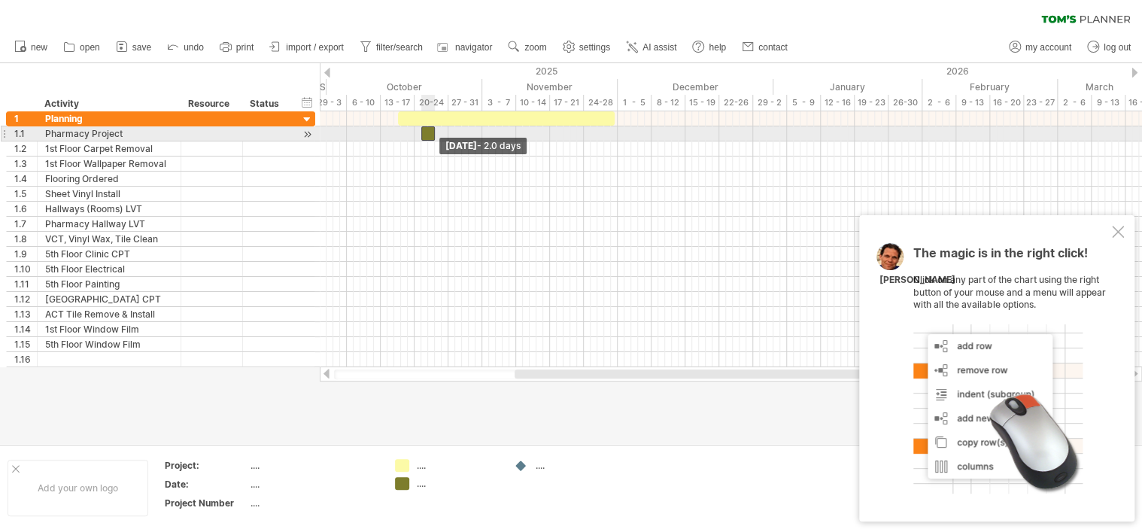
click at [436, 132] on span at bounding box center [435, 133] width 6 height 14
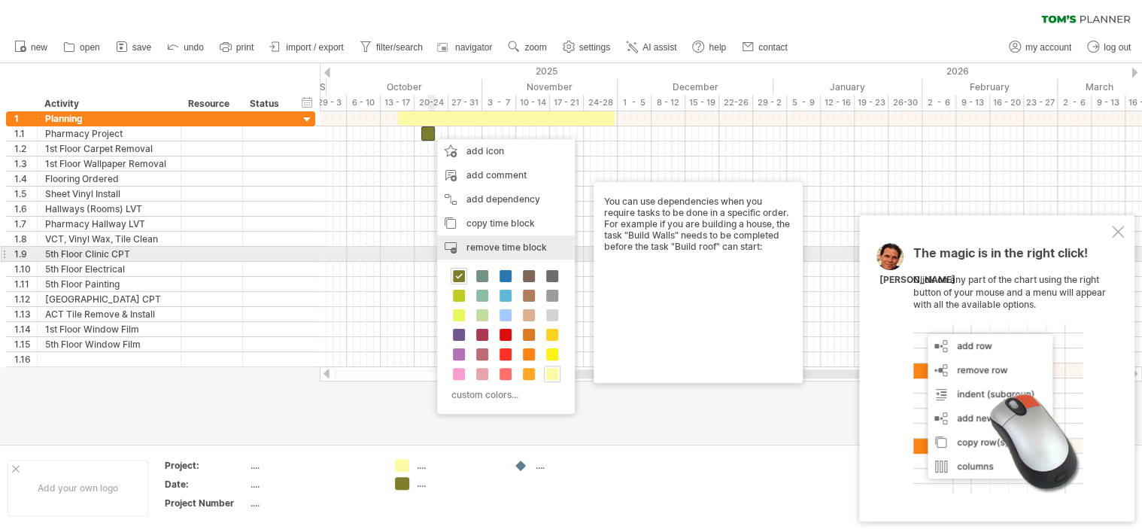
click at [484, 251] on span "remove time block" at bounding box center [506, 246] width 80 height 11
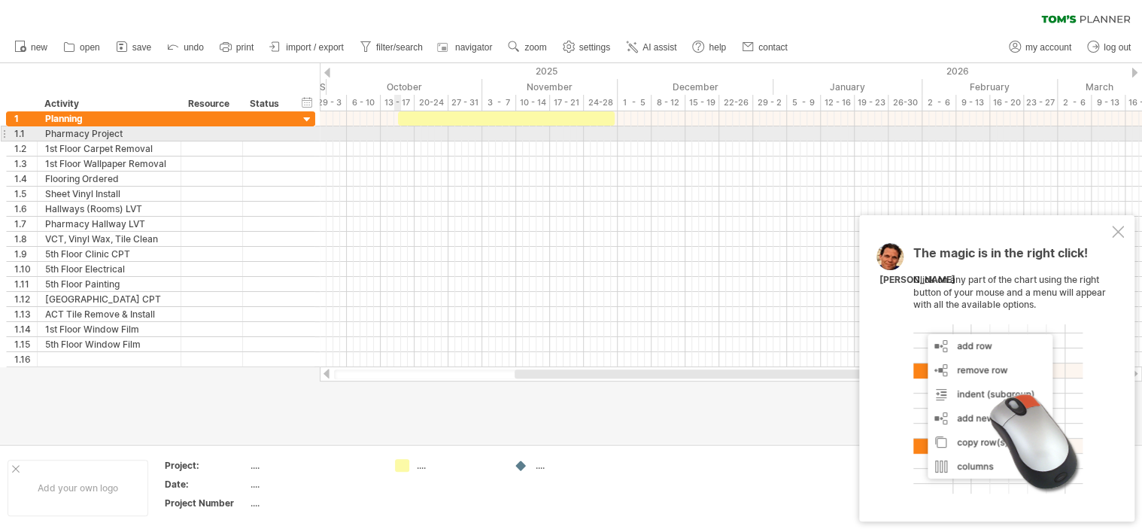
click at [397, 134] on div at bounding box center [731, 133] width 822 height 15
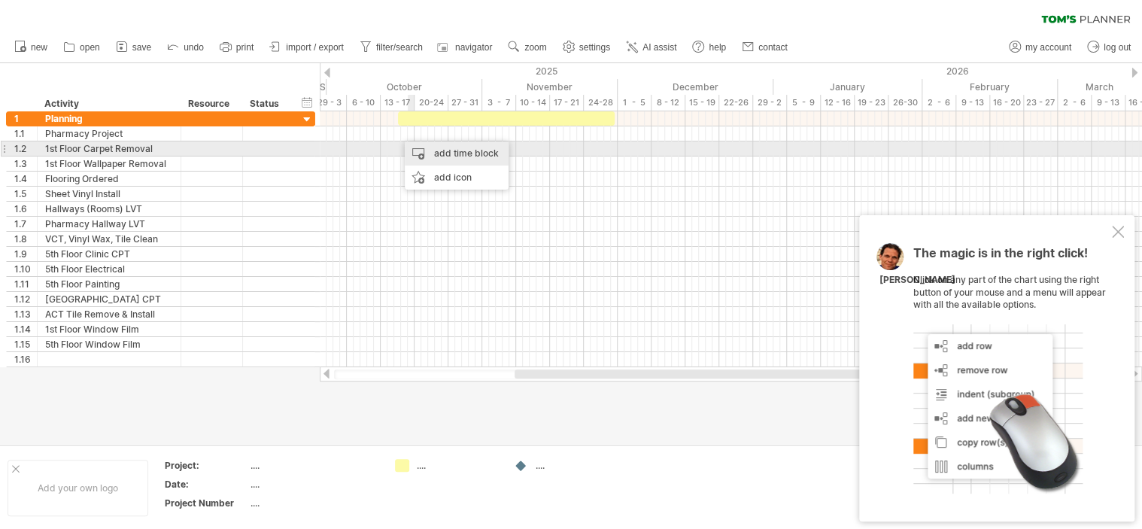
click at [438, 150] on div "add time block" at bounding box center [457, 153] width 104 height 24
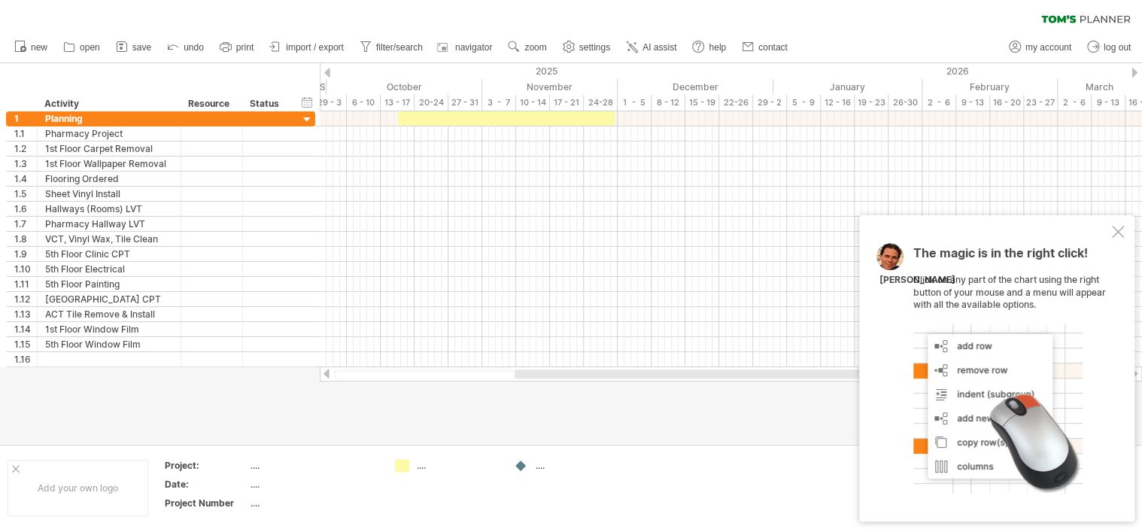
click at [253, 484] on div "...." at bounding box center [313, 484] width 126 height 13
type input "**********"
click at [310, 105] on div "hide start/end/duration show start/end/duration" at bounding box center [307, 102] width 14 height 16
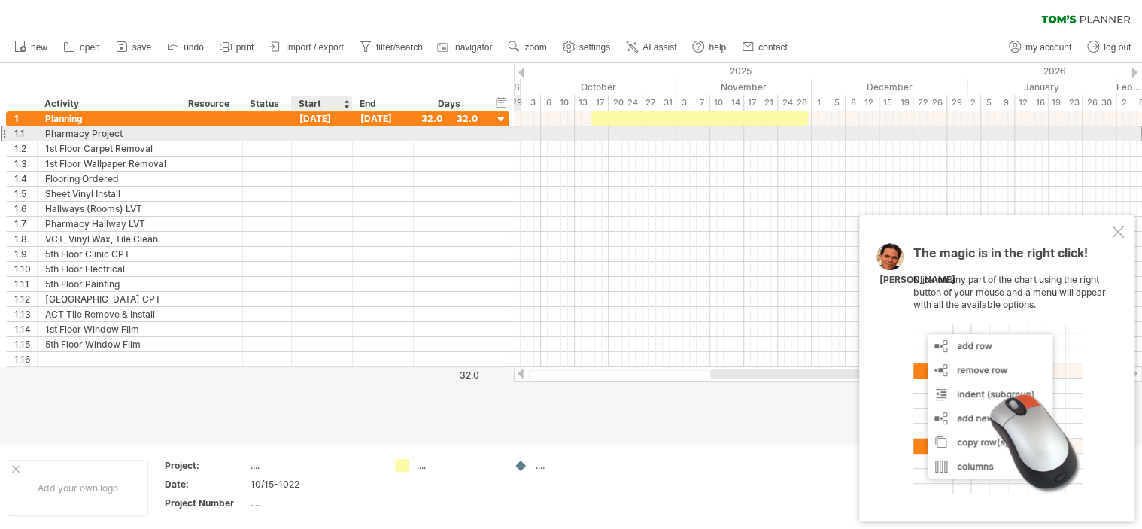
click at [314, 137] on div at bounding box center [322, 133] width 61 height 14
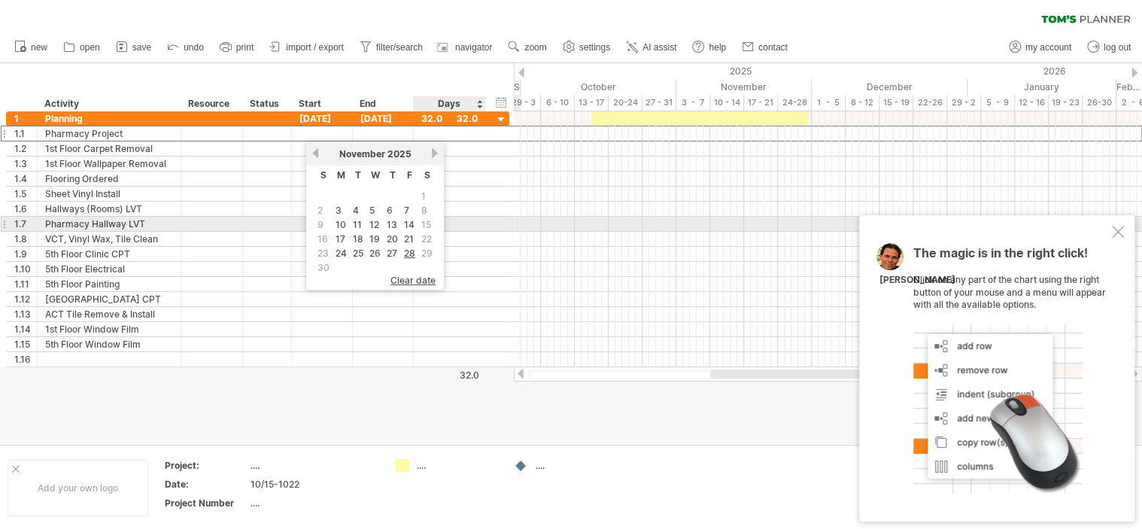
click at [425, 221] on span "15" at bounding box center [426, 224] width 13 height 14
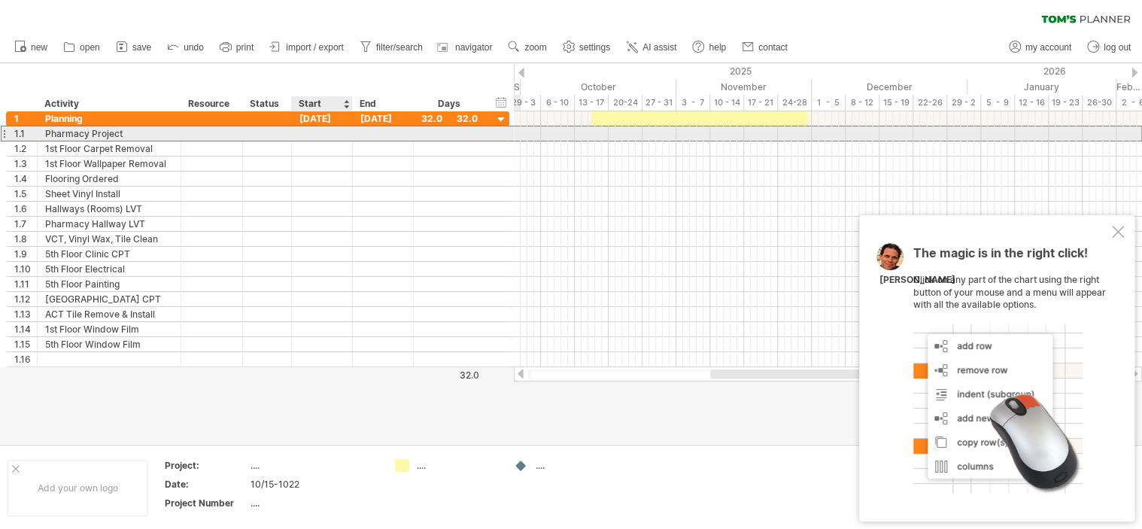
click at [320, 135] on div at bounding box center [322, 133] width 61 height 14
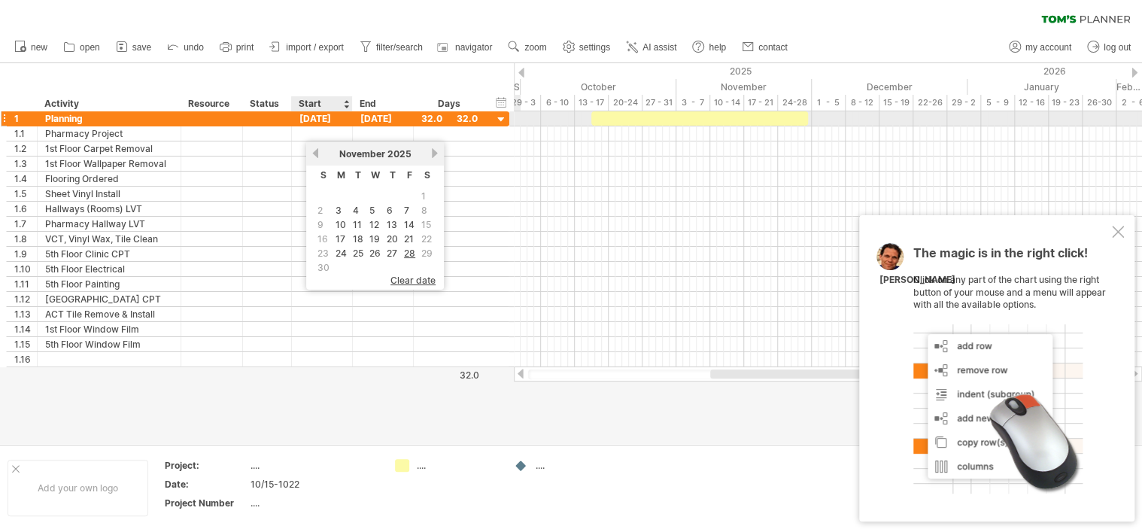
click at [320, 119] on div "[DATE]" at bounding box center [322, 118] width 61 height 14
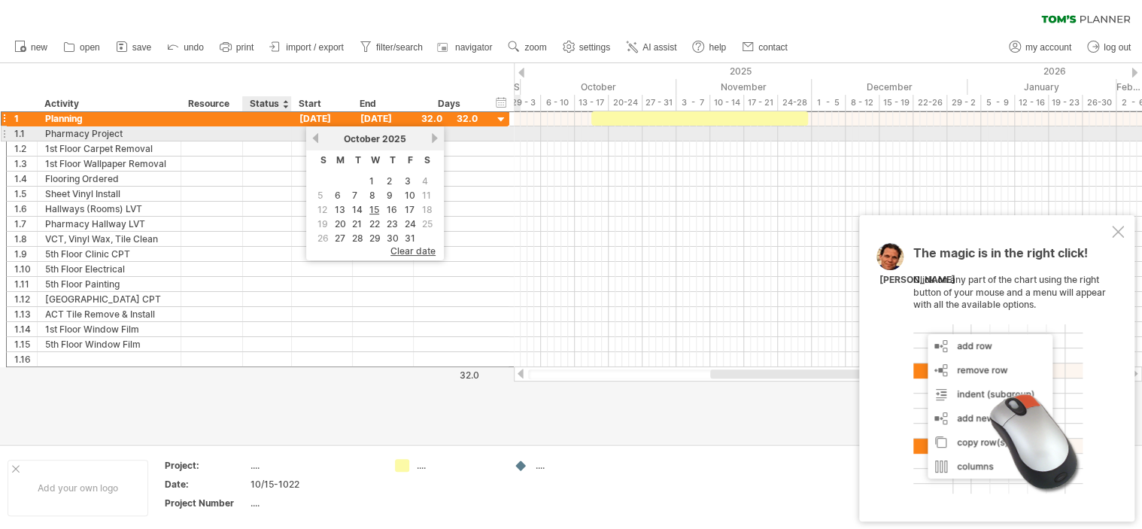
click at [298, 133] on div at bounding box center [322, 133] width 61 height 14
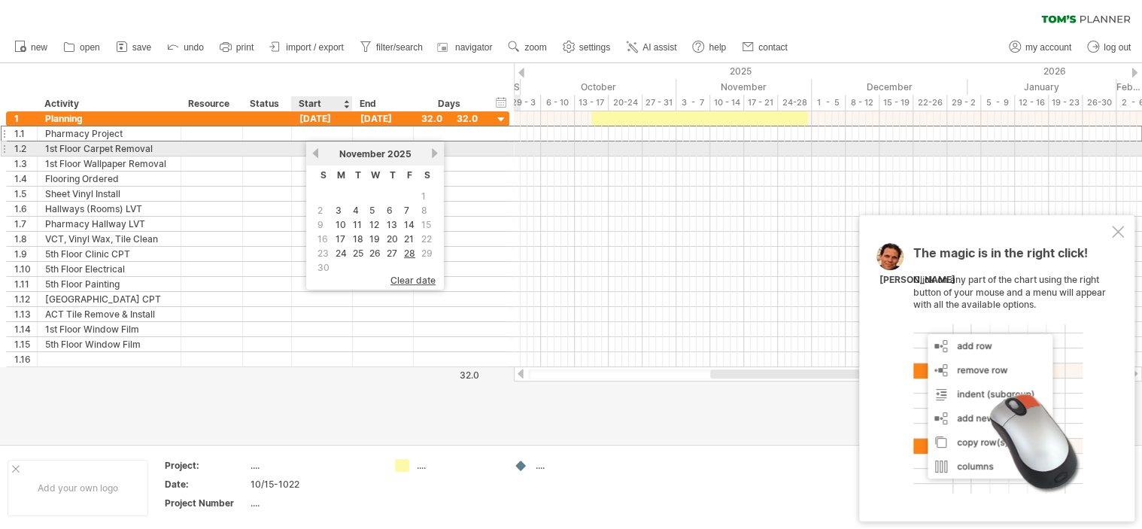
click at [313, 152] on link "previous" at bounding box center [315, 152] width 11 height 11
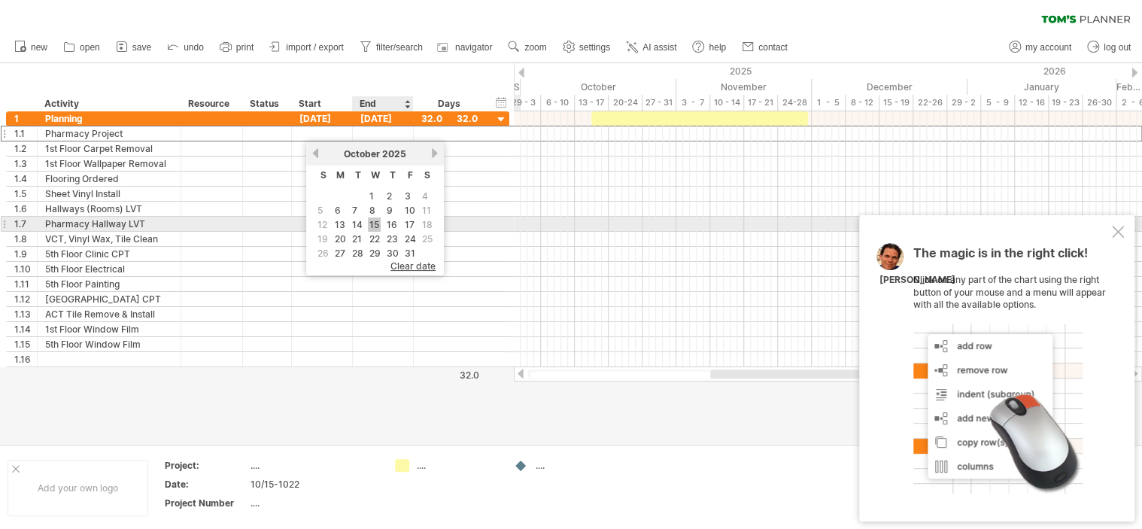
click at [373, 220] on link "15" at bounding box center [374, 224] width 13 height 14
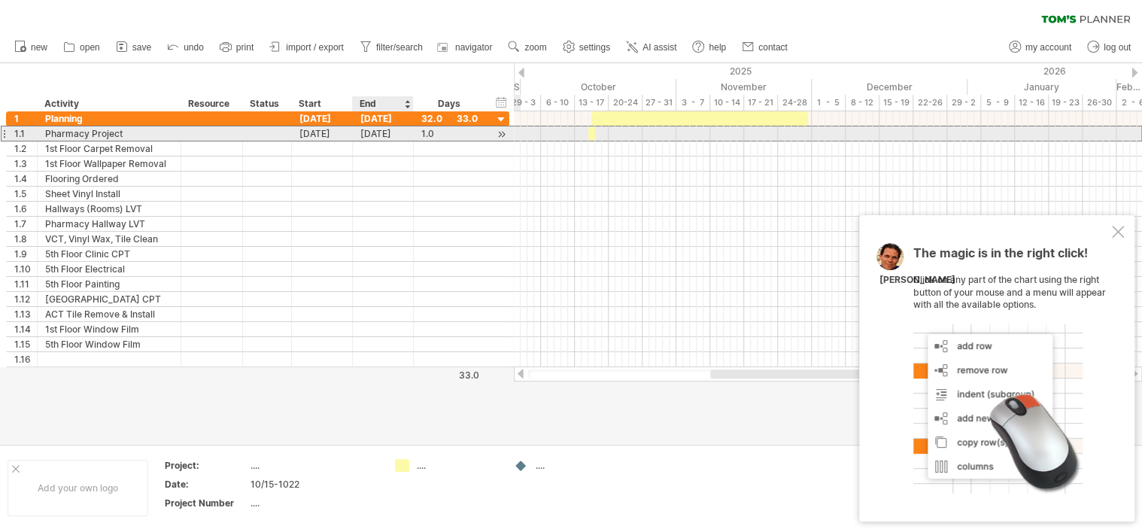
click at [384, 132] on div "[DATE]" at bounding box center [383, 133] width 61 height 14
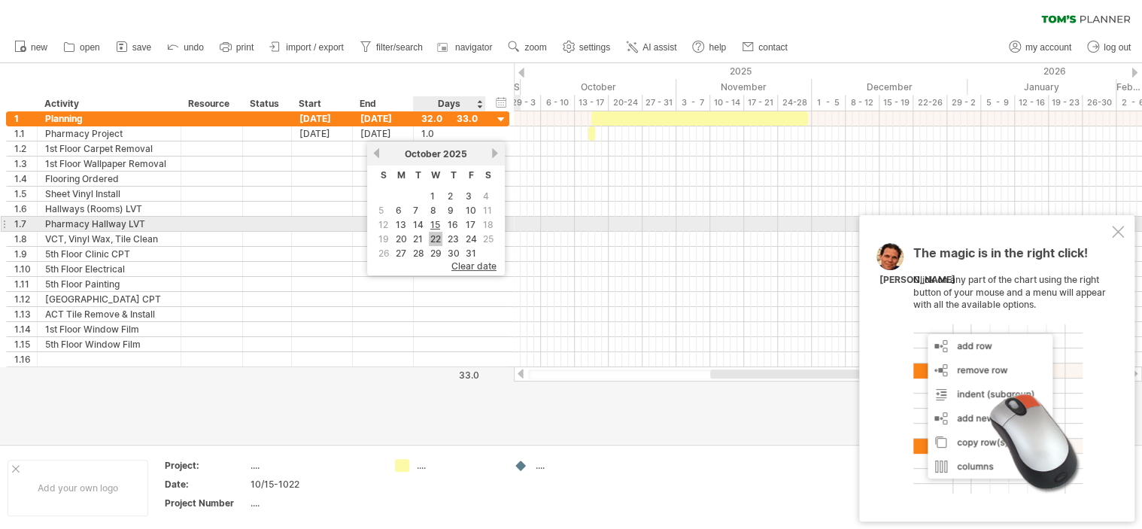
click at [433, 232] on link "22" at bounding box center [436, 239] width 14 height 14
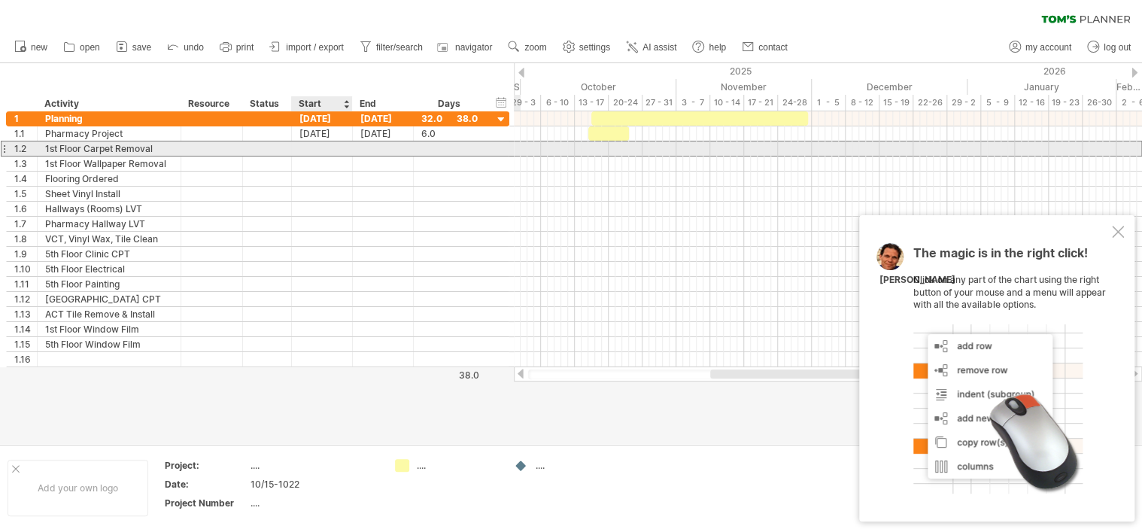
click at [311, 149] on div at bounding box center [322, 148] width 61 height 14
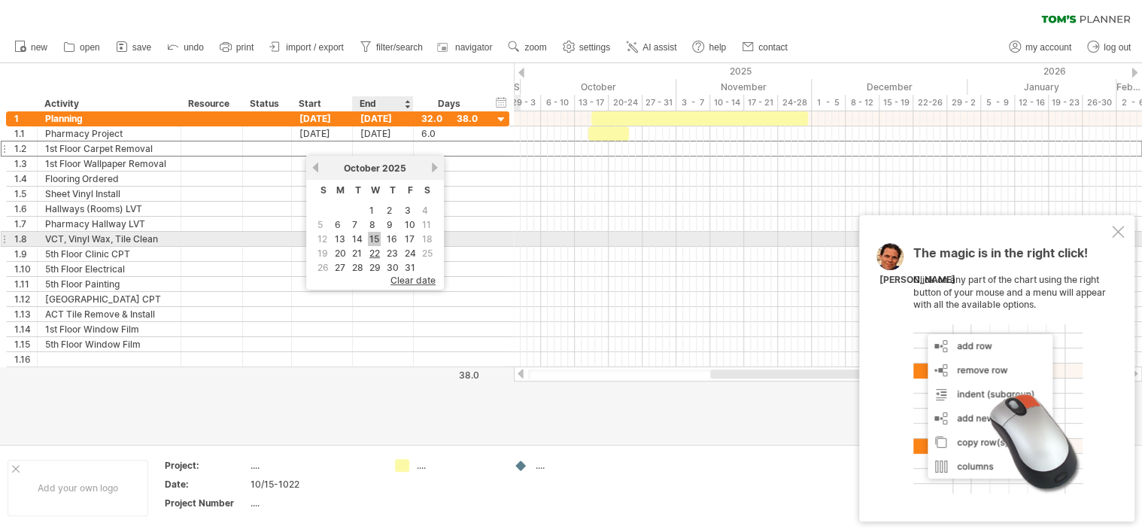
click at [375, 238] on link "15" at bounding box center [374, 239] width 13 height 14
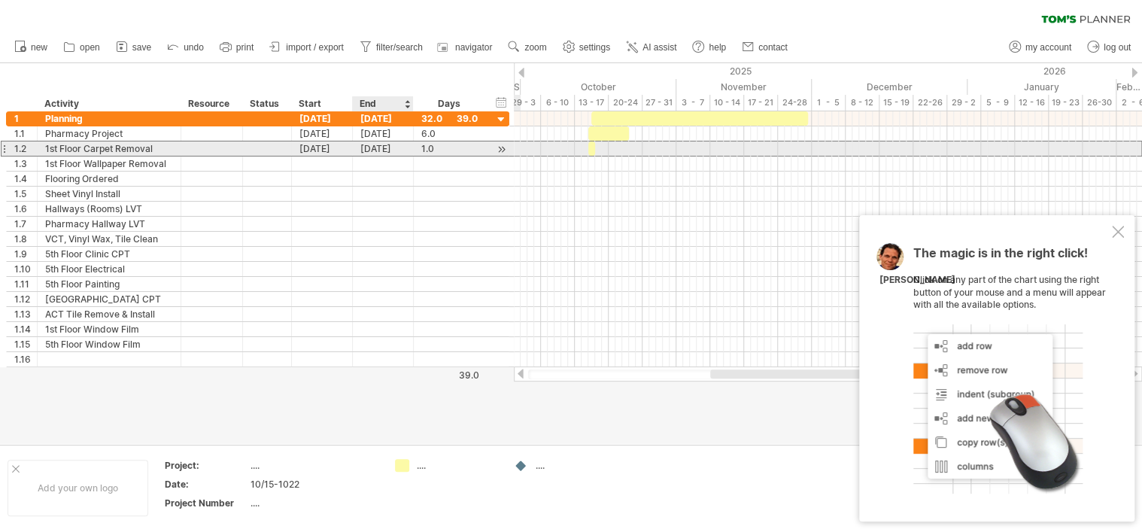
click at [381, 147] on div "[DATE]" at bounding box center [383, 148] width 61 height 14
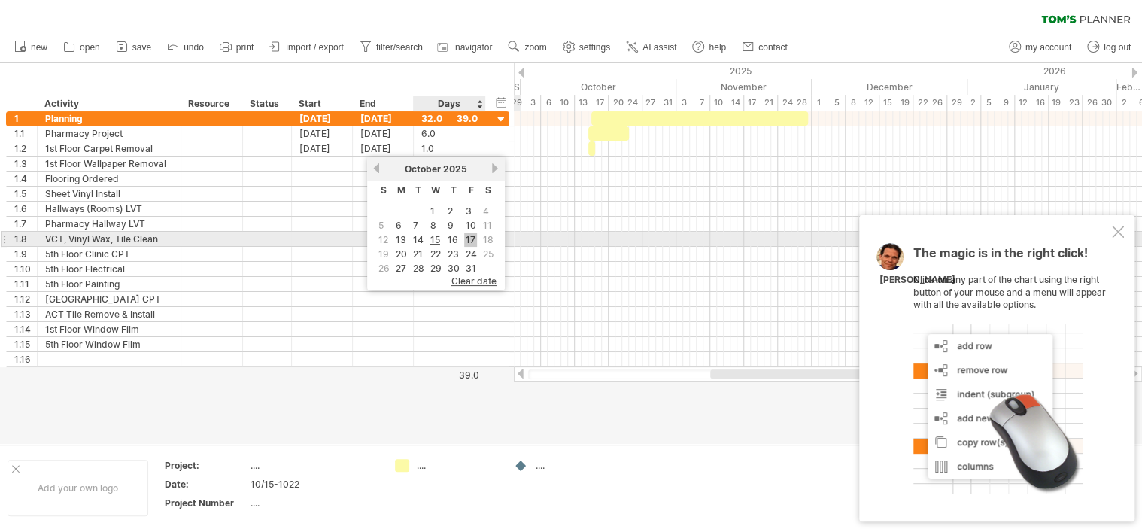
click at [469, 235] on link "17" at bounding box center [470, 239] width 13 height 14
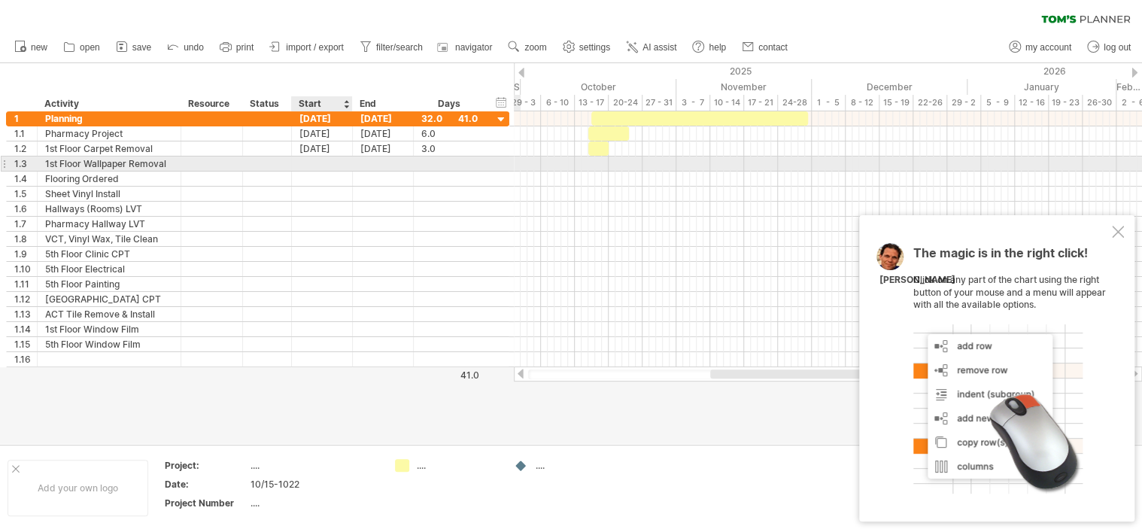
click at [315, 165] on div at bounding box center [322, 163] width 61 height 14
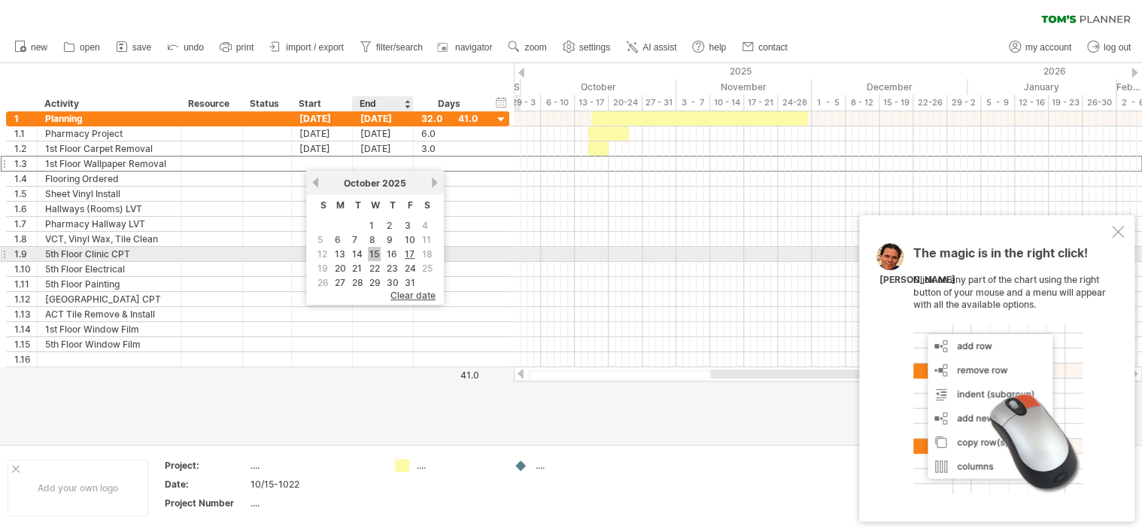
click at [373, 250] on link "15" at bounding box center [374, 254] width 13 height 14
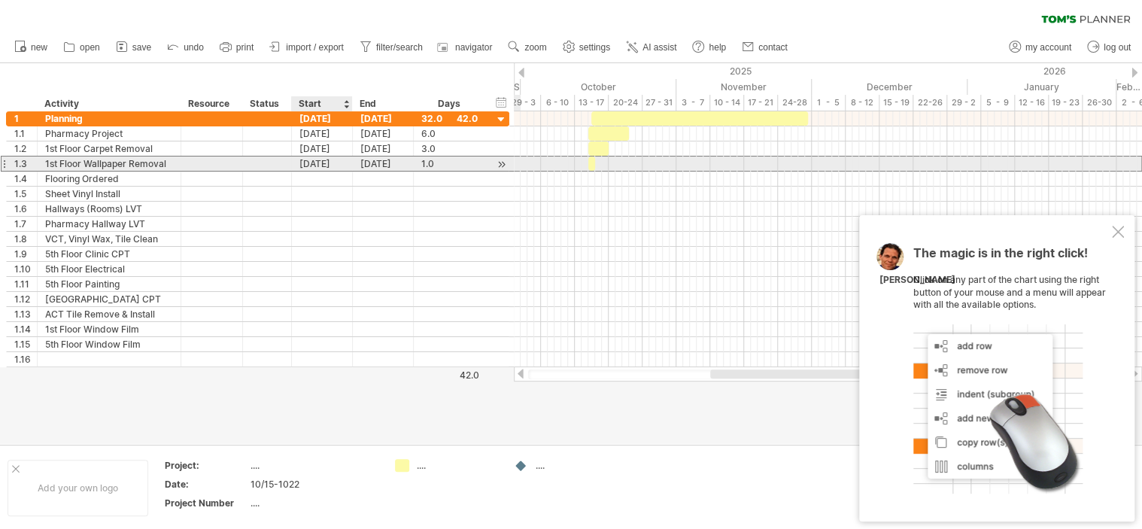
click at [324, 162] on div "[DATE]" at bounding box center [322, 163] width 61 height 14
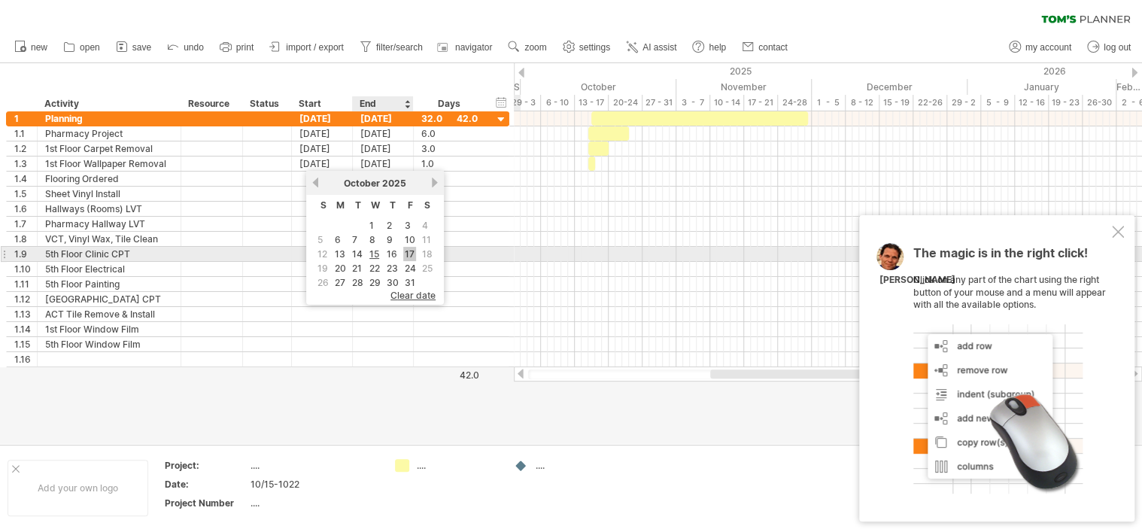
click at [403, 252] on link "17" at bounding box center [409, 254] width 13 height 14
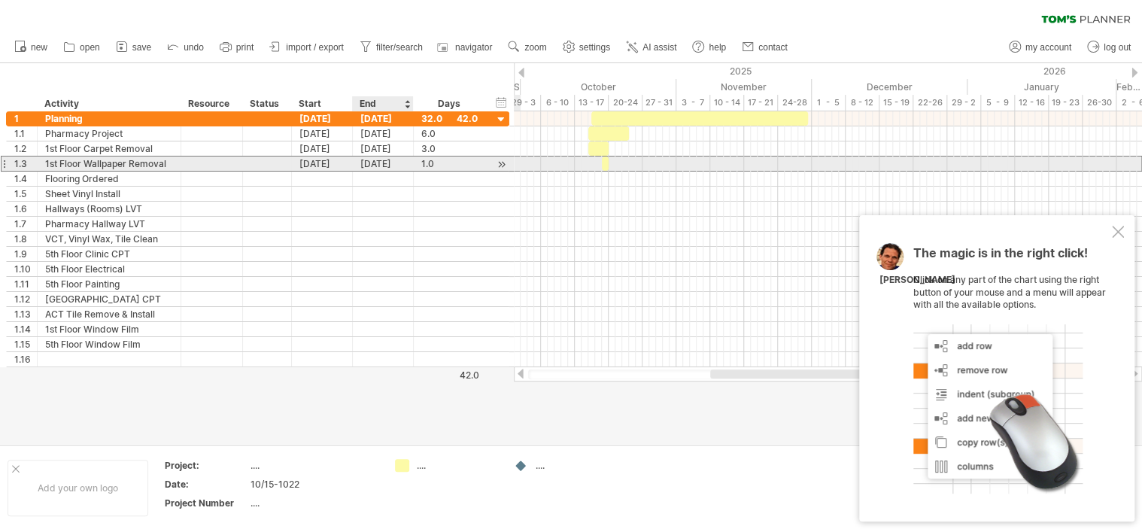
click at [381, 162] on div "[DATE]" at bounding box center [383, 163] width 61 height 14
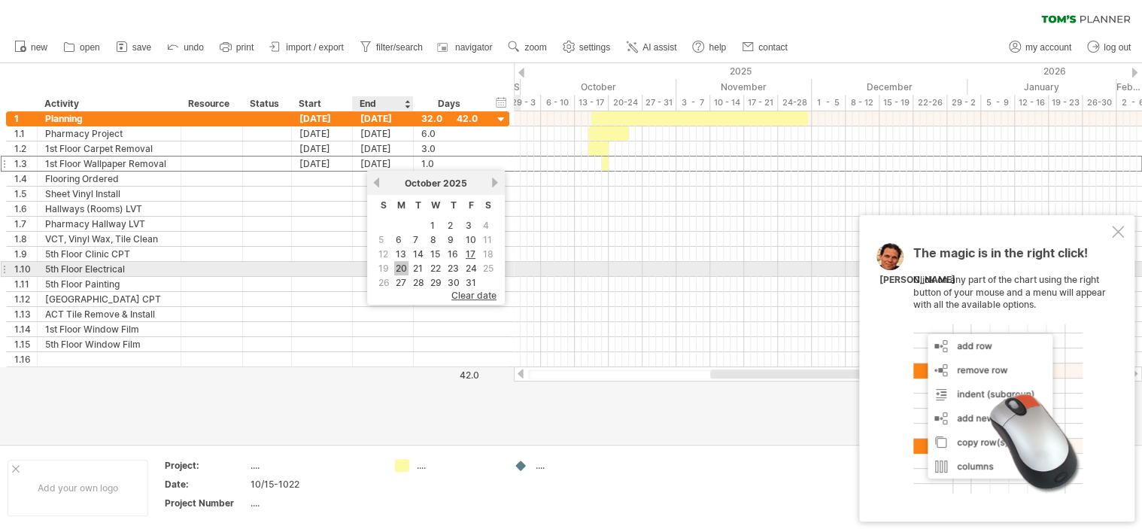
click at [399, 264] on link "20" at bounding box center [401, 268] width 14 height 14
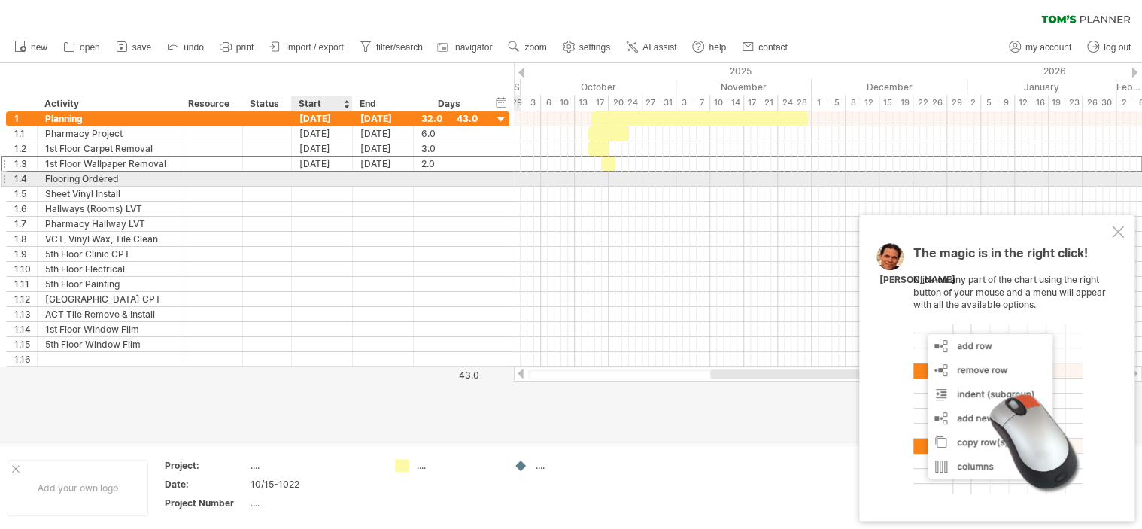
click at [314, 180] on div at bounding box center [322, 178] width 61 height 14
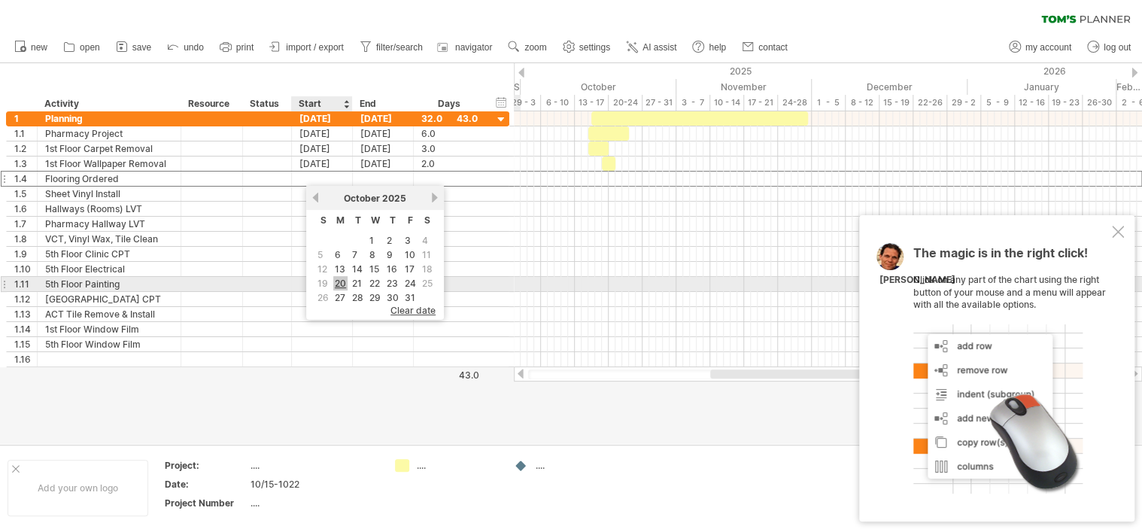
click at [335, 280] on link "20" at bounding box center [340, 283] width 14 height 14
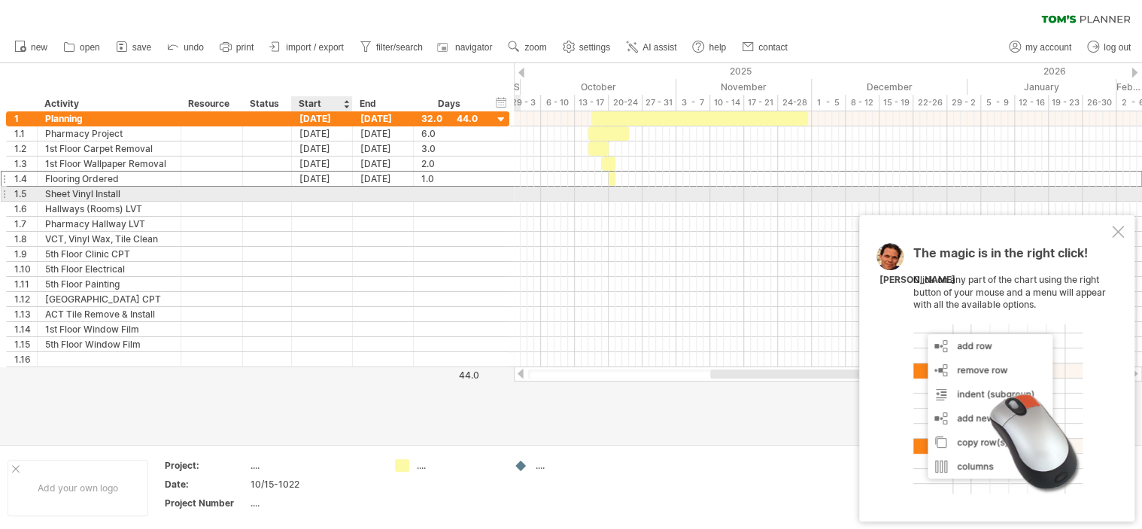
click at [309, 193] on div at bounding box center [322, 194] width 61 height 14
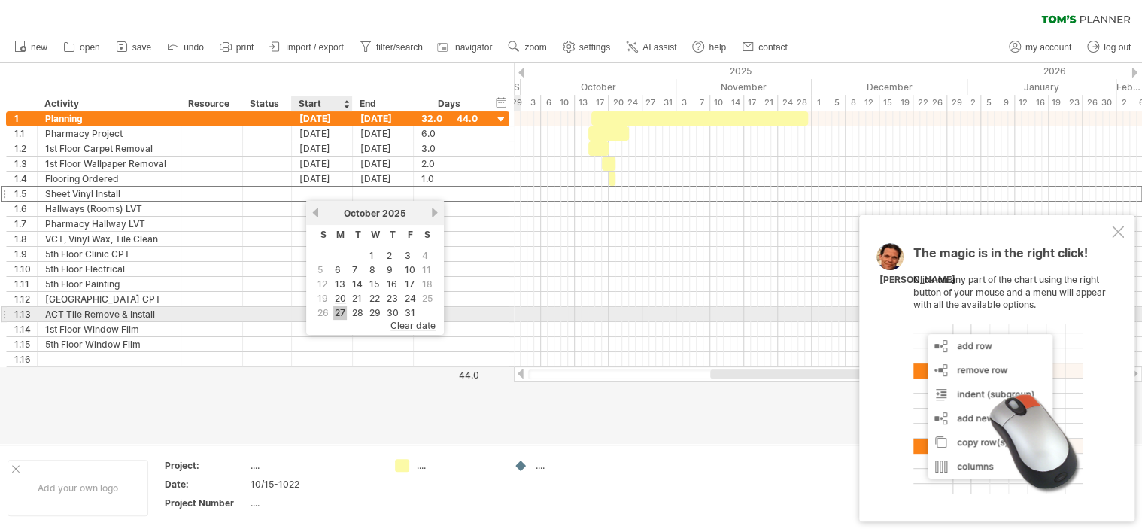
click at [342, 311] on link "27" at bounding box center [340, 312] width 14 height 14
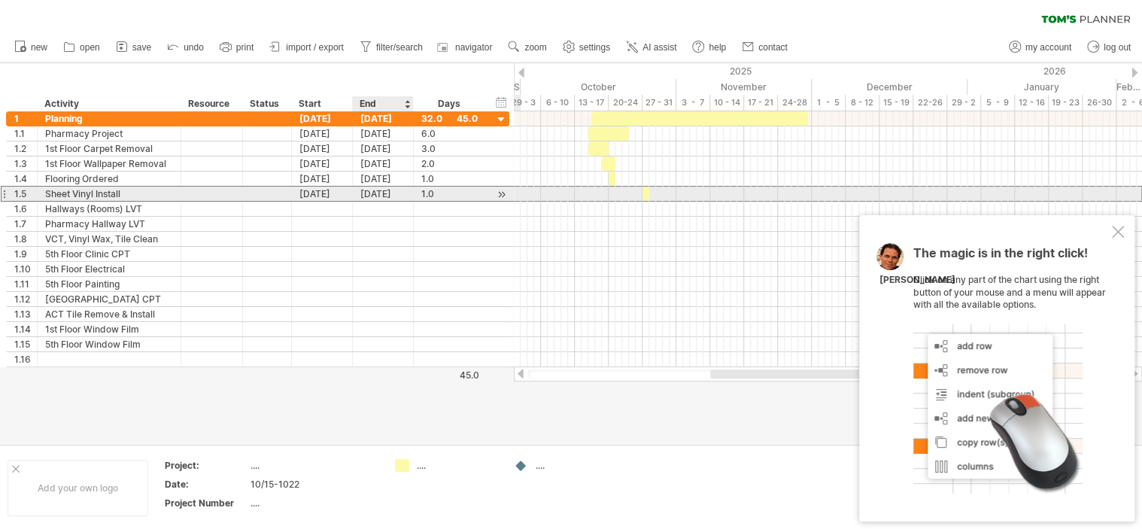
click at [374, 193] on div "[DATE]" at bounding box center [383, 194] width 61 height 14
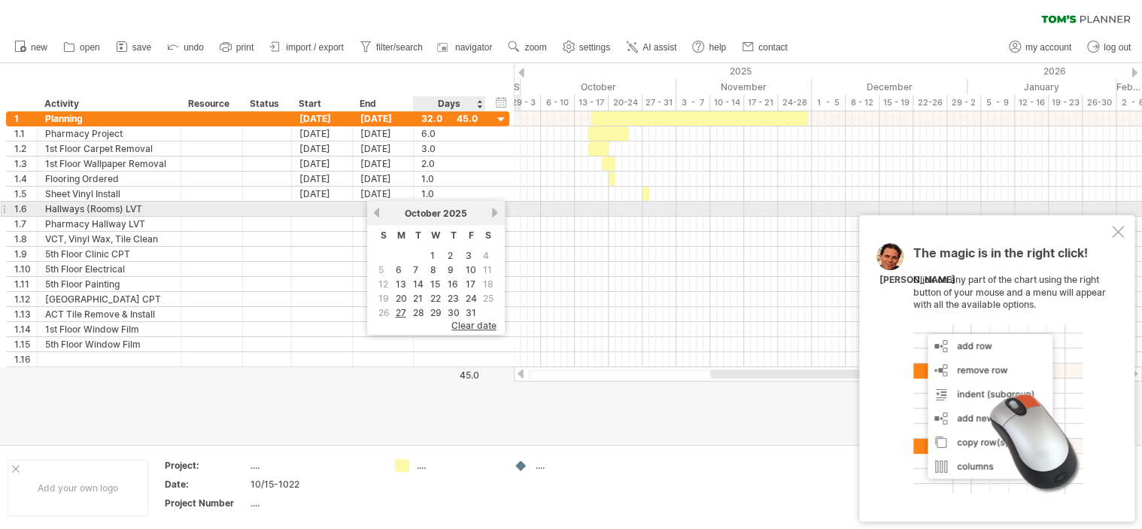
click at [490, 214] on link "next" at bounding box center [495, 212] width 11 height 11
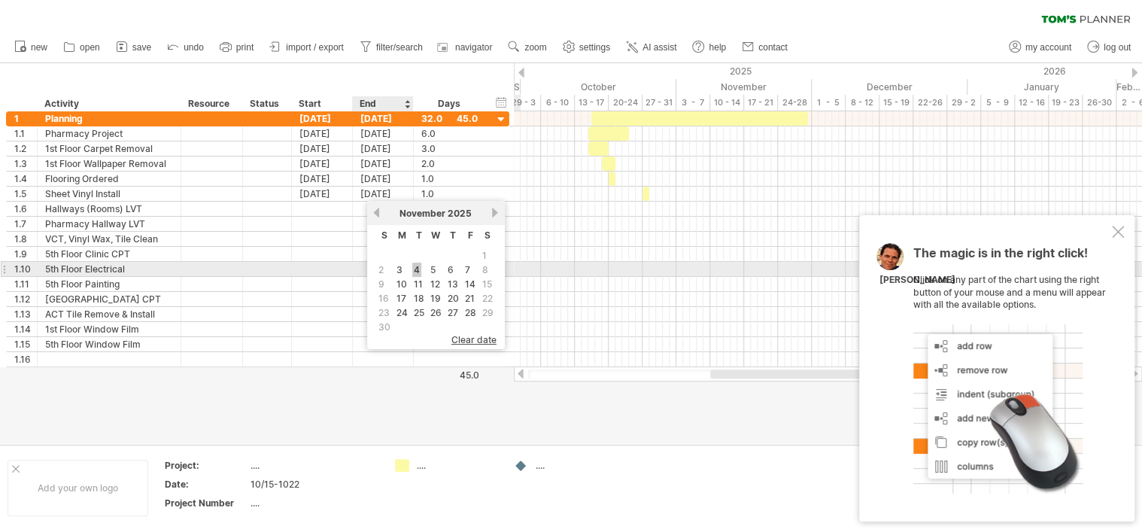
click at [412, 270] on link "4" at bounding box center [416, 269] width 9 height 14
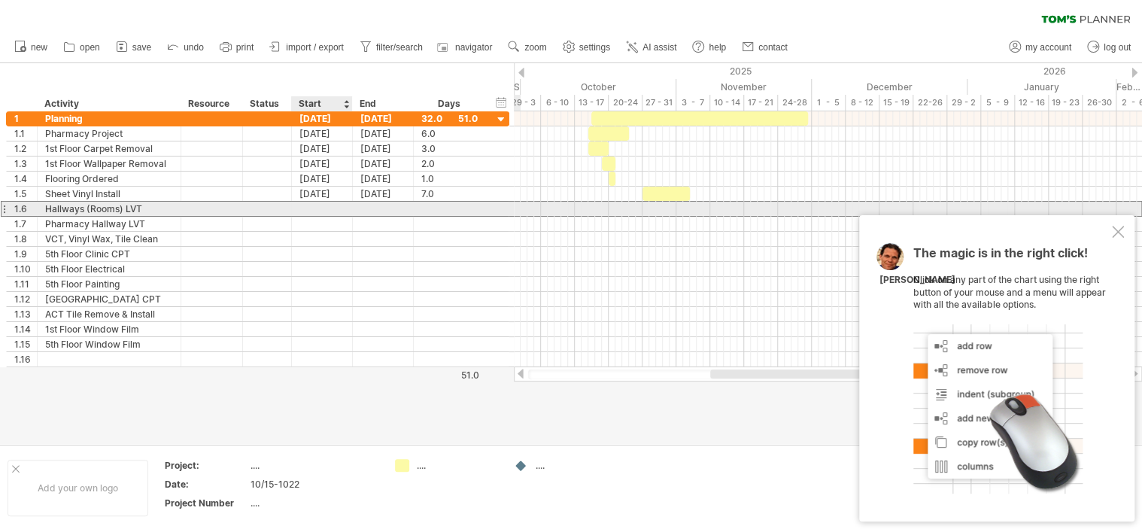
click at [311, 207] on div at bounding box center [322, 209] width 61 height 14
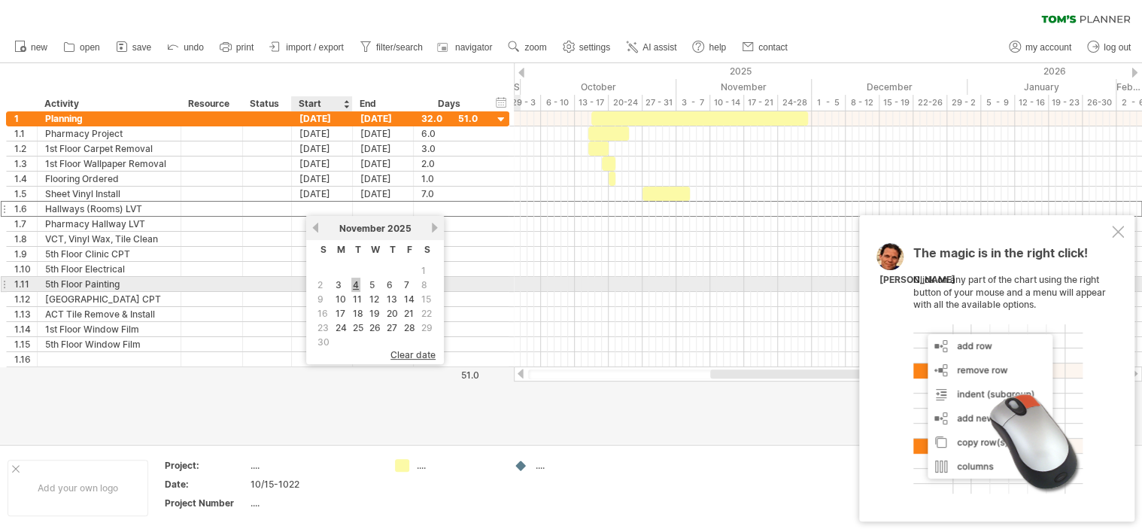
click at [352, 284] on link "4" at bounding box center [355, 285] width 9 height 14
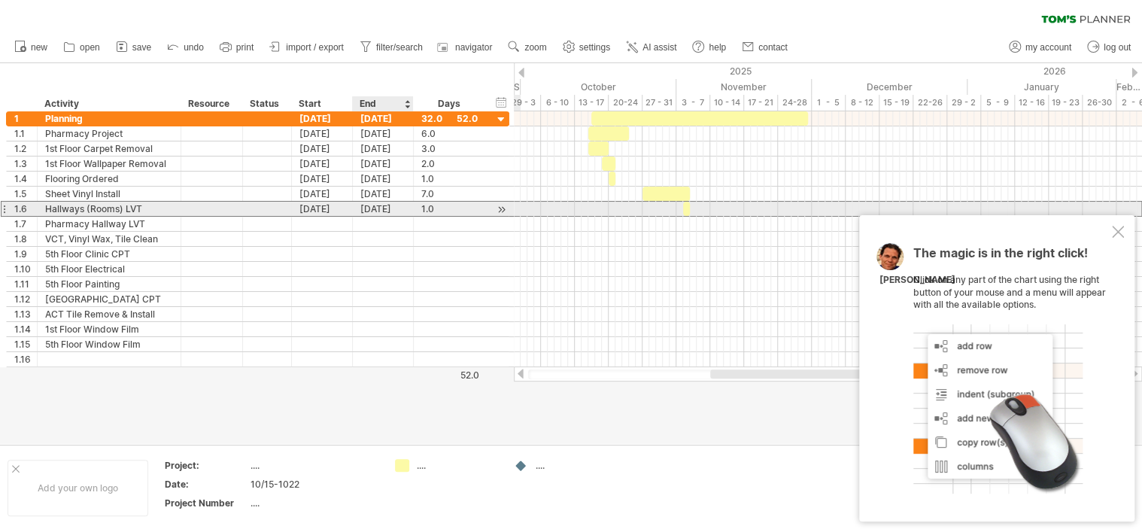
click at [376, 210] on div "[DATE]" at bounding box center [383, 209] width 61 height 14
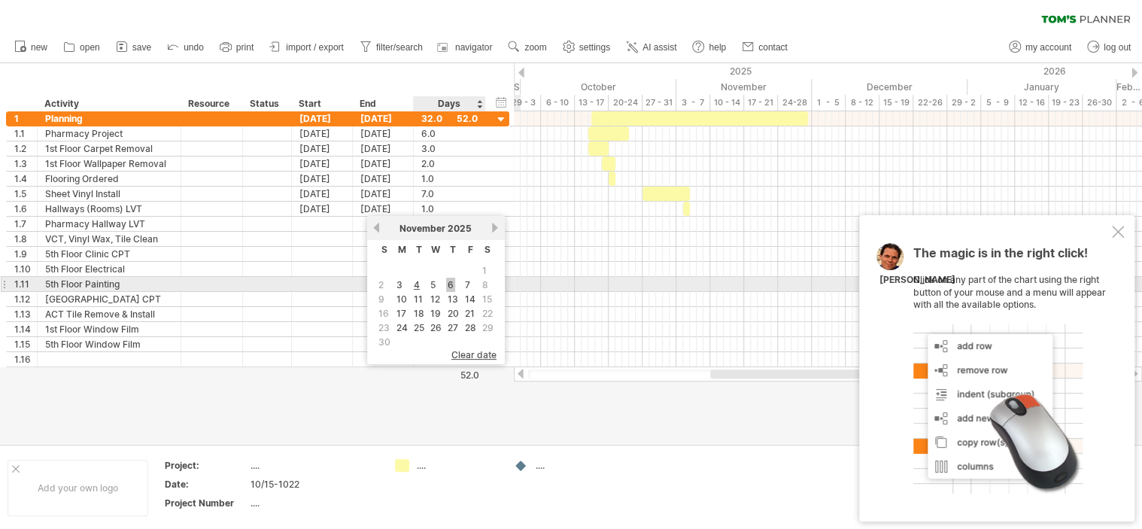
click at [447, 281] on link "6" at bounding box center [450, 285] width 9 height 14
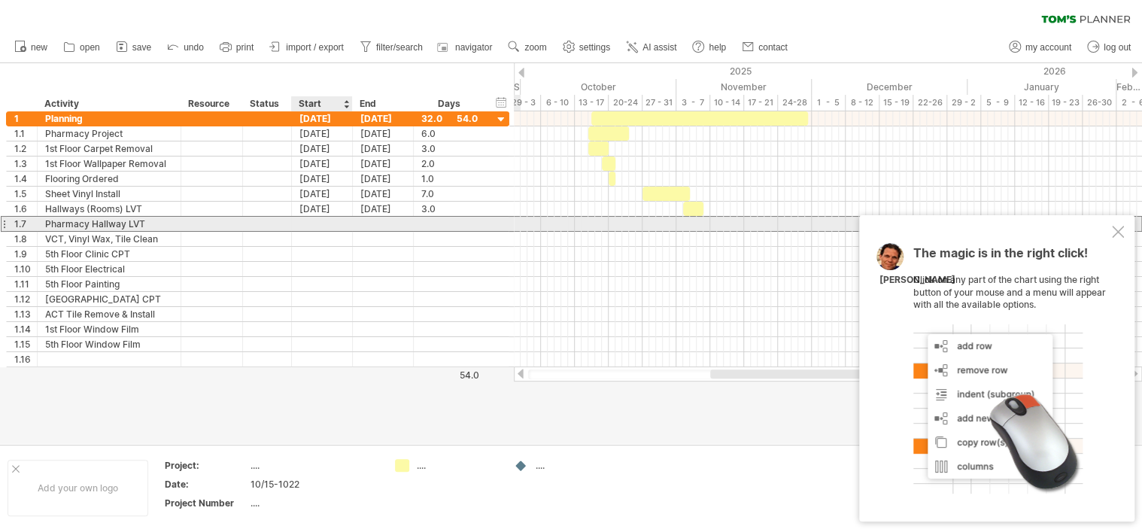
click at [335, 221] on div at bounding box center [322, 224] width 61 height 14
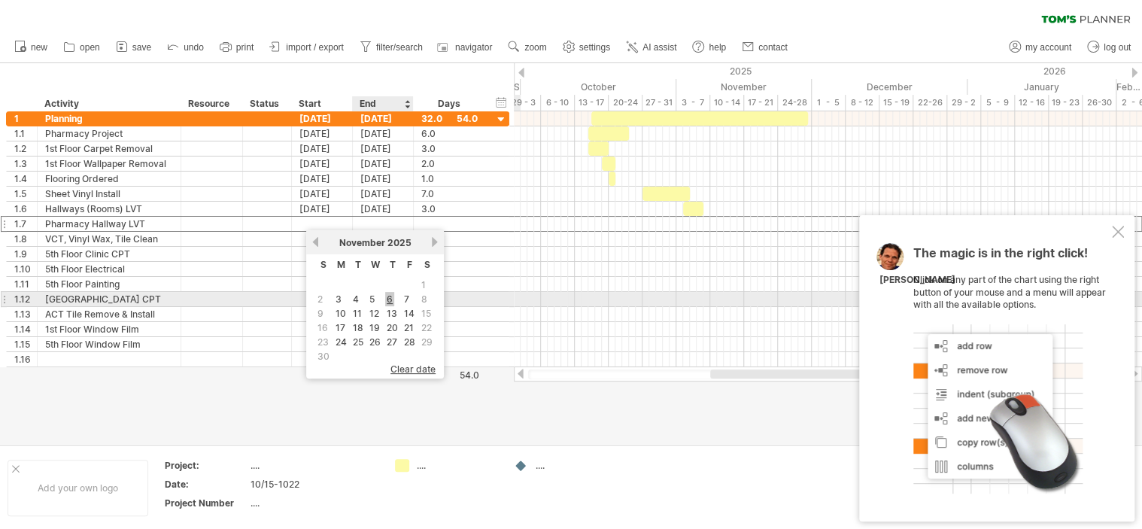
click at [385, 296] on link "6" at bounding box center [389, 299] width 9 height 14
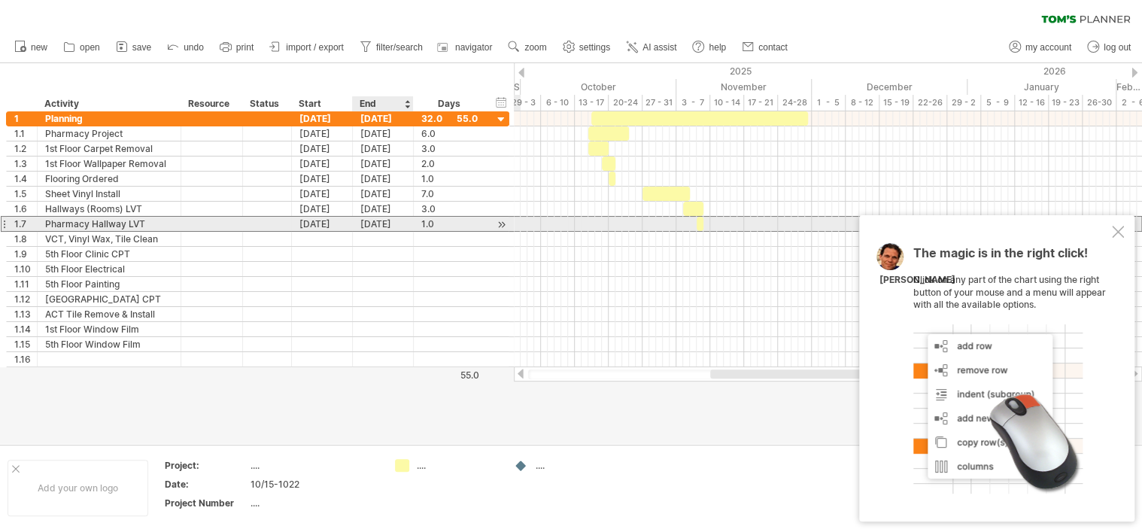
click at [375, 223] on div "[DATE]" at bounding box center [383, 224] width 61 height 14
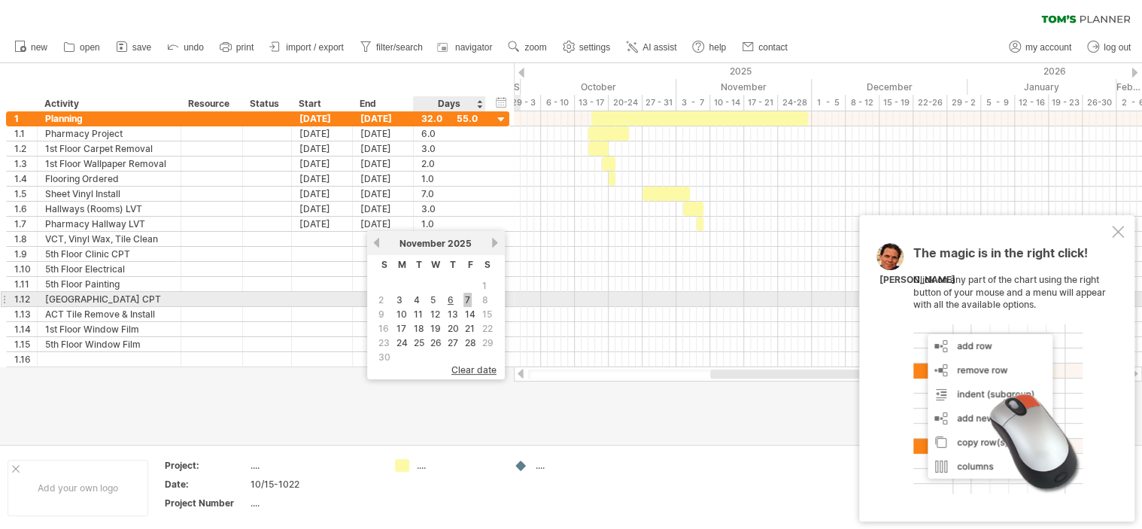
click at [463, 300] on link "7" at bounding box center [467, 300] width 8 height 14
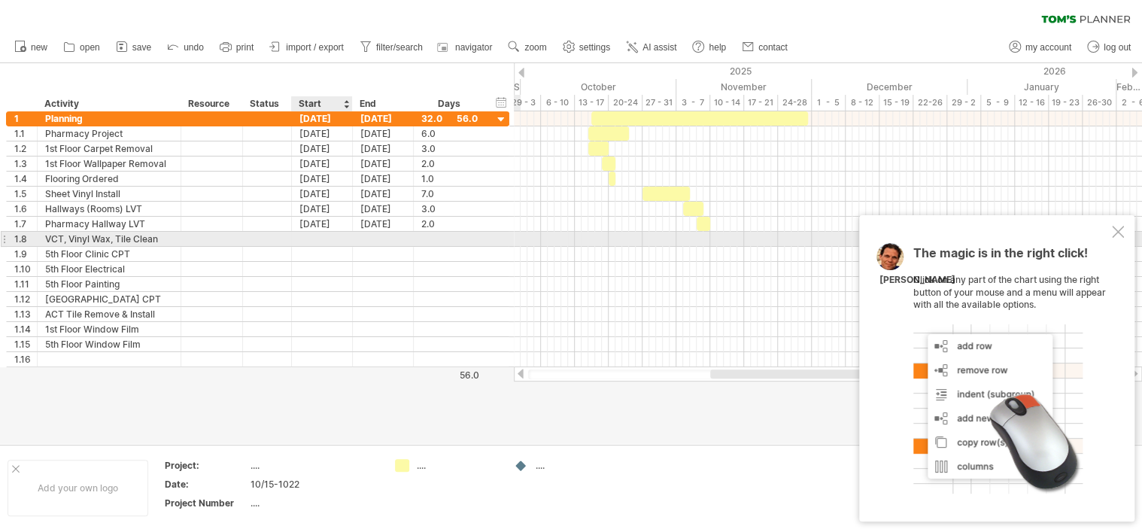
click at [323, 235] on div at bounding box center [322, 239] width 61 height 14
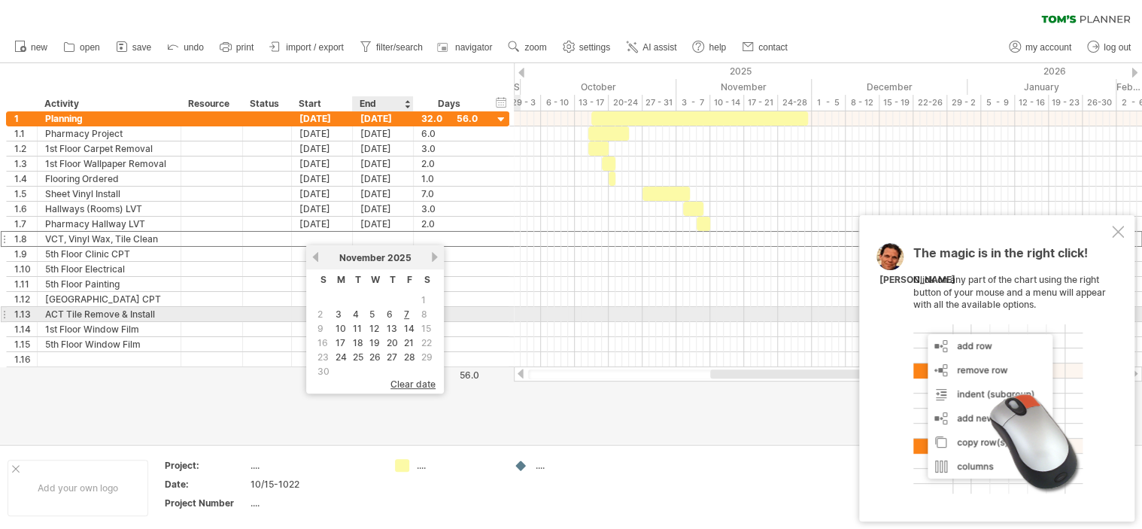
click at [399, 308] on table "S M T W T F S 1 2 3 4 5 6 7 8 9 10 11 12 13 14 15 16 17 18 19 20 21 22 23 24 25…" at bounding box center [375, 324] width 123 height 110
click at [403, 311] on link "7" at bounding box center [406, 314] width 8 height 14
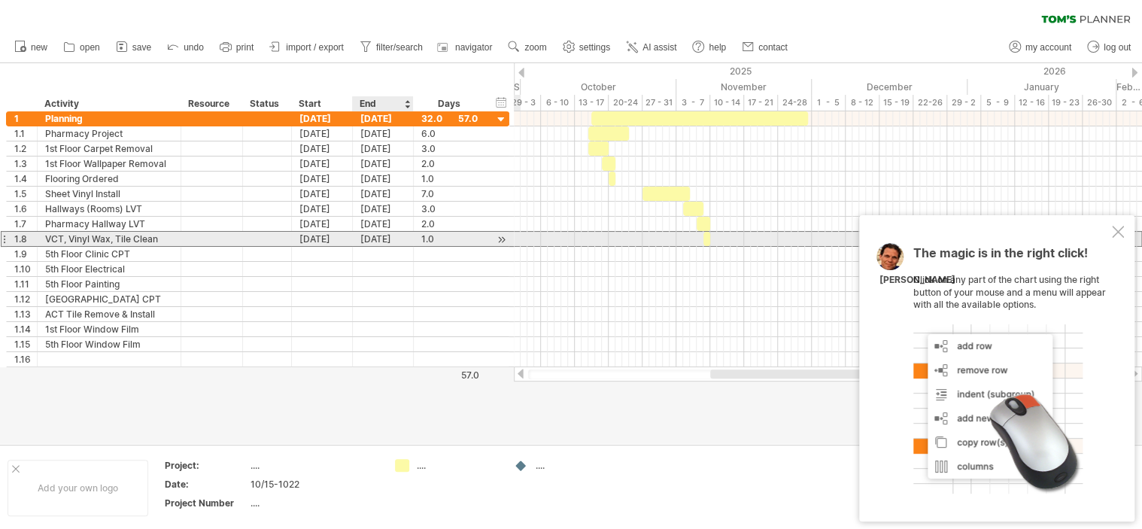
click at [380, 241] on div "[DATE]" at bounding box center [383, 239] width 61 height 14
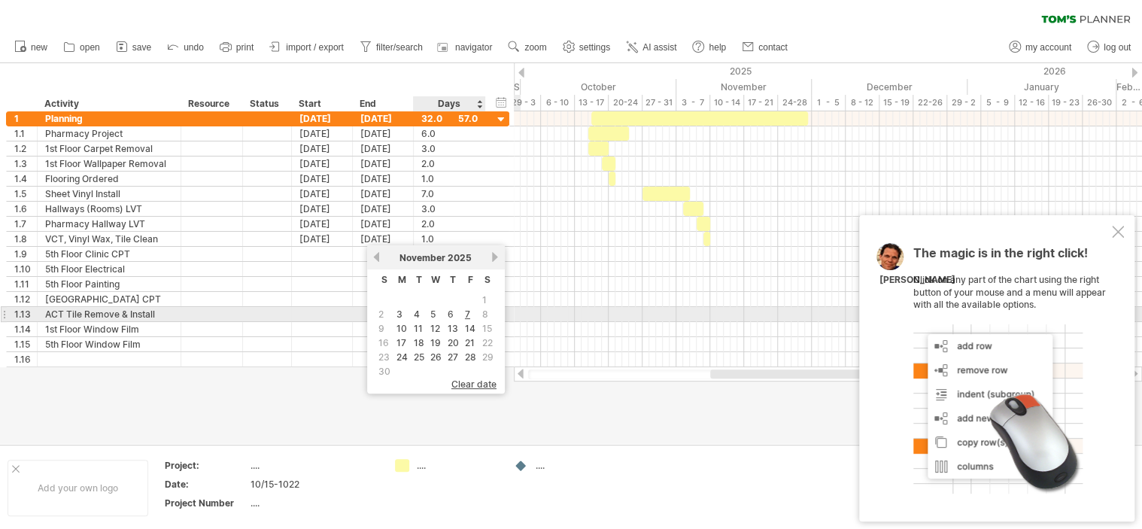
click at [481, 312] on span "8" at bounding box center [485, 314] width 9 height 14
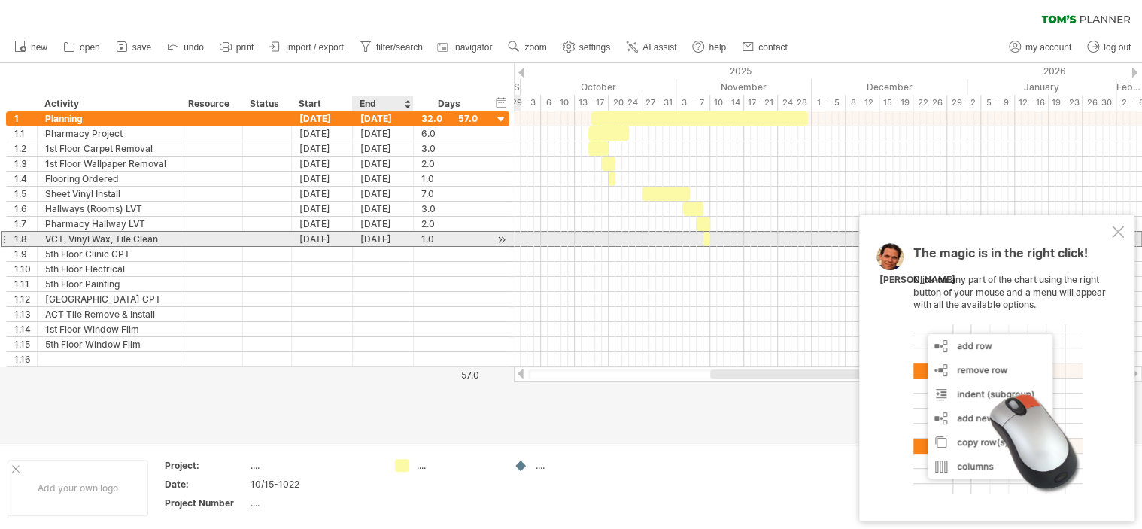
click at [383, 237] on div "[DATE]" at bounding box center [383, 239] width 61 height 14
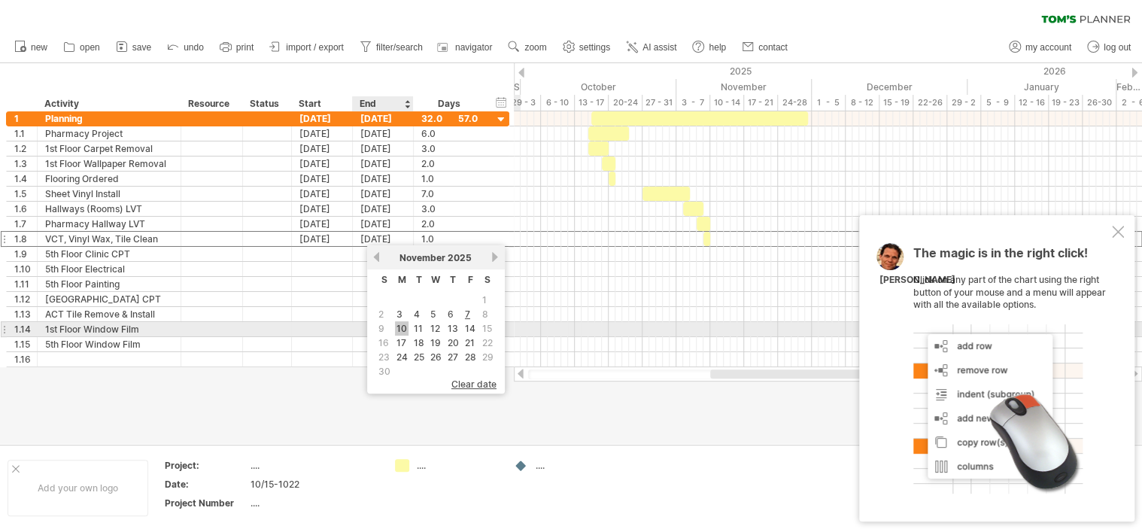
click at [400, 323] on link "10" at bounding box center [402, 328] width 14 height 14
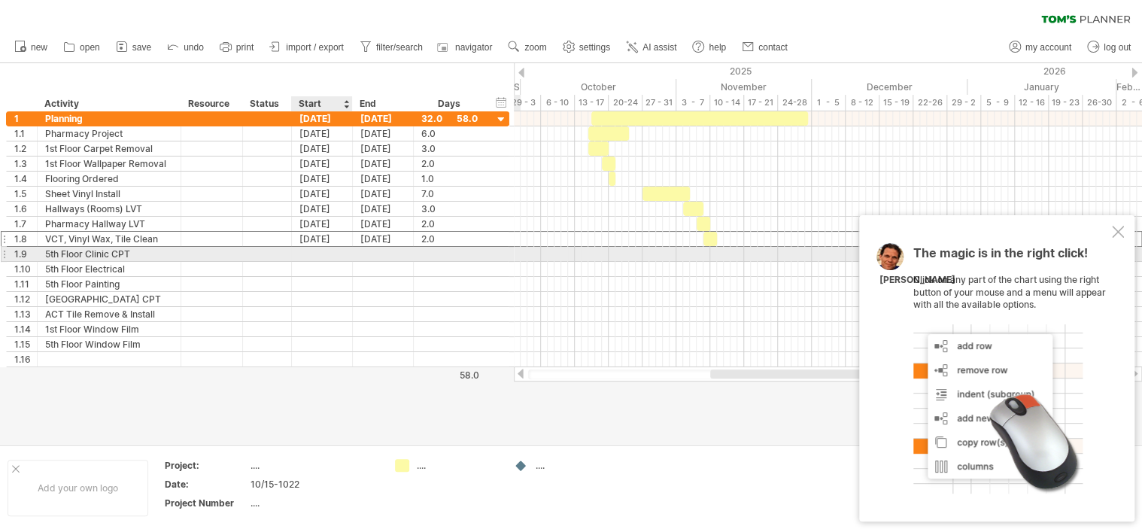
click at [311, 255] on div at bounding box center [322, 254] width 61 height 14
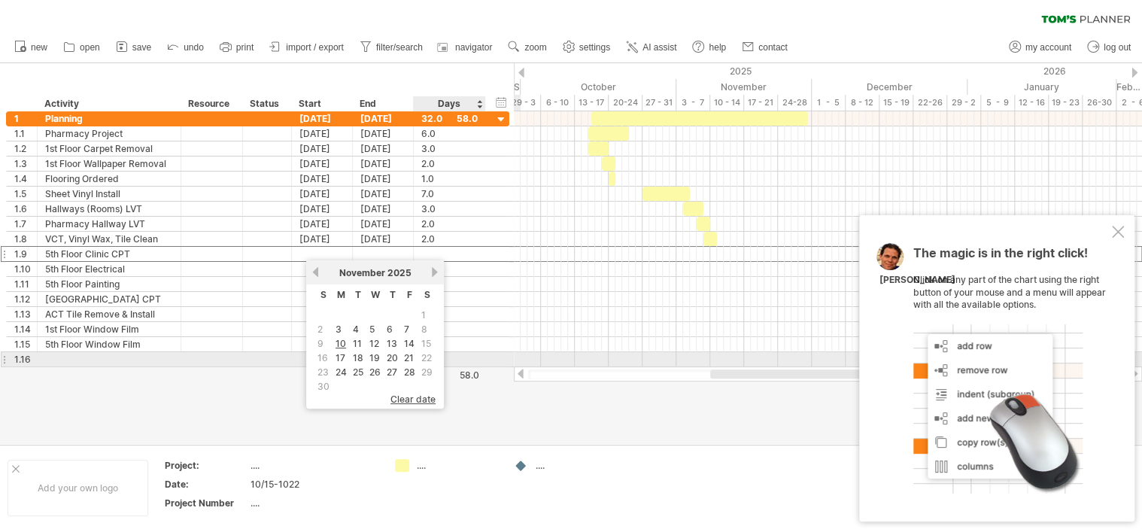
click at [423, 356] on span "22" at bounding box center [427, 357] width 14 height 14
click at [426, 359] on span "22" at bounding box center [427, 357] width 14 height 14
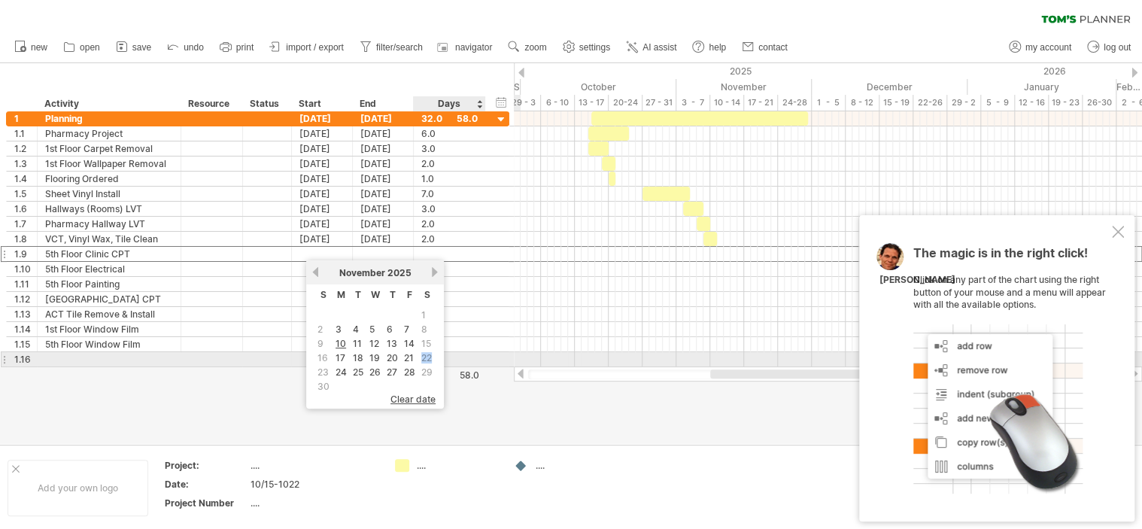
click at [426, 359] on span "22" at bounding box center [427, 357] width 14 height 14
click at [423, 365] on span "29" at bounding box center [427, 372] width 14 height 14
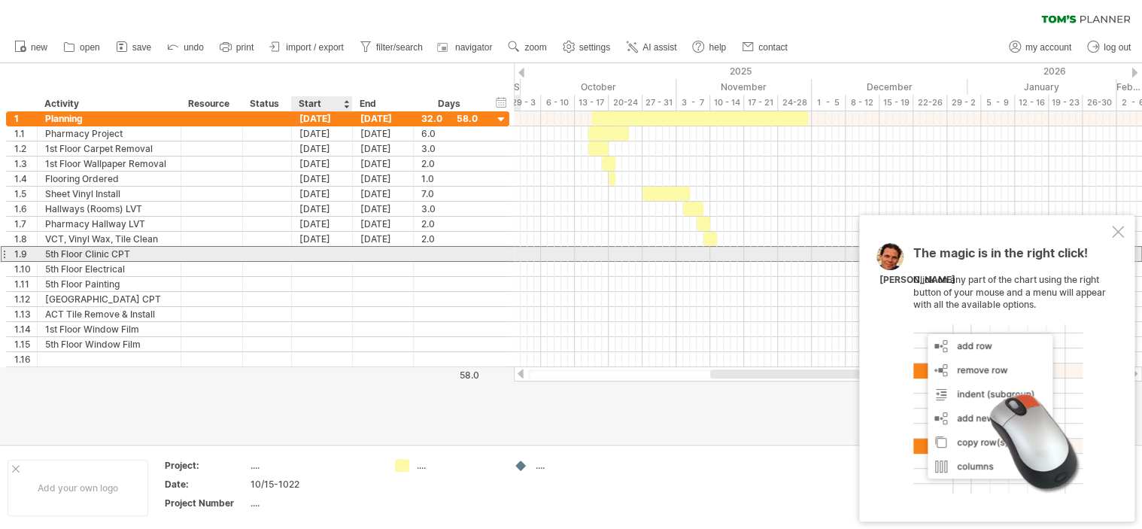
click at [321, 253] on div at bounding box center [322, 254] width 61 height 14
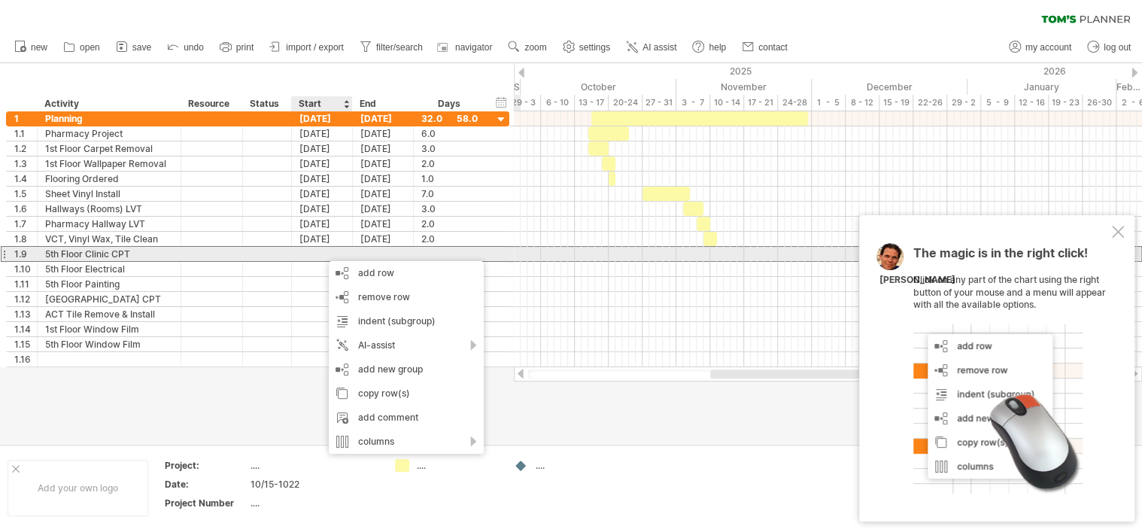
click at [314, 253] on div at bounding box center [322, 254] width 61 height 14
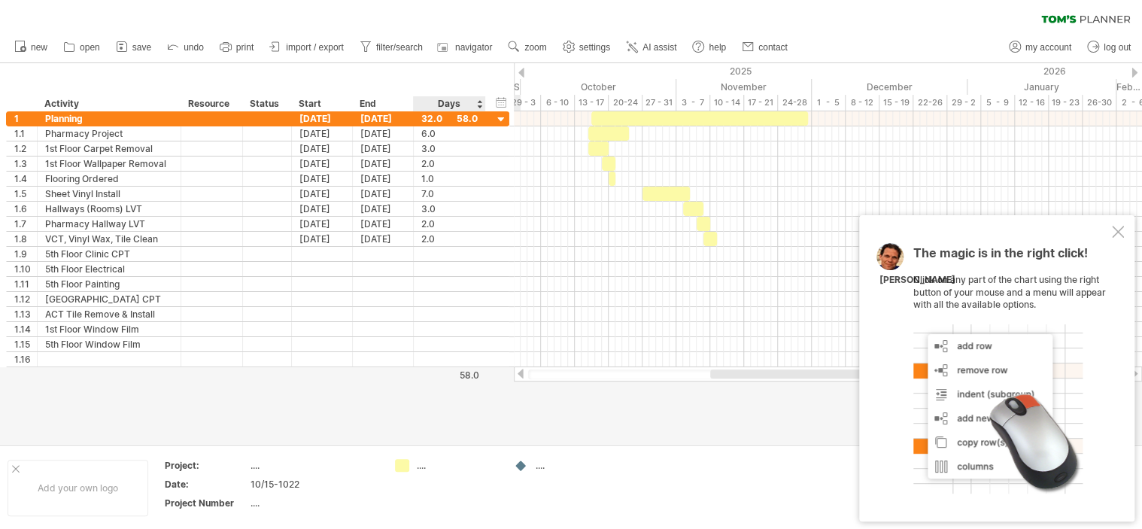
click at [478, 105] on div "Days" at bounding box center [448, 103] width 71 height 15
click at [501, 104] on div "hide start/end/duration show start/end/duration" at bounding box center [501, 102] width 14 height 16
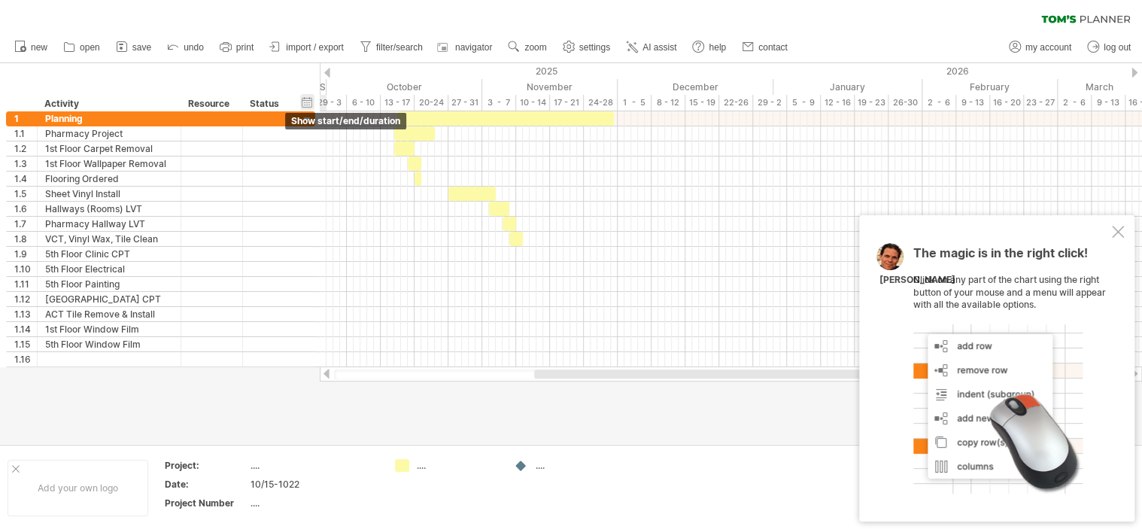
click at [302, 105] on div "hide start/end/duration show start/end/duration" at bounding box center [307, 102] width 14 height 16
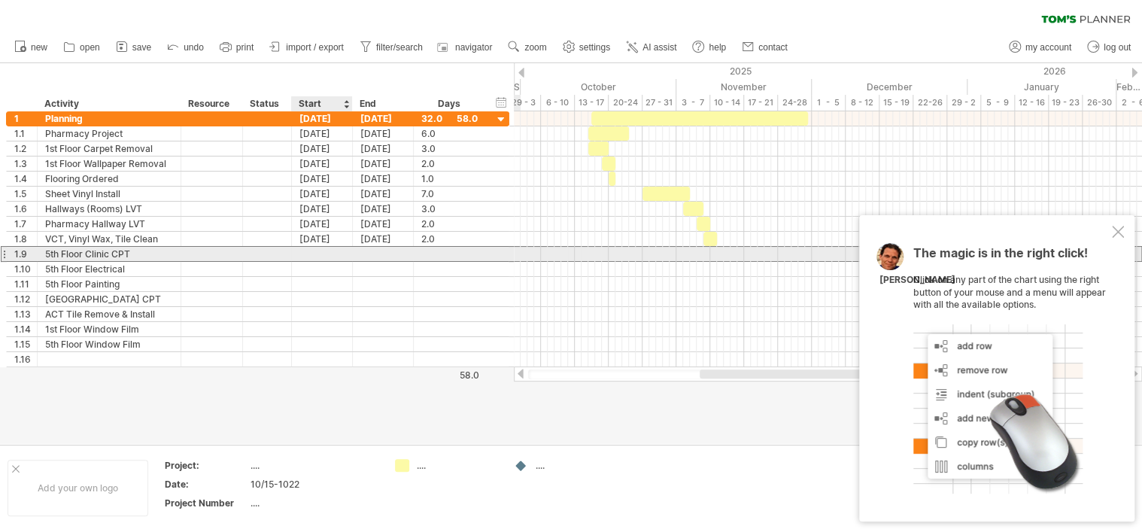
click at [341, 253] on div at bounding box center [322, 254] width 61 height 14
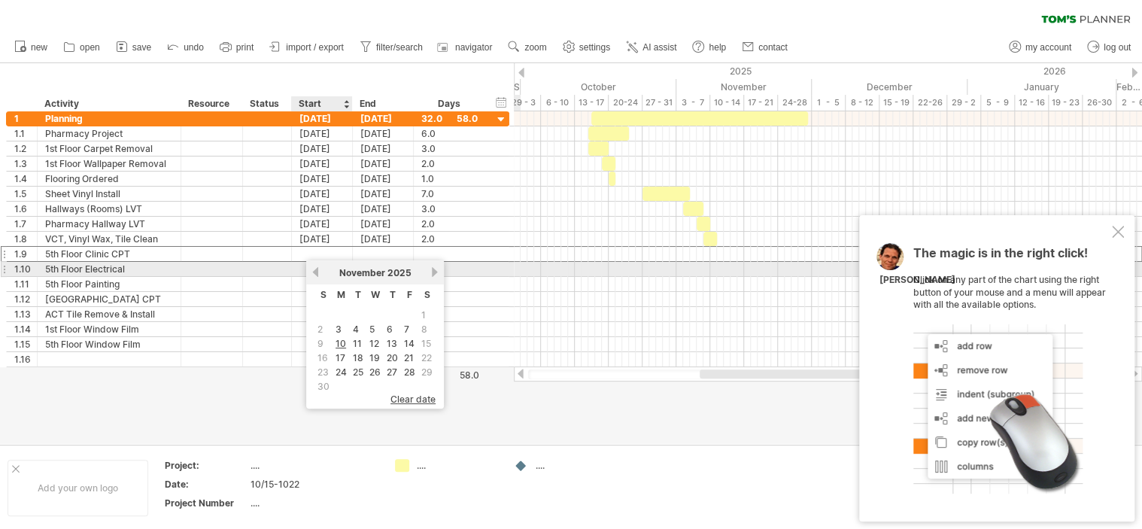
click at [311, 272] on link "previous" at bounding box center [315, 271] width 11 height 11
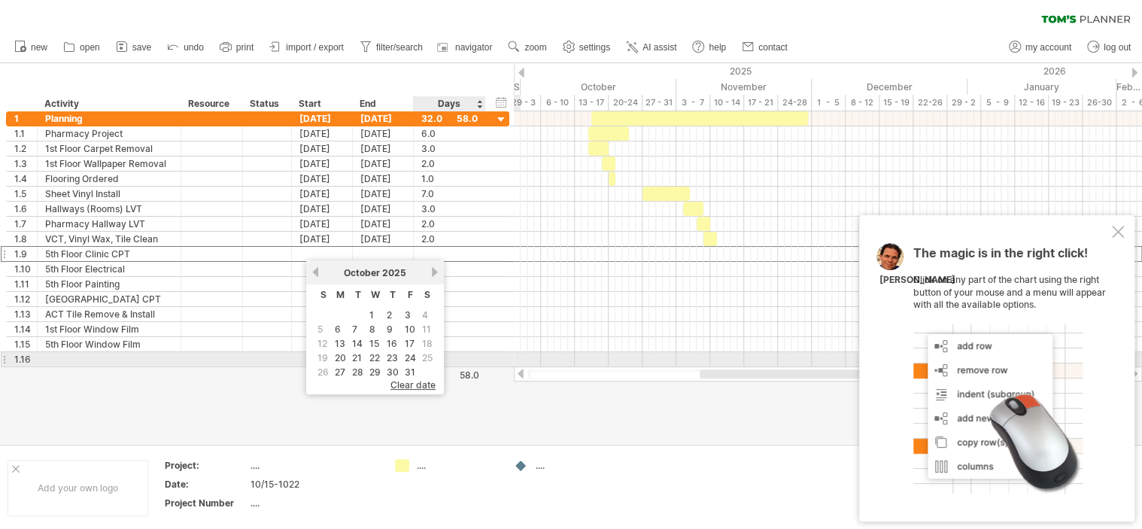
click at [426, 354] on span "25" at bounding box center [427, 357] width 14 height 14
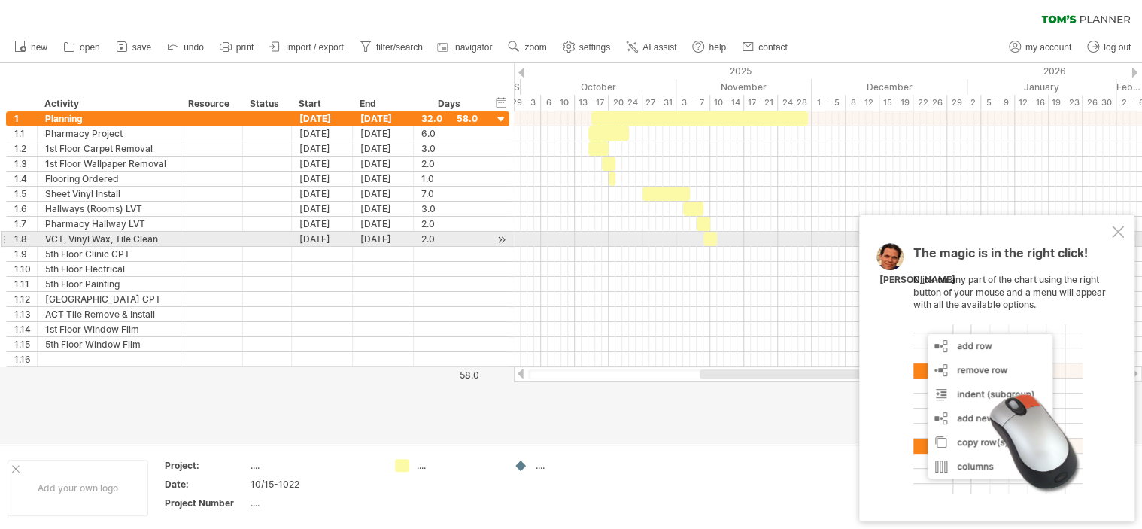
click at [1113, 234] on div at bounding box center [1118, 232] width 12 height 12
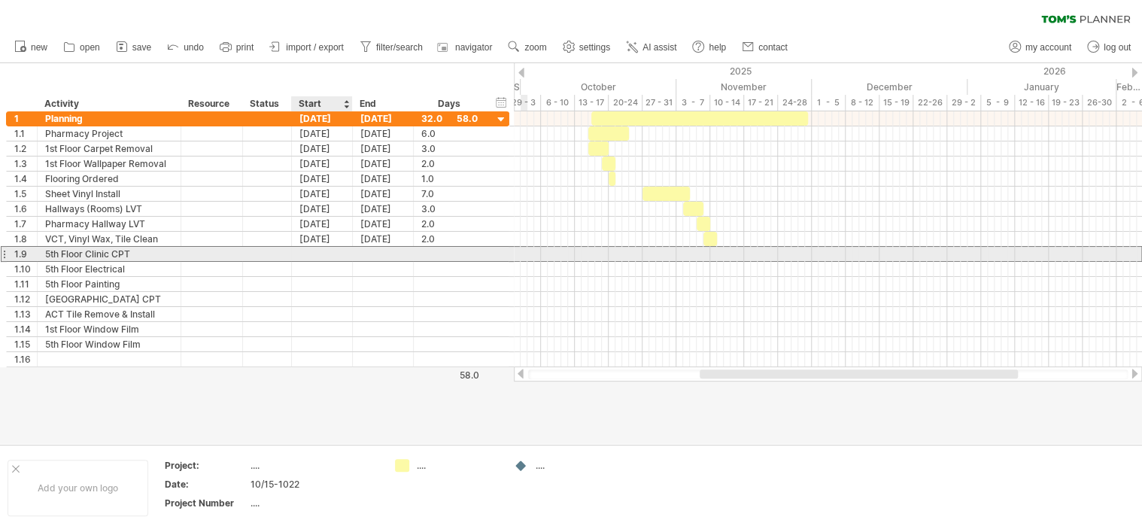
click at [314, 250] on div at bounding box center [322, 254] width 61 height 14
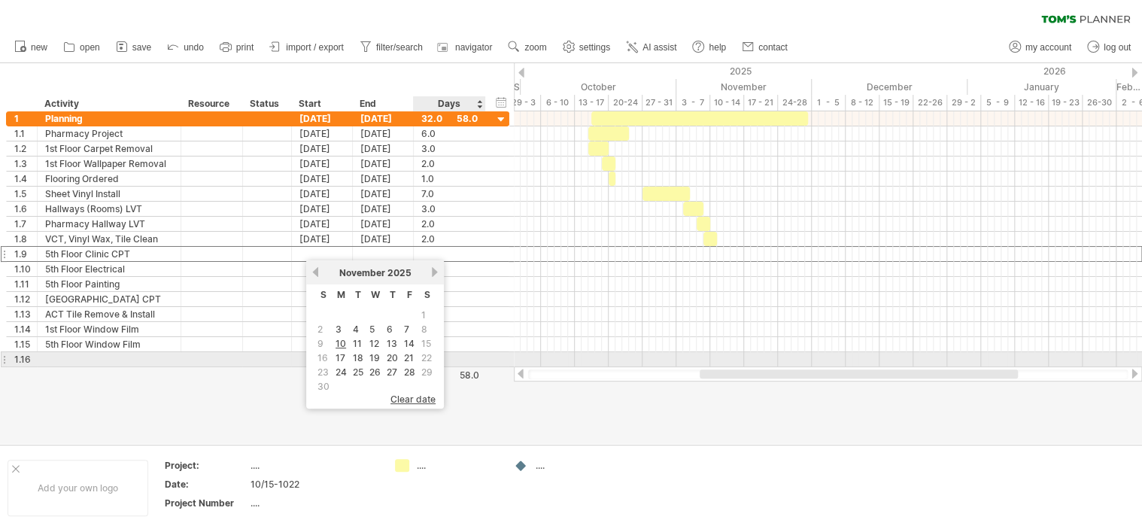
click at [423, 356] on span "22" at bounding box center [427, 357] width 14 height 14
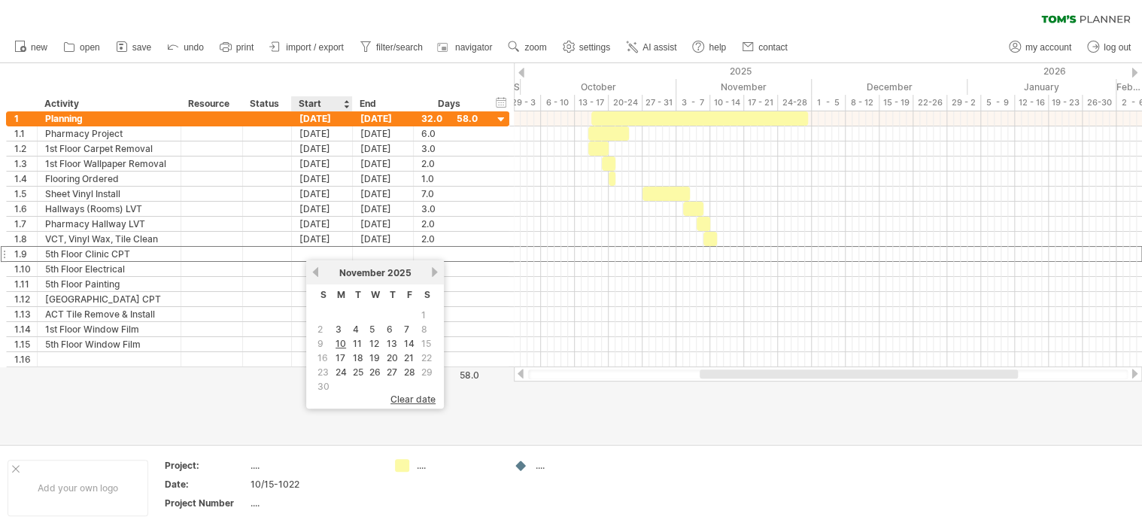
click at [318, 368] on span "23" at bounding box center [323, 372] width 14 height 14
click at [427, 372] on span "29" at bounding box center [427, 372] width 14 height 14
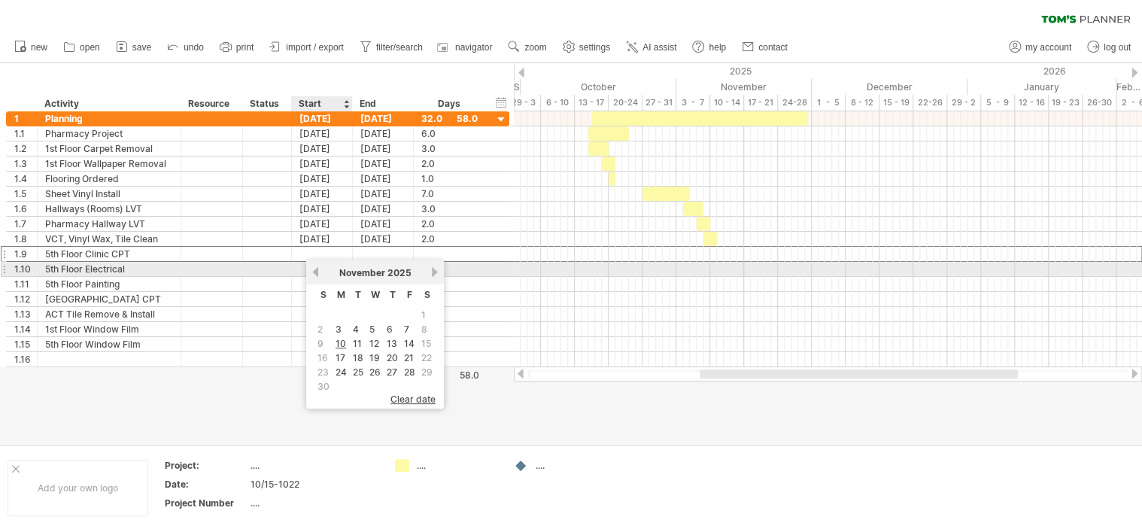
click at [311, 264] on div "previous next [DATE]" at bounding box center [375, 272] width 138 height 24
click at [316, 270] on link "previous" at bounding box center [315, 271] width 11 height 11
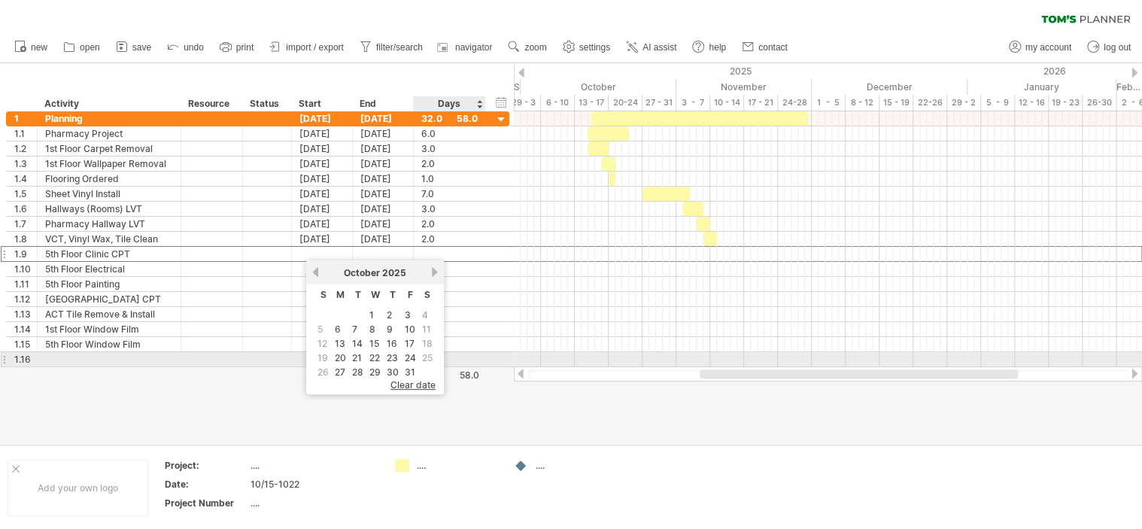
click at [426, 355] on span "25" at bounding box center [427, 357] width 14 height 14
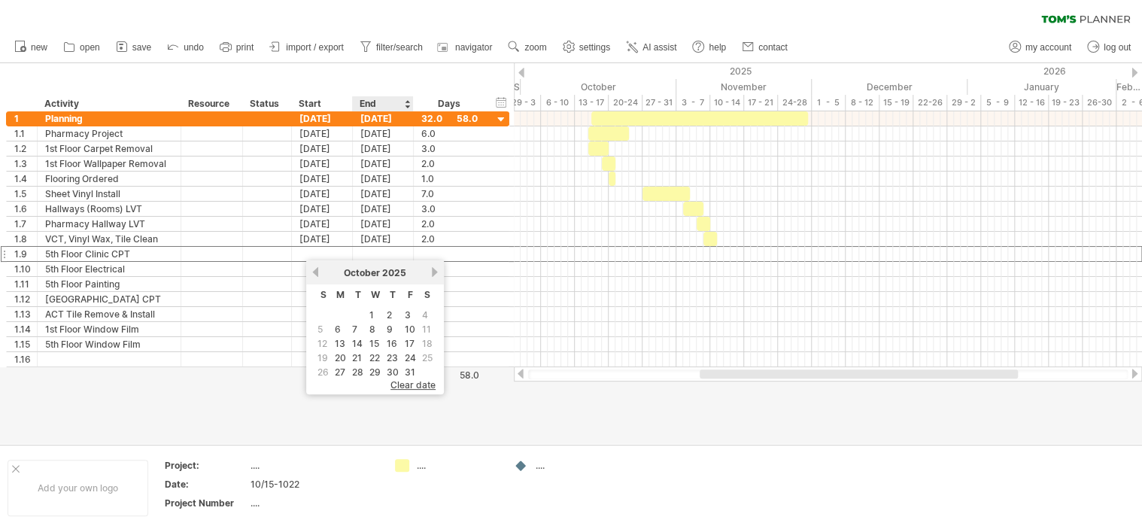
click at [418, 387] on span "clear date" at bounding box center [412, 384] width 45 height 11
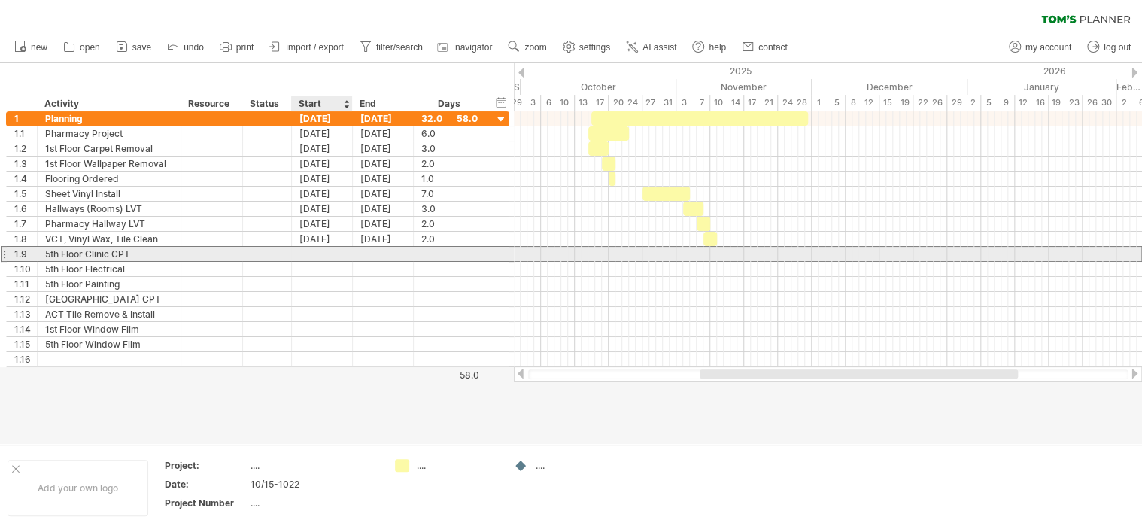
click at [323, 252] on div at bounding box center [322, 254] width 61 height 14
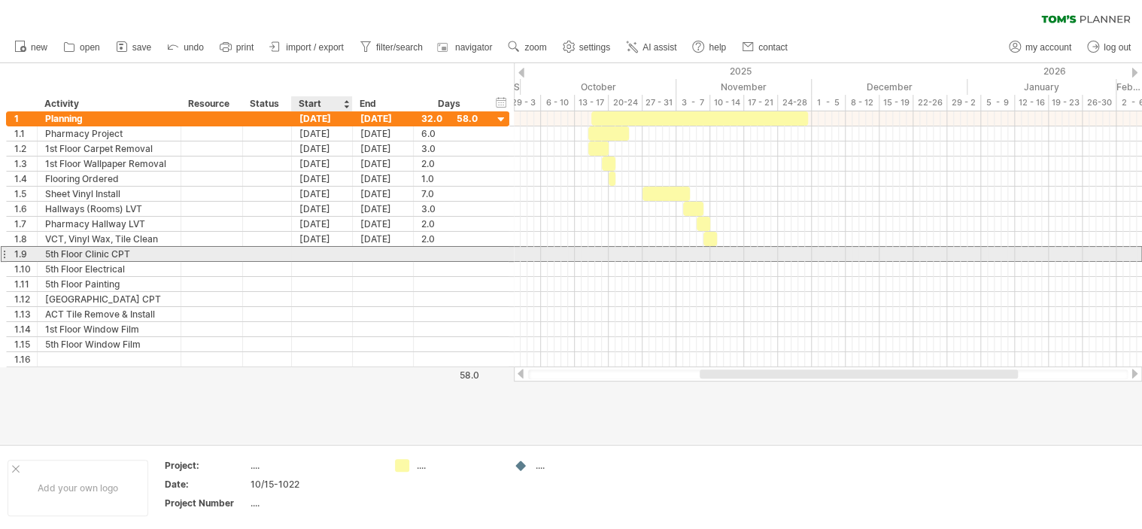
click at [323, 252] on div at bounding box center [322, 254] width 61 height 14
click at [325, 254] on div at bounding box center [322, 254] width 61 height 14
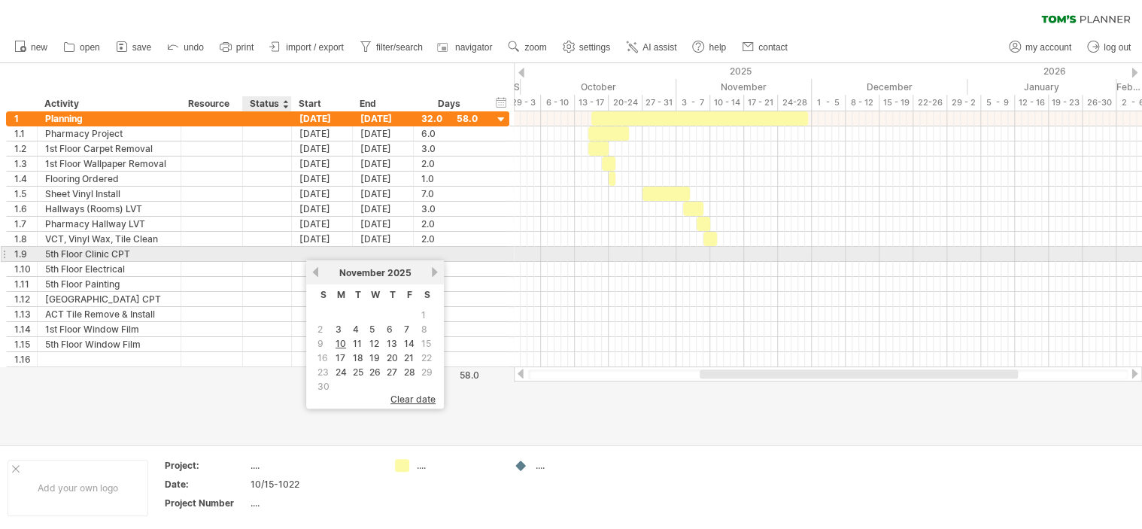
click at [286, 249] on div at bounding box center [290, 254] width 8 height 15
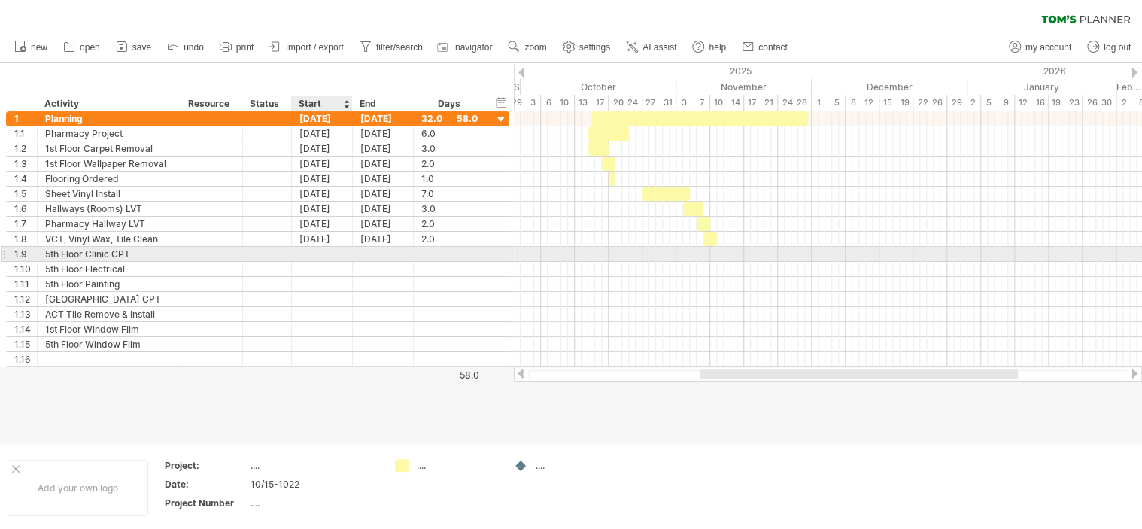
click at [308, 251] on div at bounding box center [322, 254] width 61 height 14
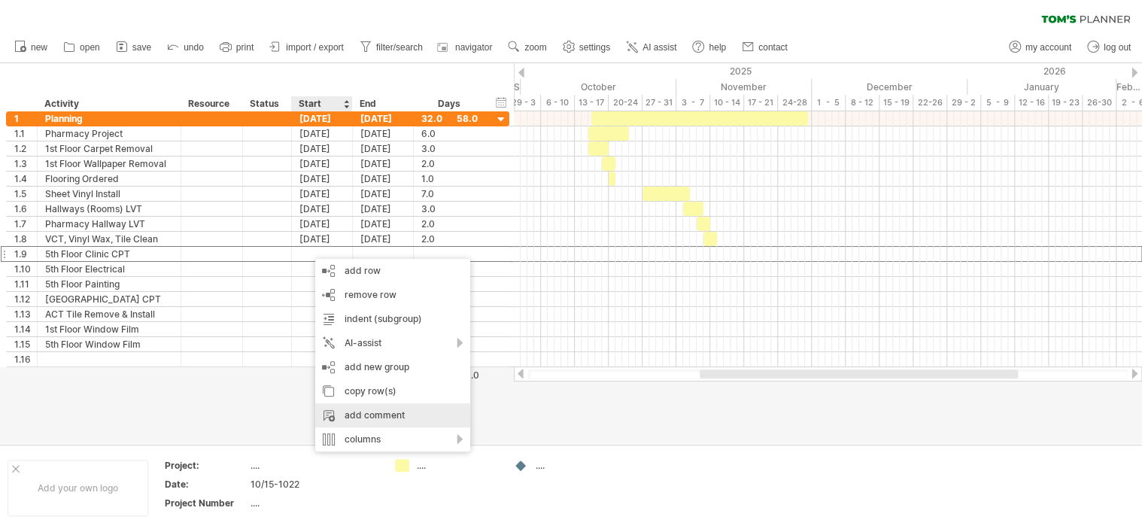
click at [373, 417] on div "add comment" at bounding box center [392, 415] width 155 height 24
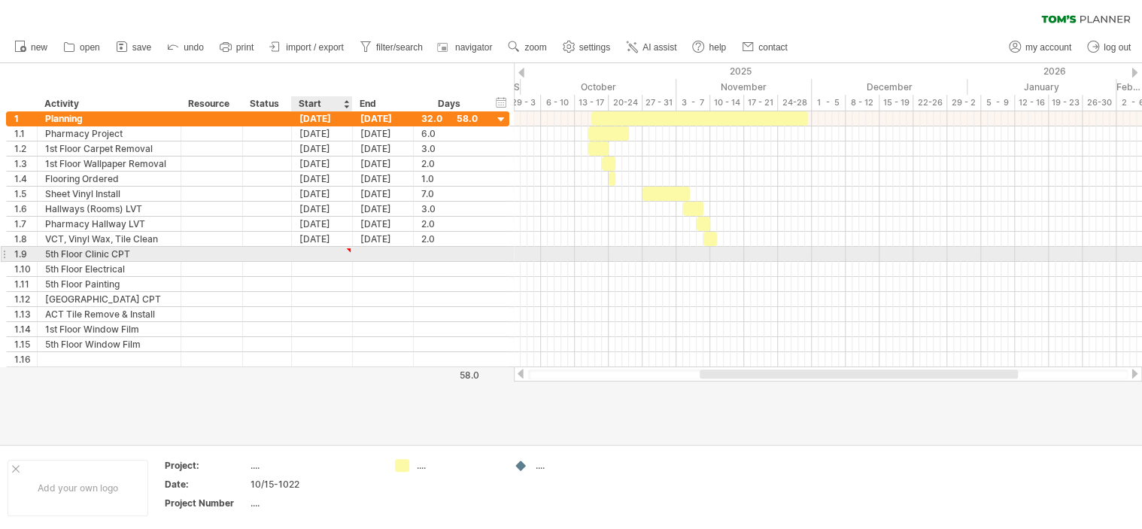
click at [347, 247] on div at bounding box center [348, 250] width 7 height 7
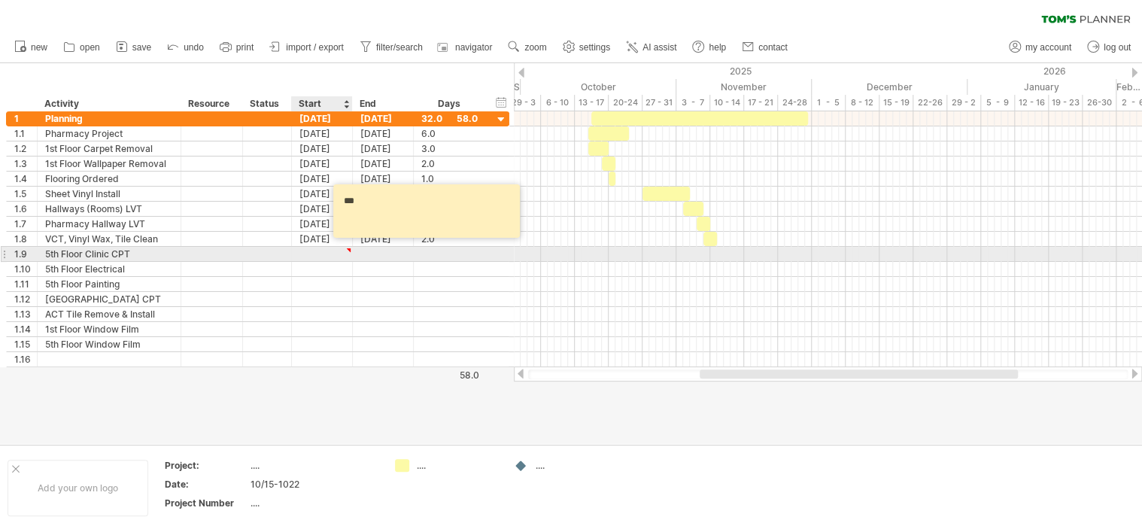
click at [347, 247] on div at bounding box center [348, 250] width 7 height 7
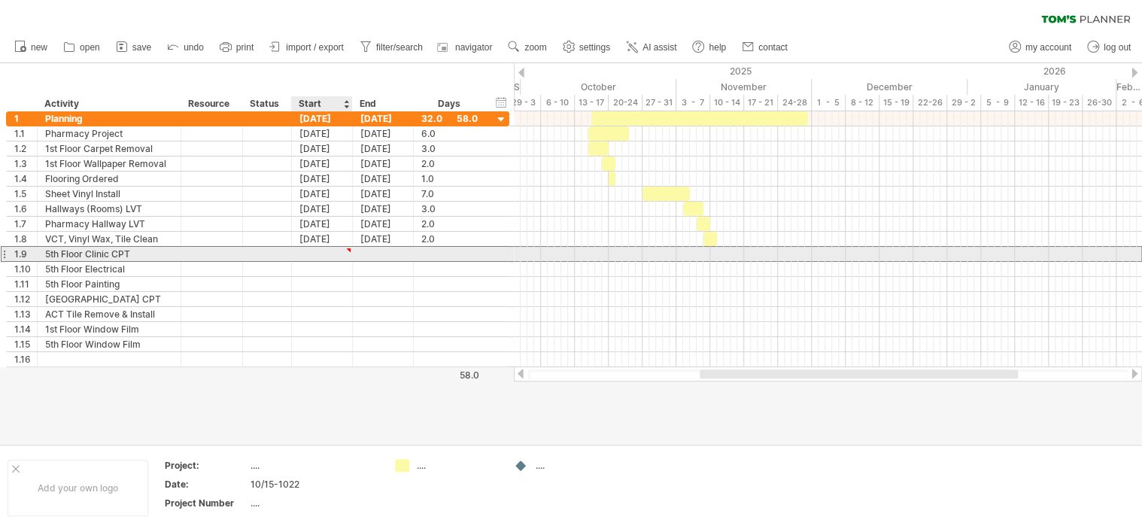
click at [347, 247] on div at bounding box center [348, 250] width 7 height 7
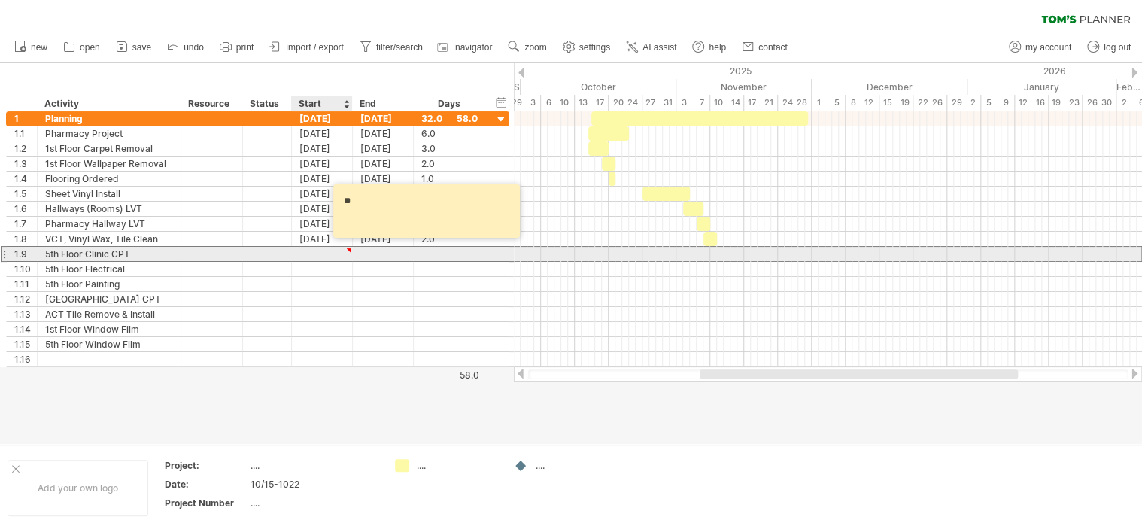
type textarea "*"
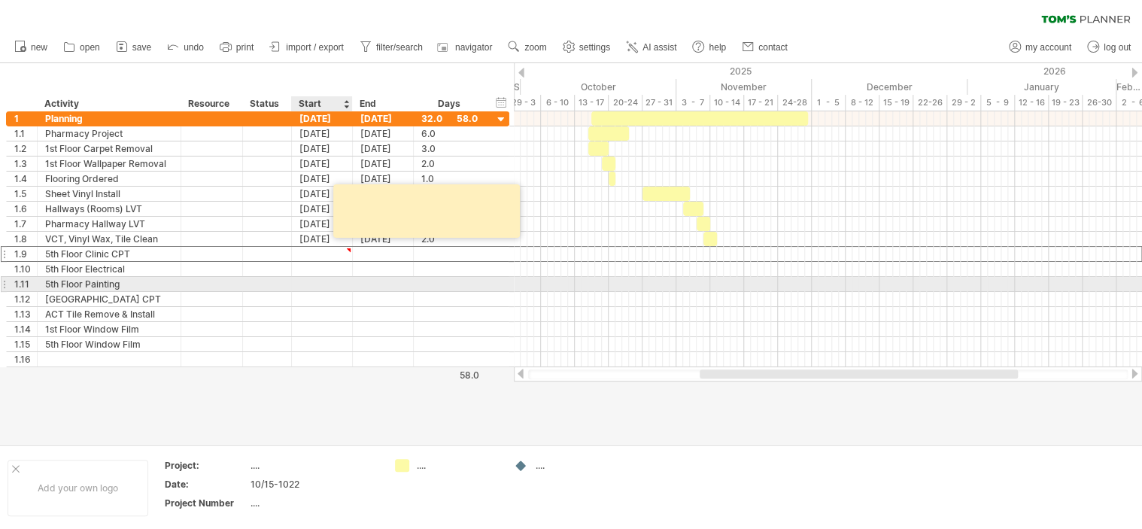
click at [324, 288] on div at bounding box center [322, 284] width 61 height 14
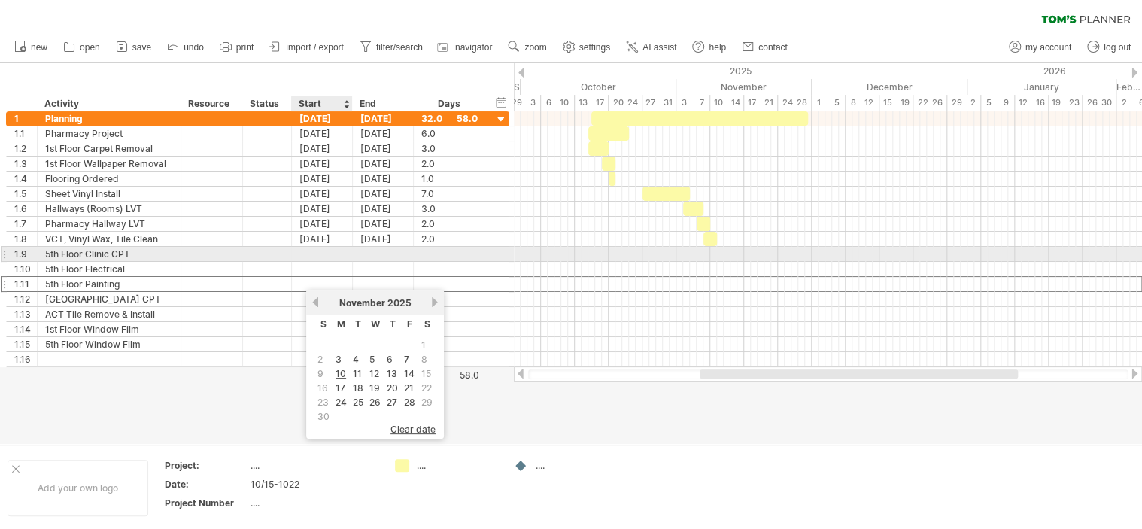
click at [322, 258] on div at bounding box center [322, 254] width 61 height 14
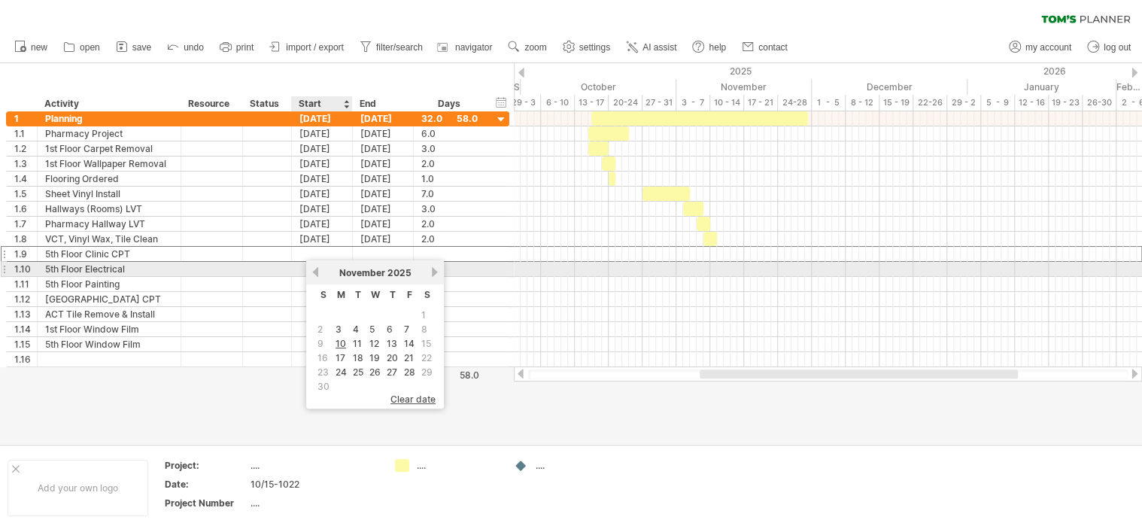
click at [315, 270] on link "previous" at bounding box center [315, 271] width 11 height 11
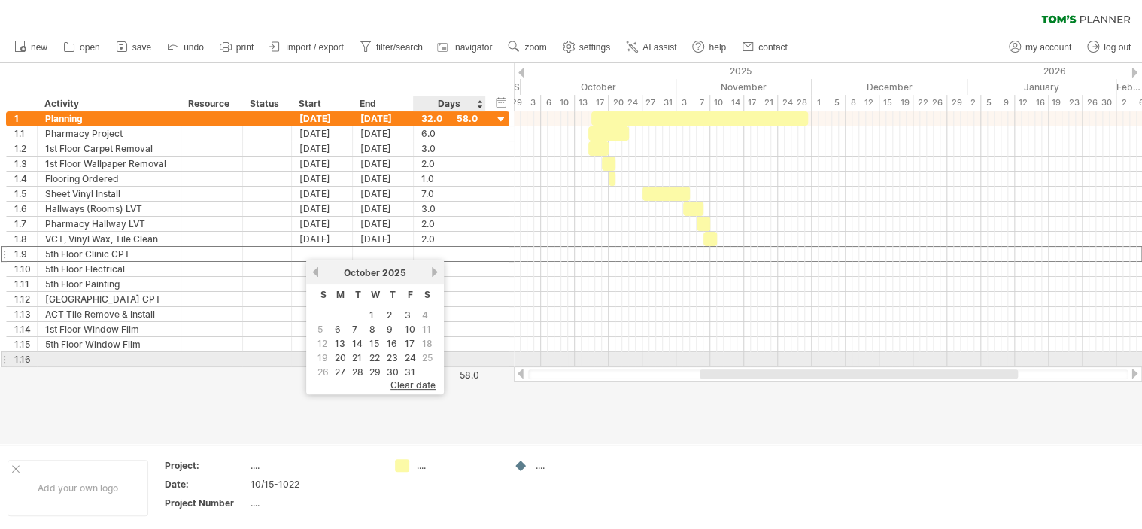
click at [424, 356] on span "25" at bounding box center [427, 357] width 14 height 14
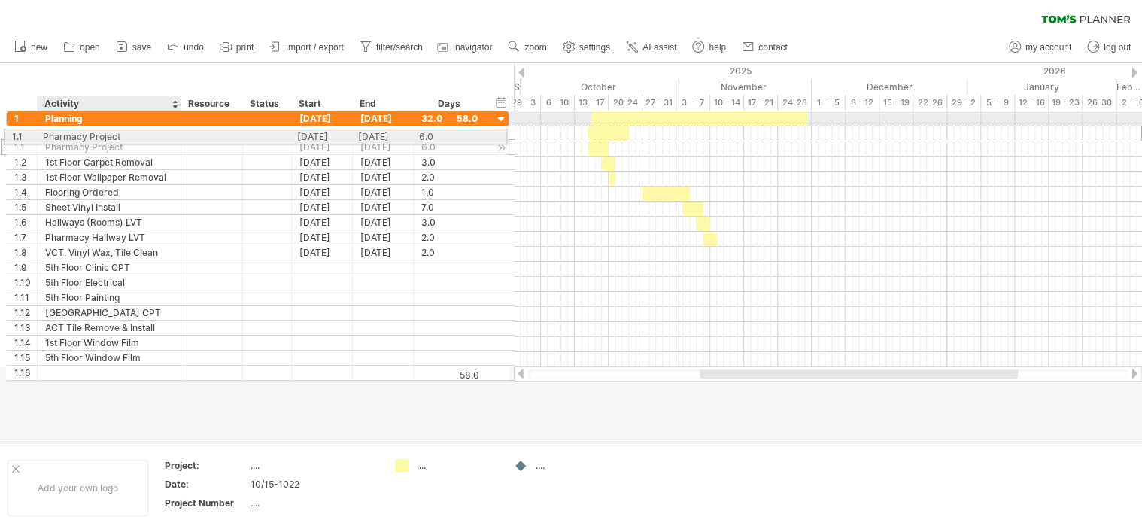
drag, startPoint x: 45, startPoint y: 135, endPoint x: 71, endPoint y: 134, distance: 26.3
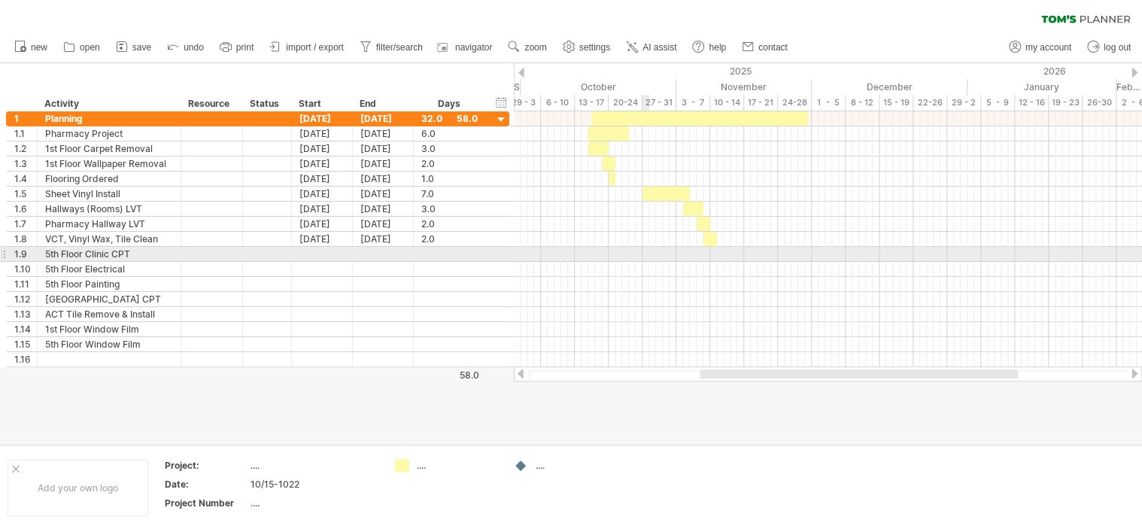
click at [643, 253] on div at bounding box center [828, 254] width 628 height 15
